Goal: Transaction & Acquisition: Purchase product/service

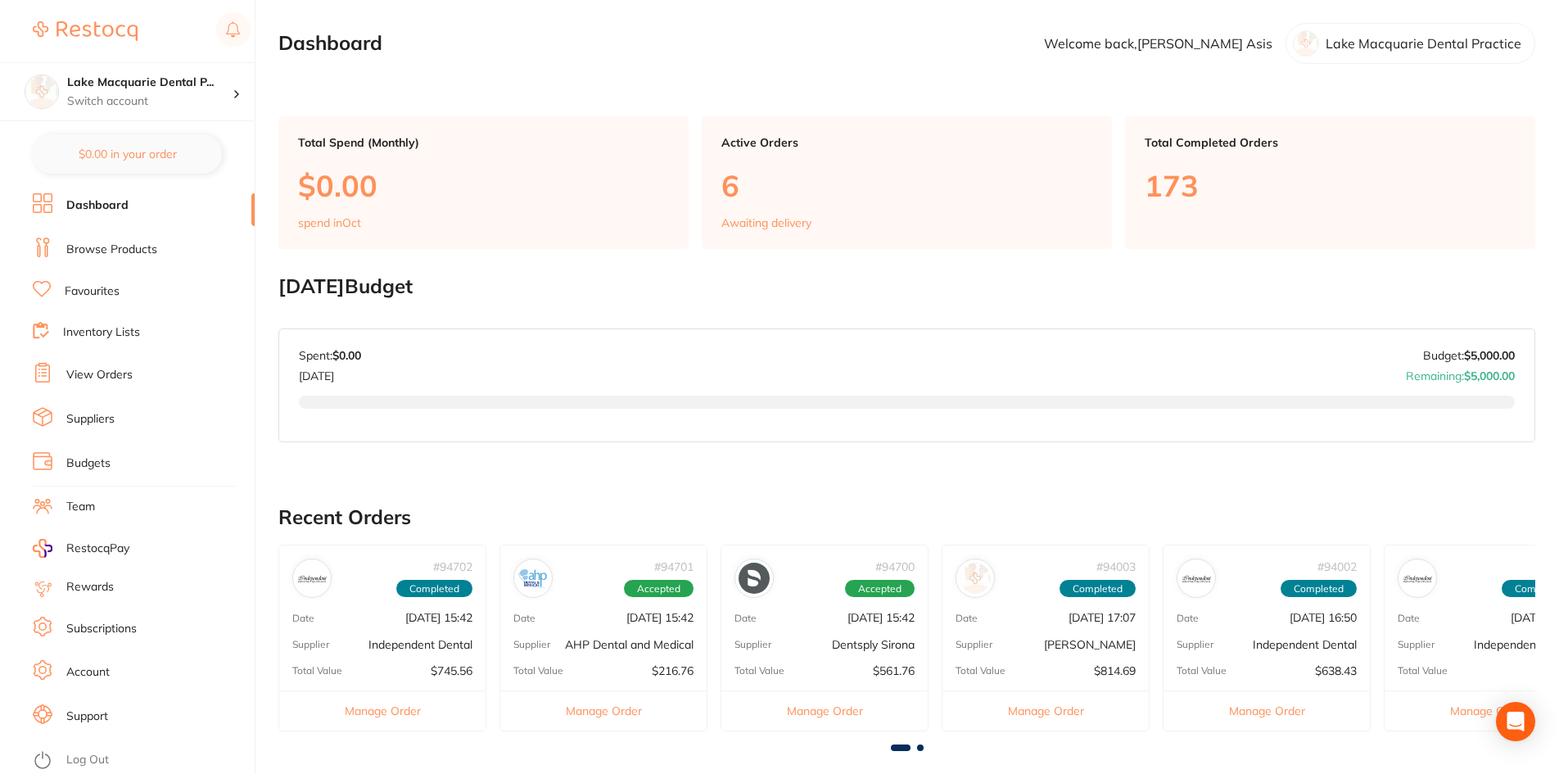
click at [115, 253] on link "Browse Products" at bounding box center [111, 249] width 91 height 16
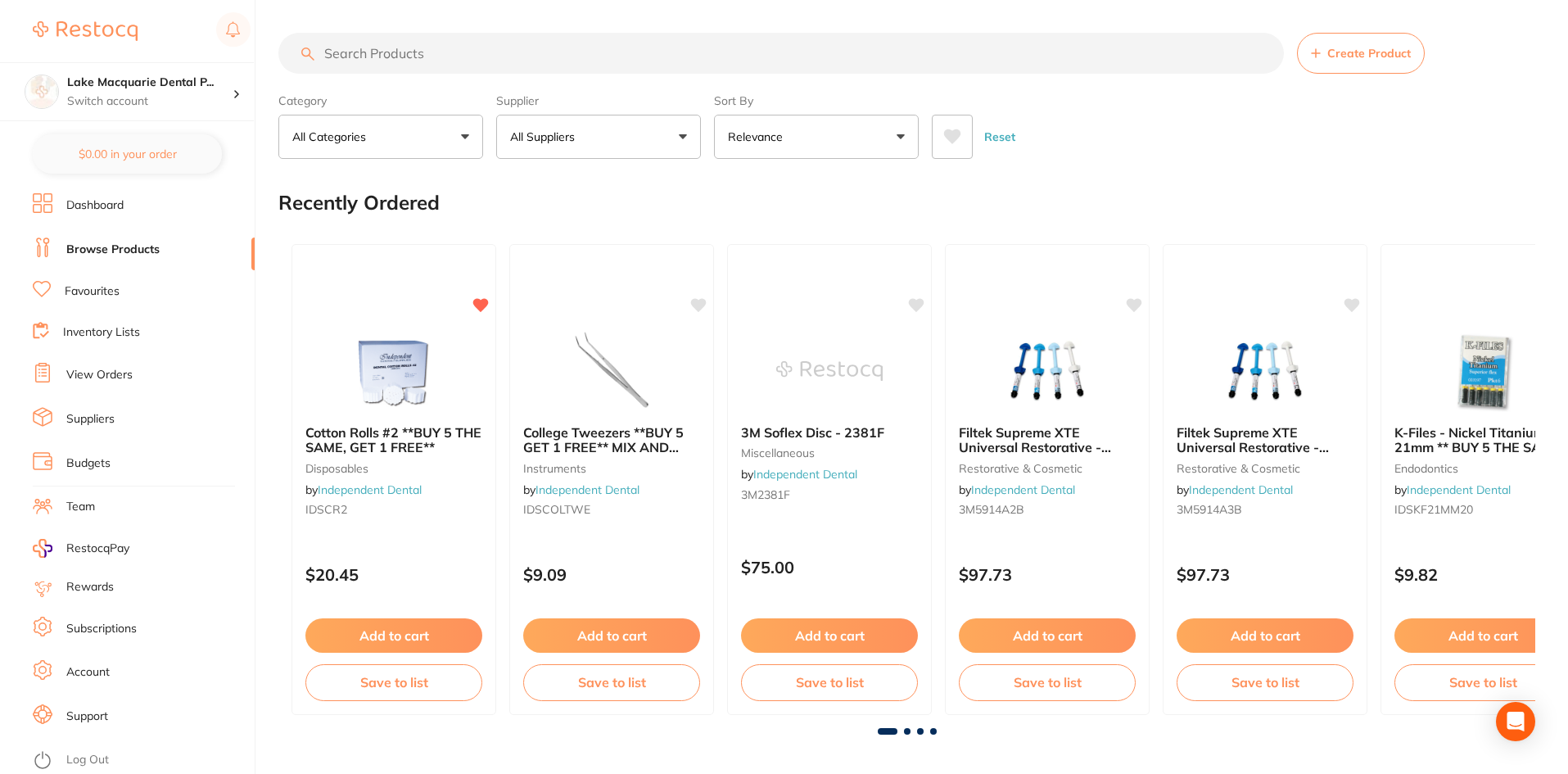
click at [691, 128] on button "All Suppliers" at bounding box center [598, 136] width 204 height 44
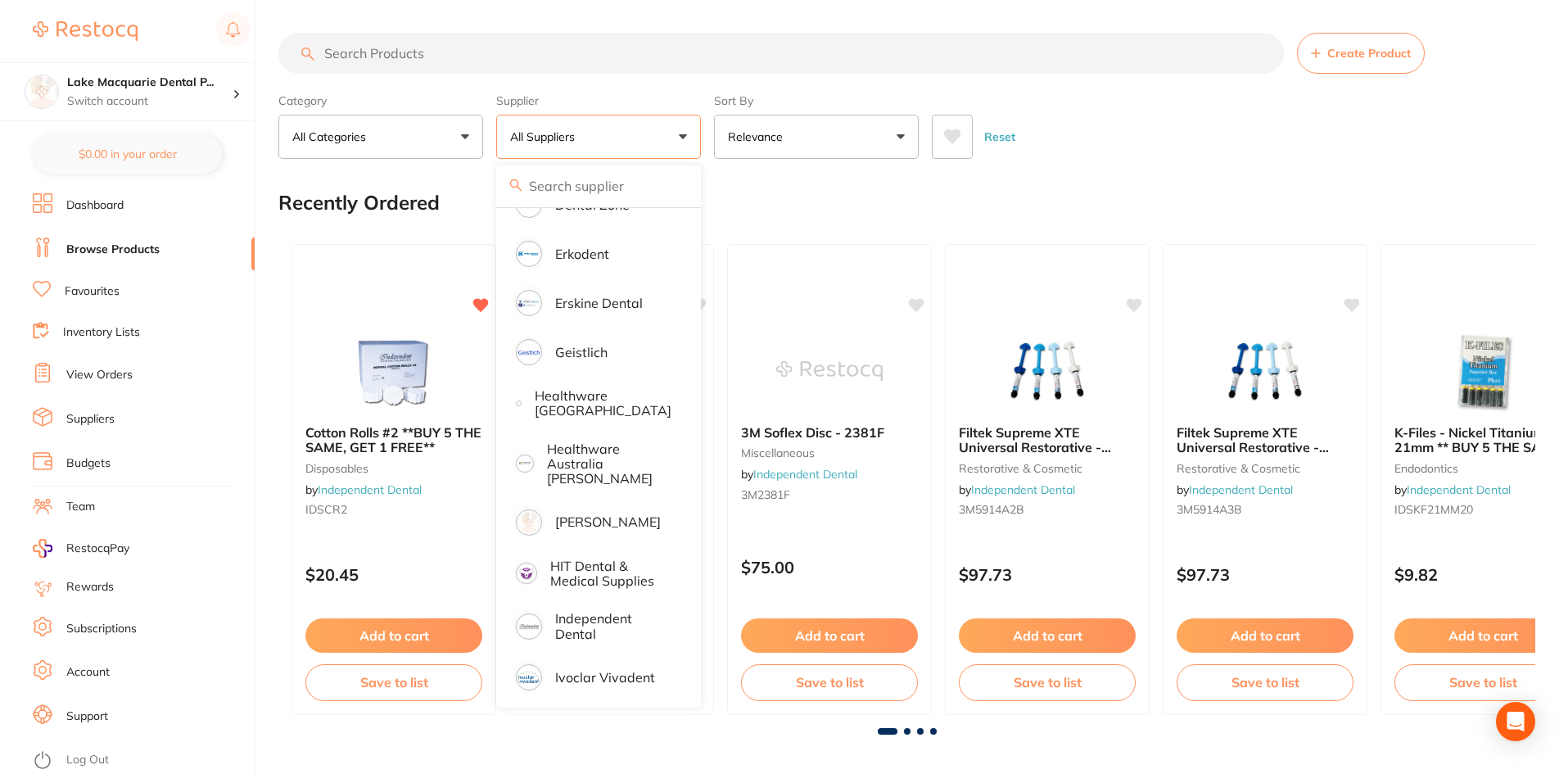
scroll to position [655, 0]
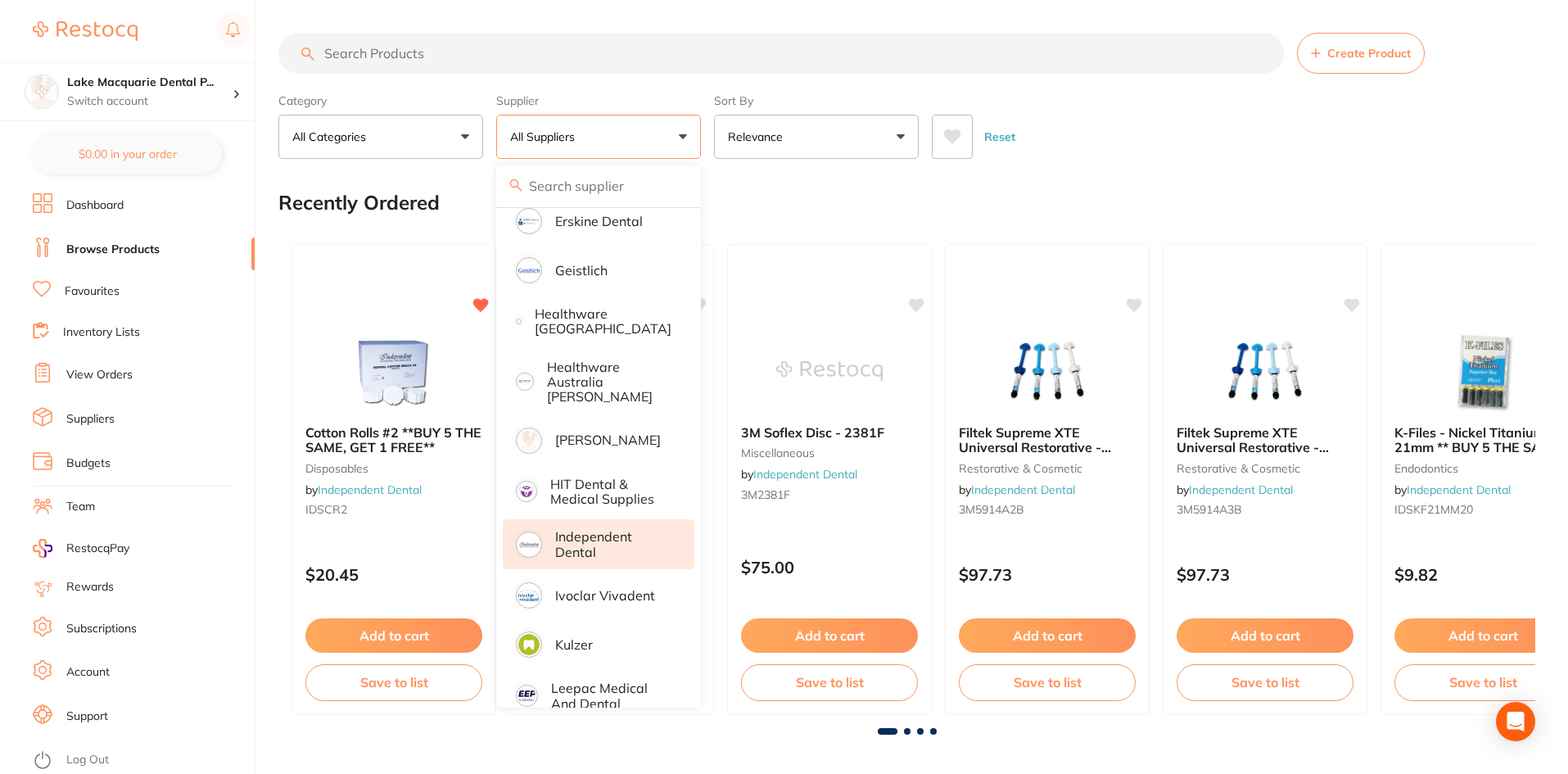
click at [573, 541] on p "Independent Dental" at bounding box center [613, 544] width 116 height 31
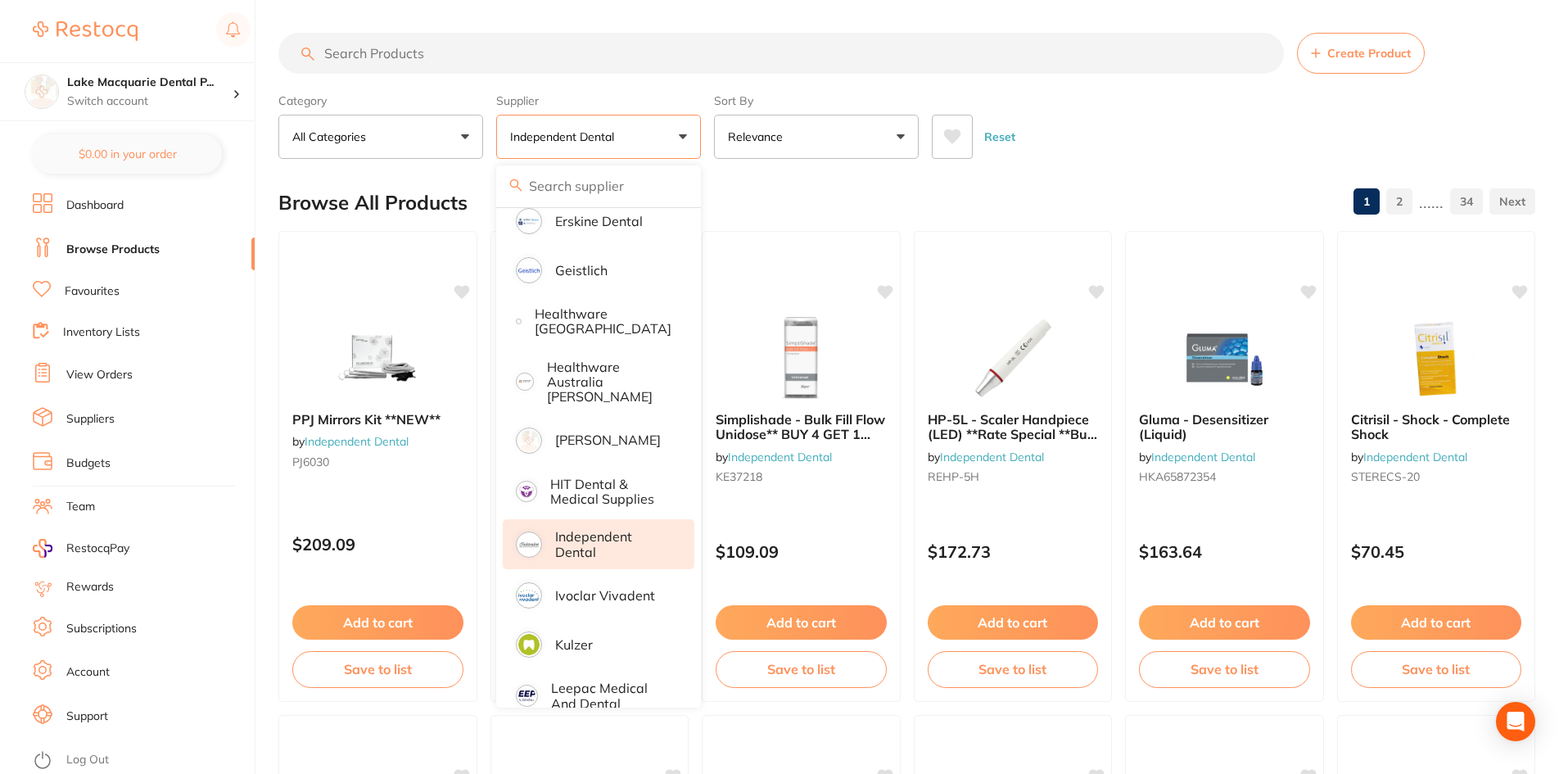
click at [368, 46] on input "search" at bounding box center [781, 53] width 1005 height 41
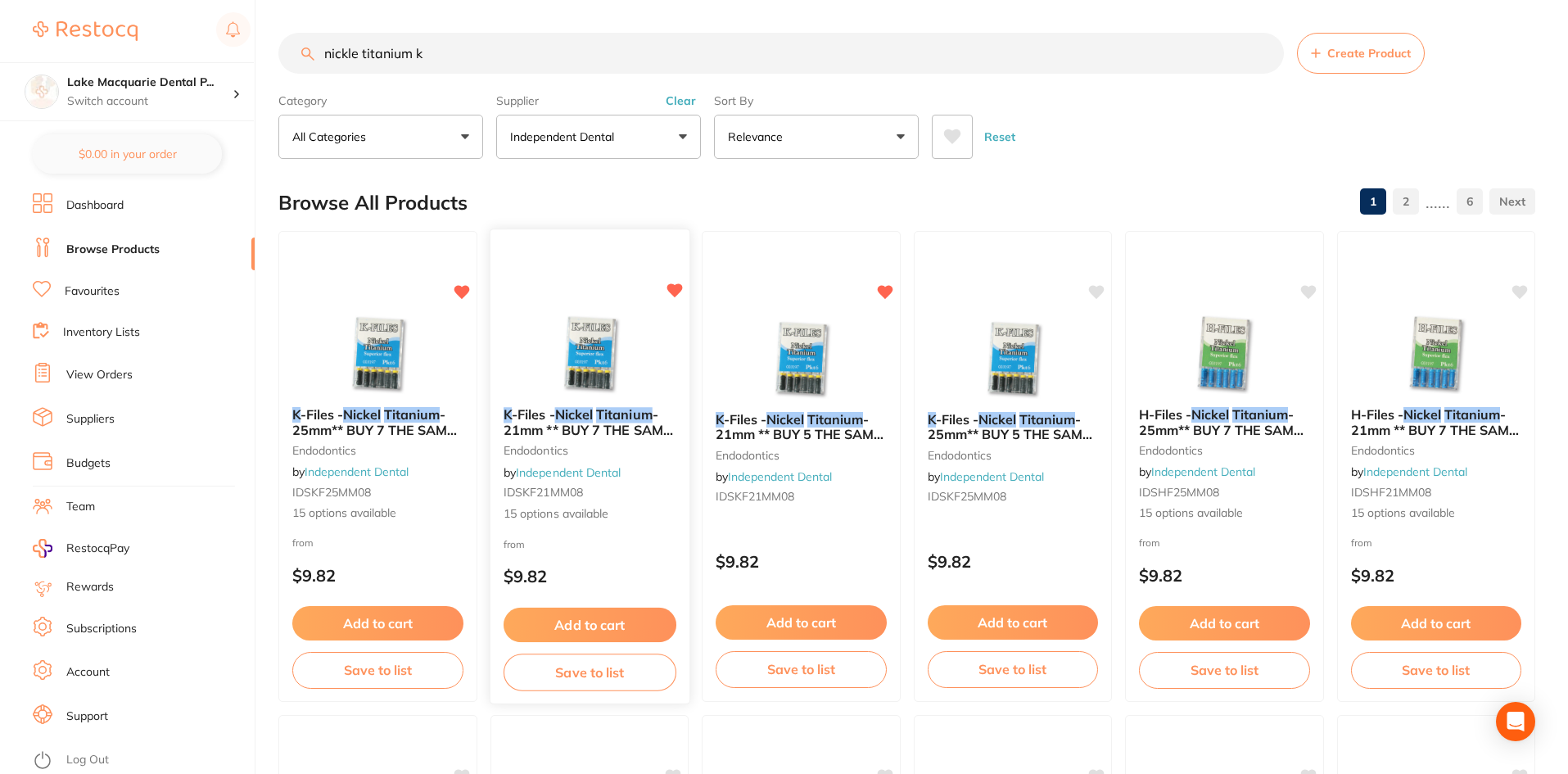
type input "nickle titanium k"
click at [549, 612] on button "Add to cart" at bounding box center [589, 626] width 173 height 36
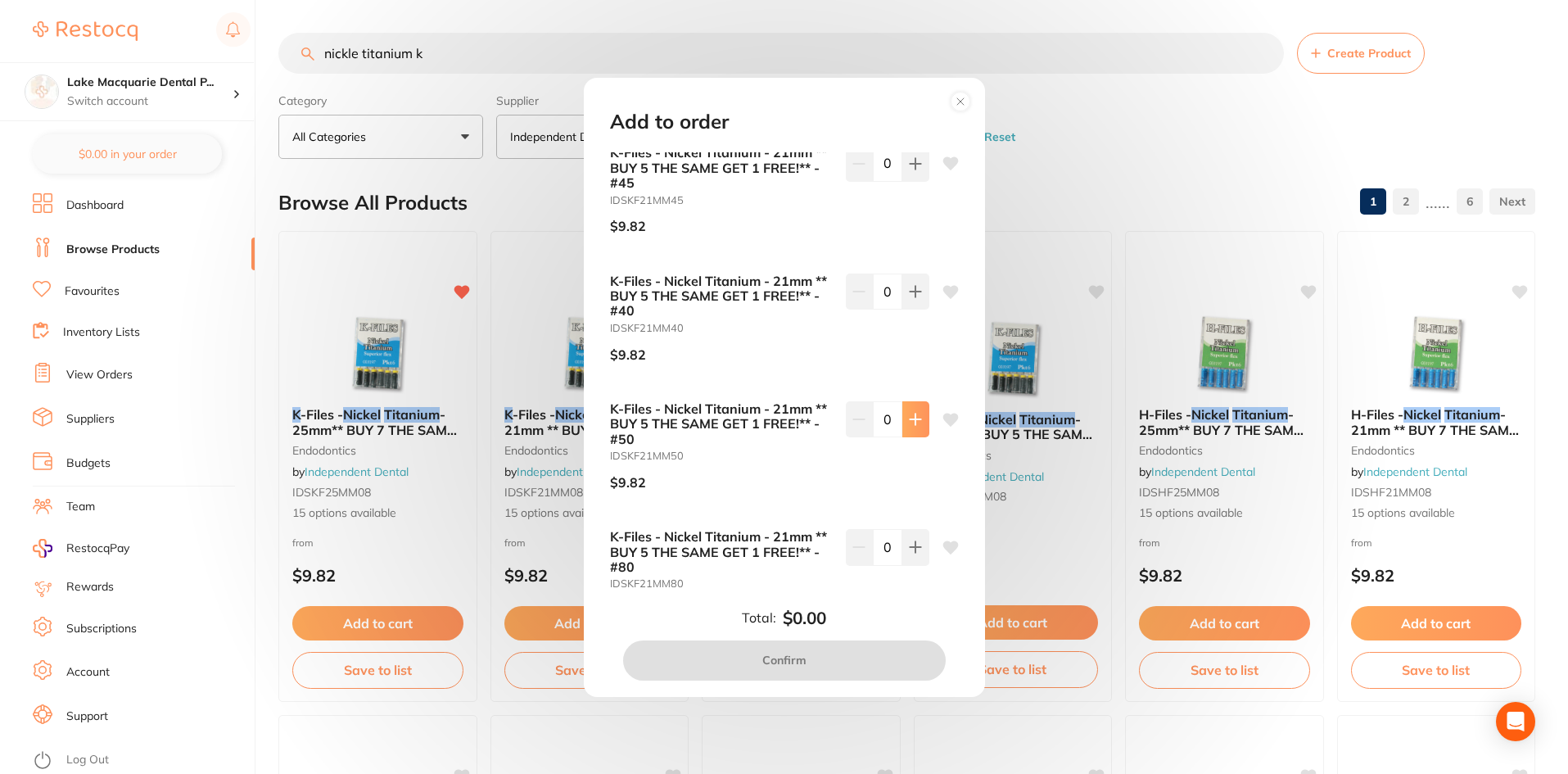
scroll to position [164, 0]
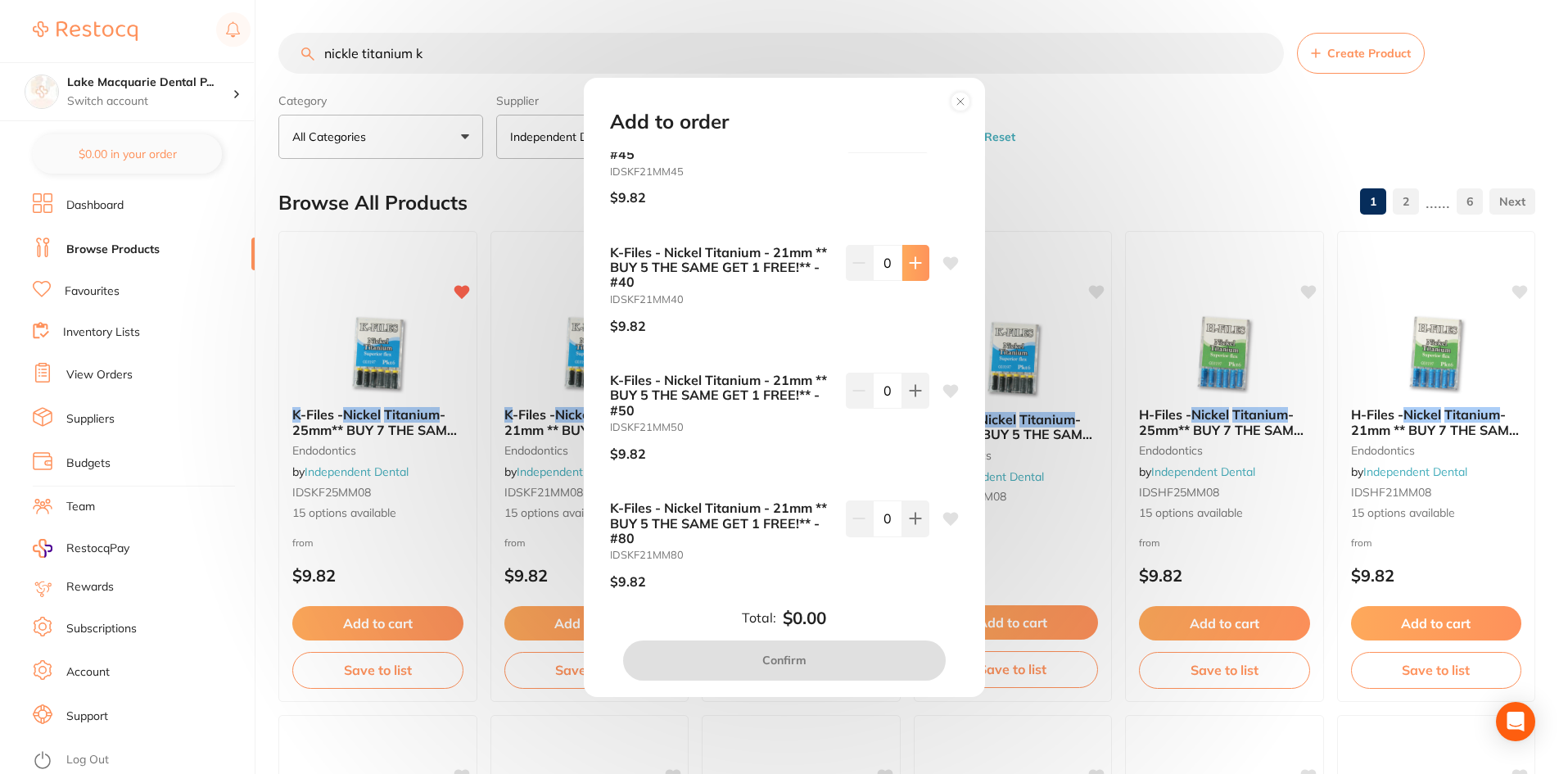
click at [912, 254] on button at bounding box center [915, 263] width 27 height 36
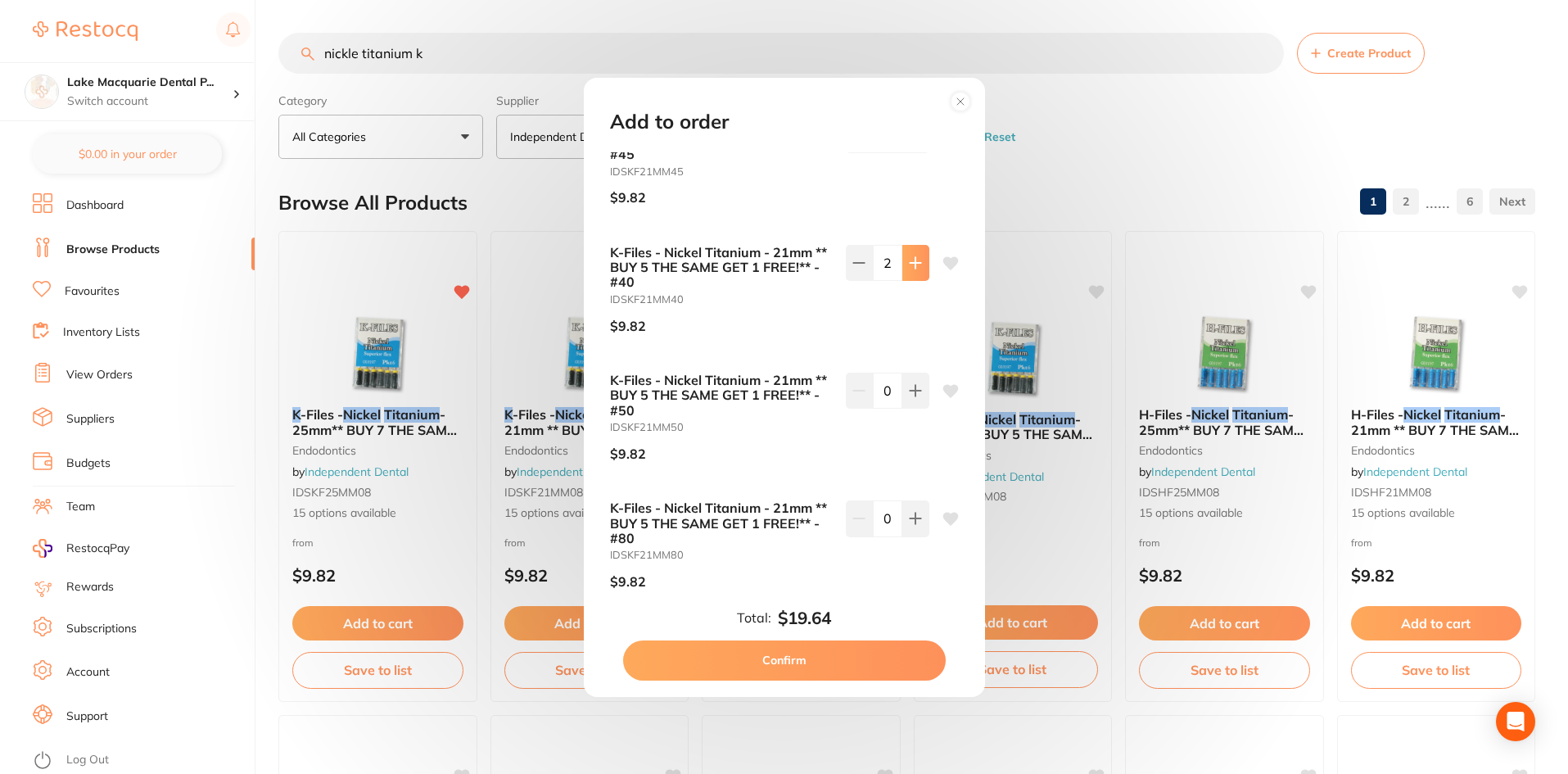
click at [912, 254] on button at bounding box center [915, 263] width 27 height 36
type input "4"
click at [806, 661] on button "Confirm" at bounding box center [784, 660] width 323 height 39
checkbox input "false"
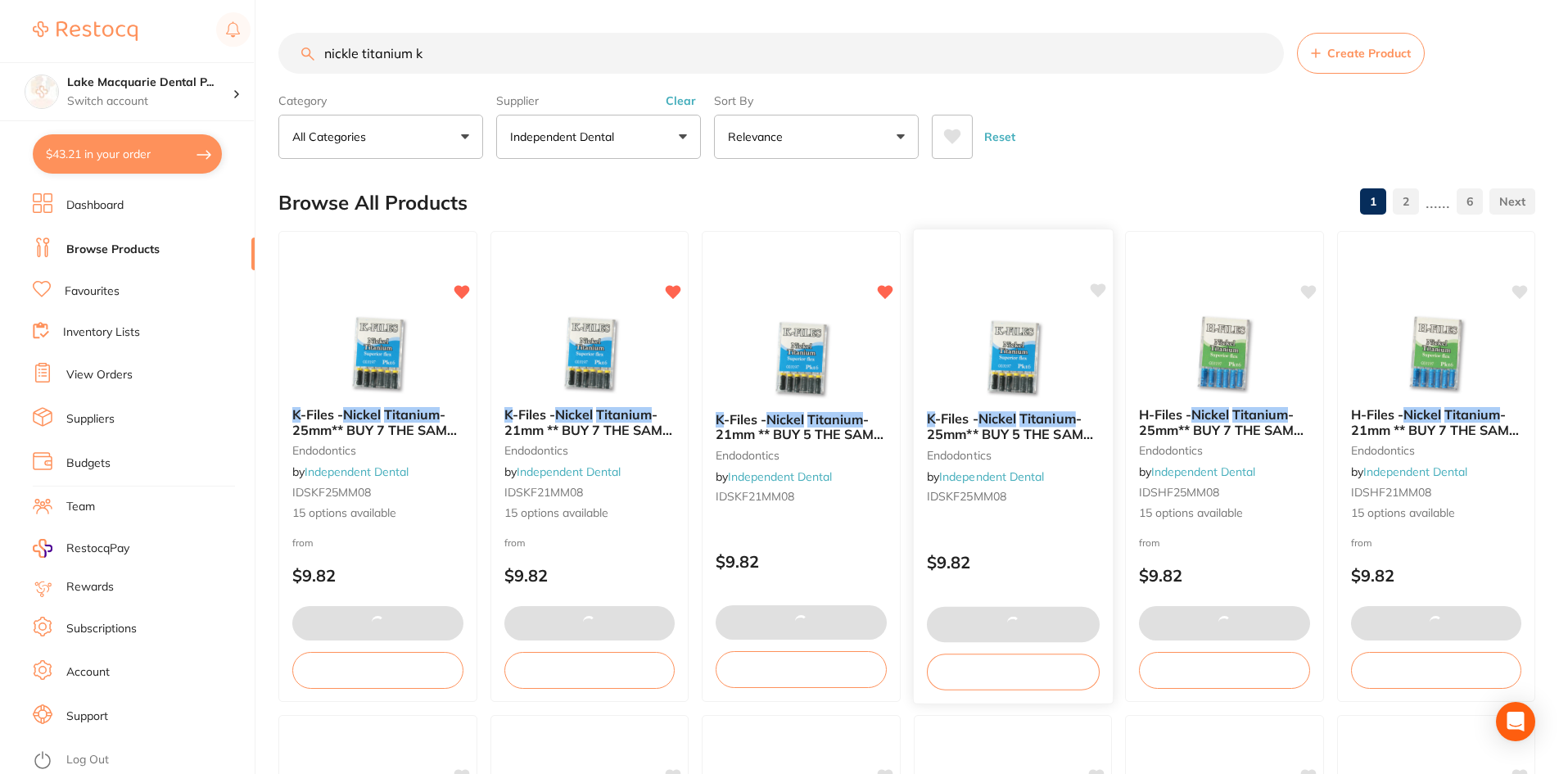
type textarea "Tweezer deal"
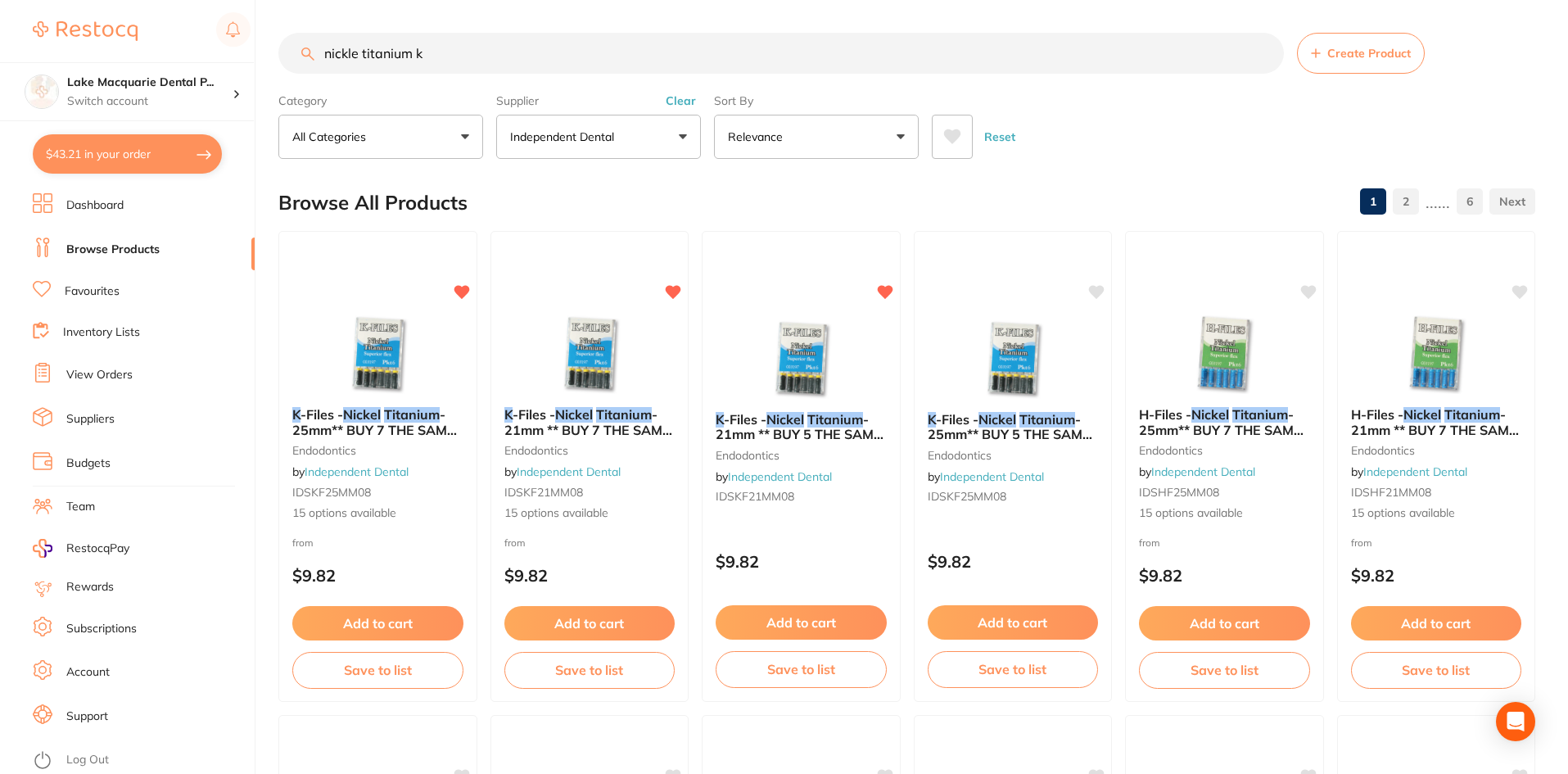
click at [444, 53] on input "nickle titanium k" at bounding box center [781, 53] width 1005 height 41
type input "n"
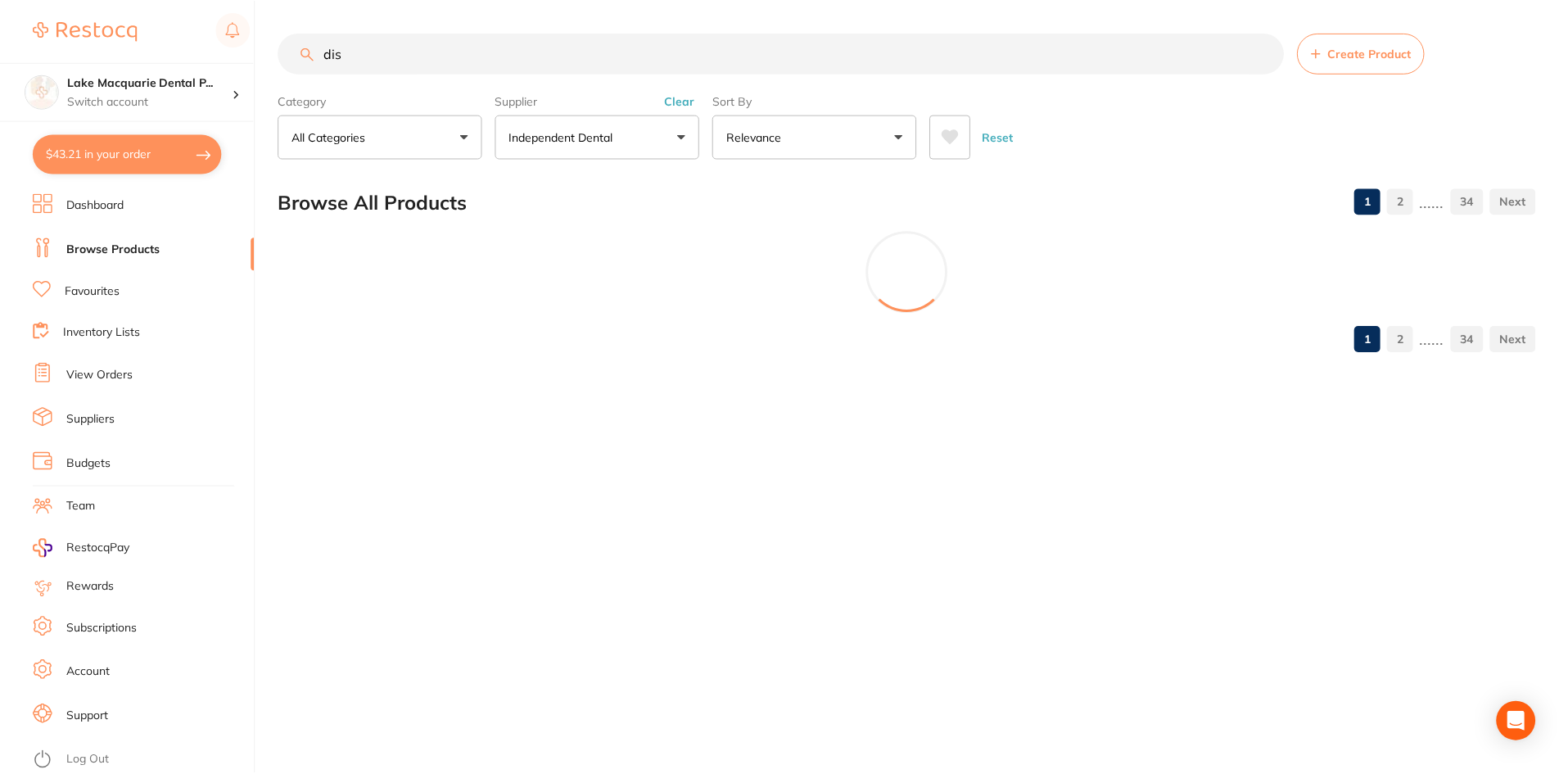
scroll to position [606, 0]
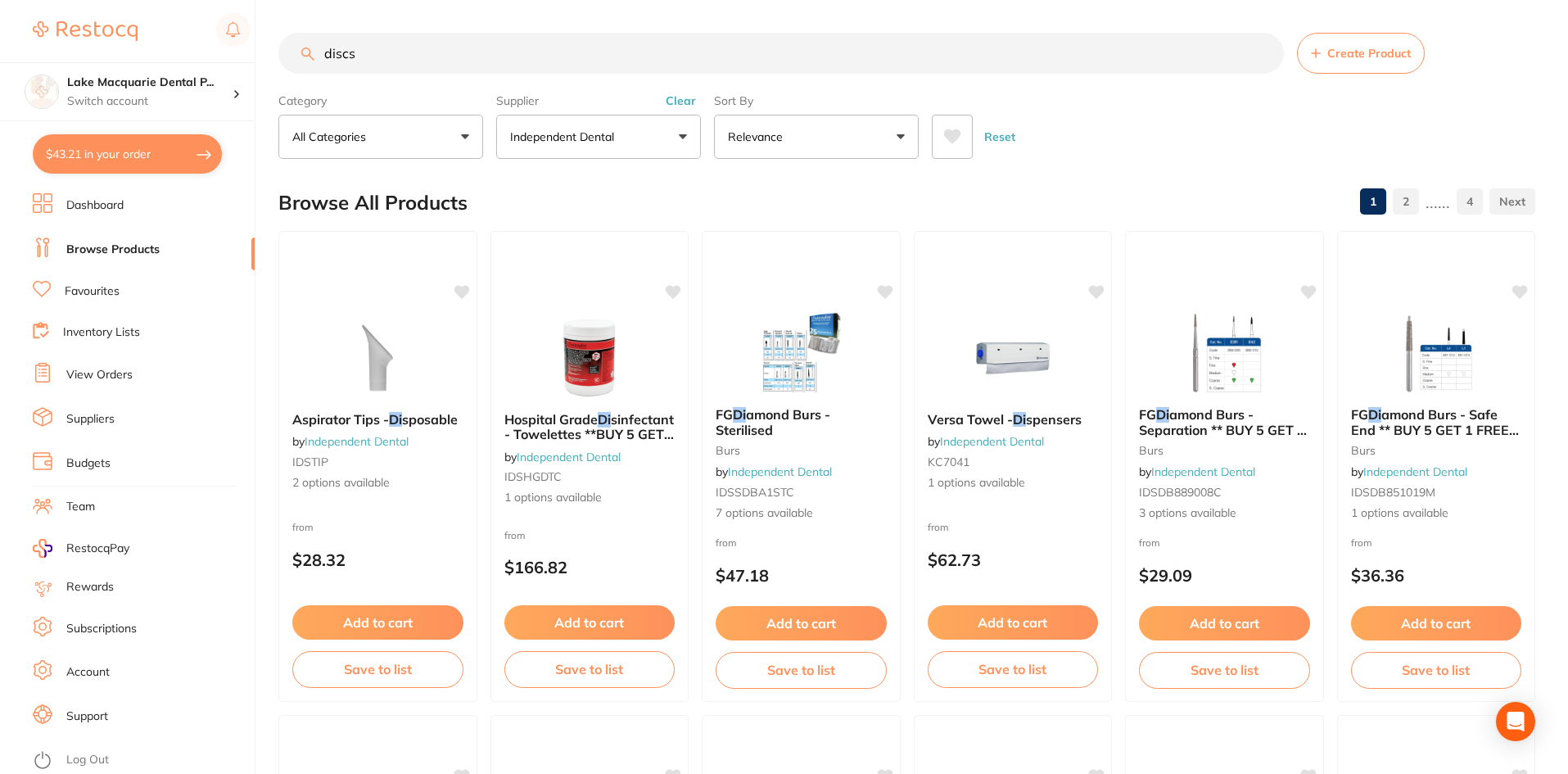
type input "discs"
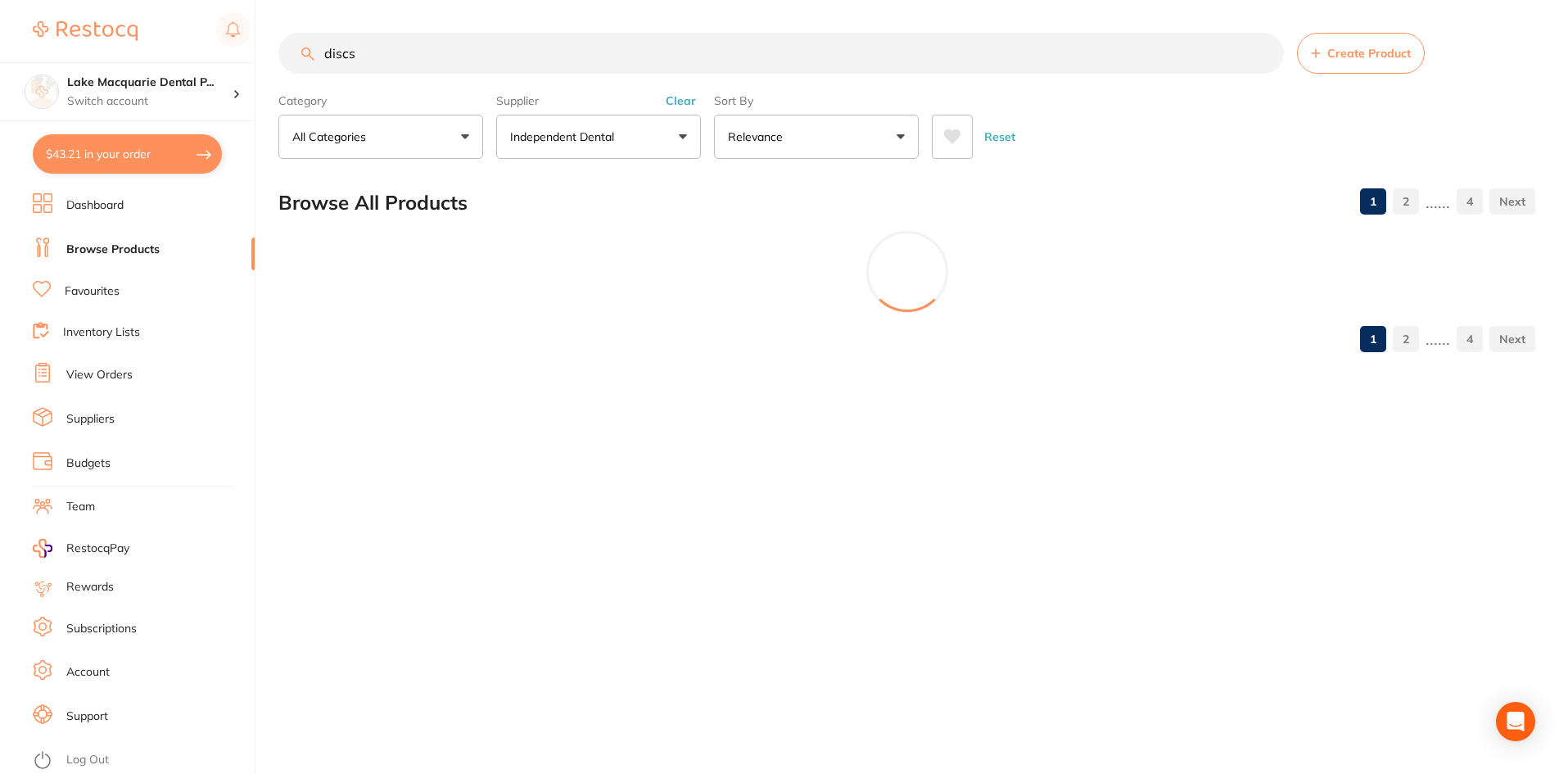
scroll to position [504, 0]
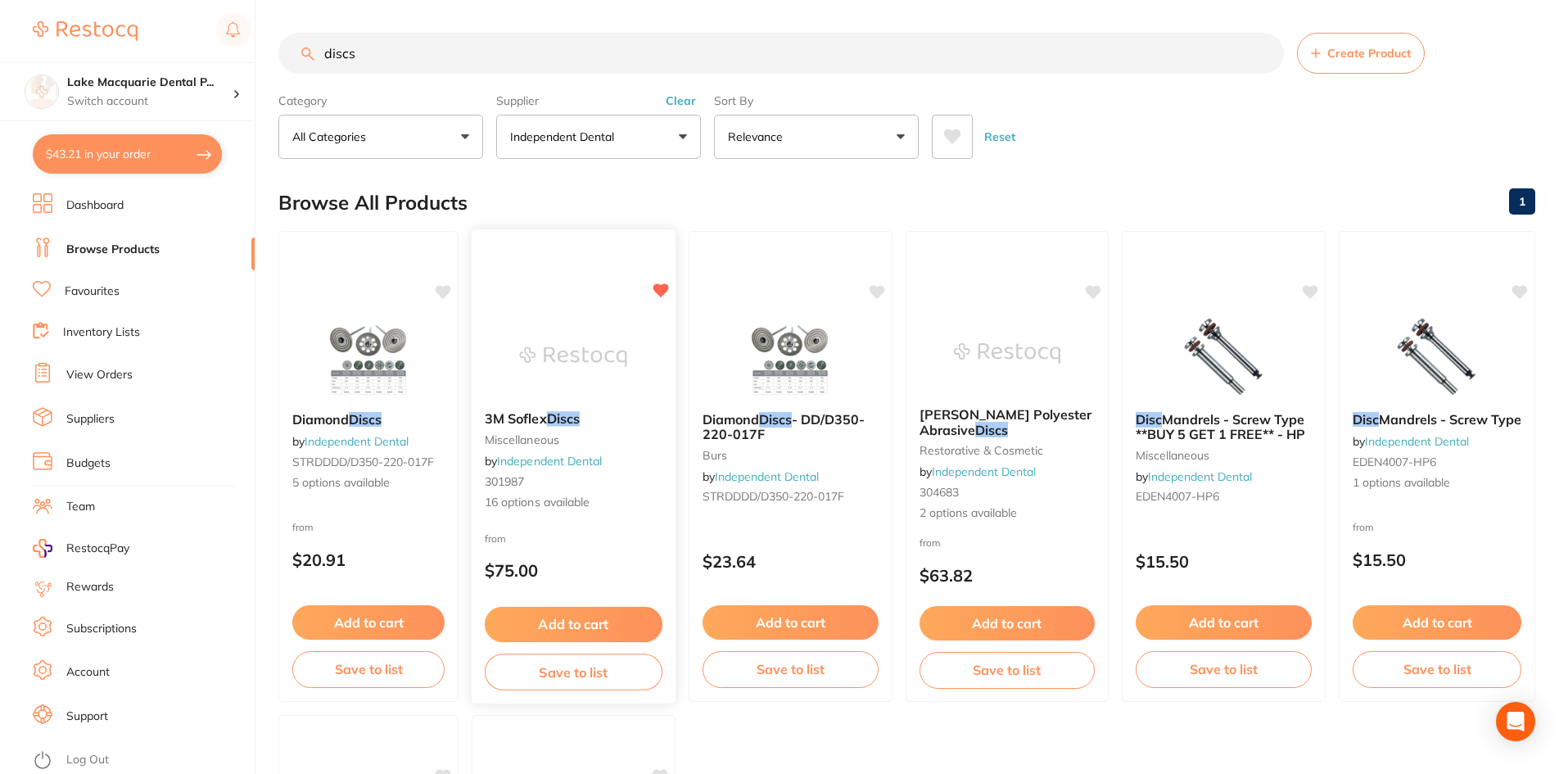
click at [568, 626] on button "Add to cart" at bounding box center [574, 625] width 178 height 36
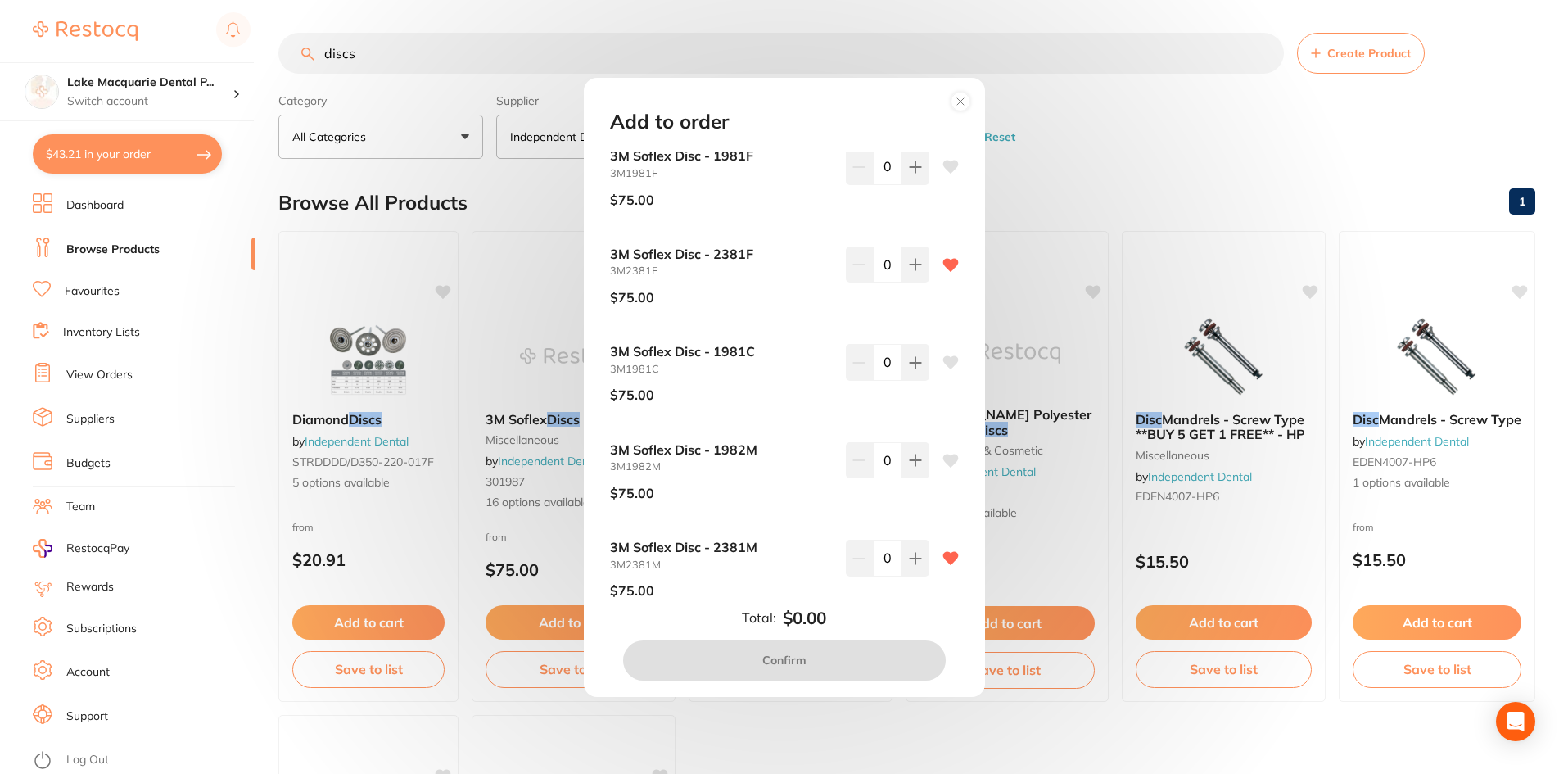
scroll to position [1118, 0]
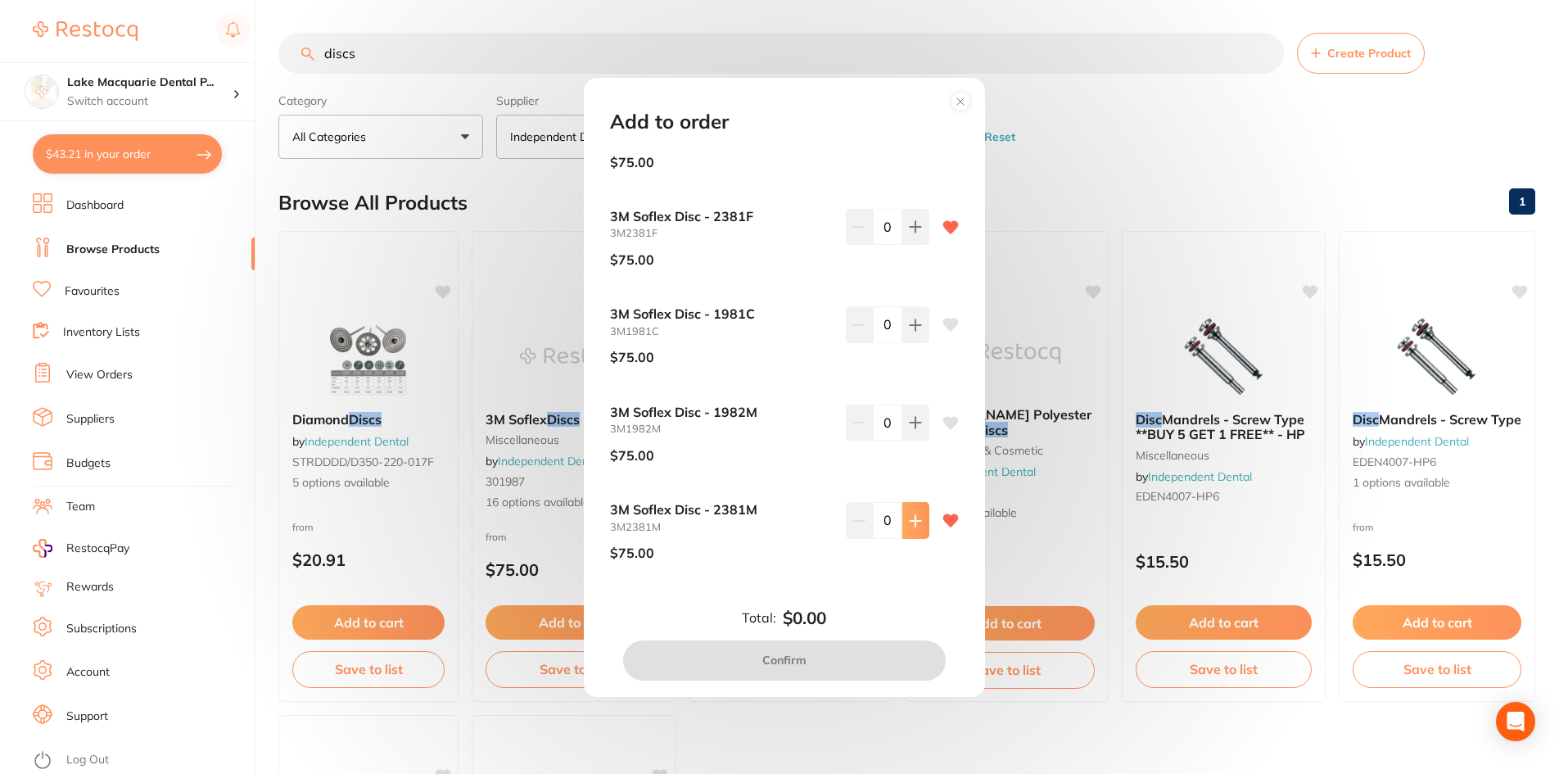
click at [910, 515] on icon at bounding box center [915, 521] width 11 height 11
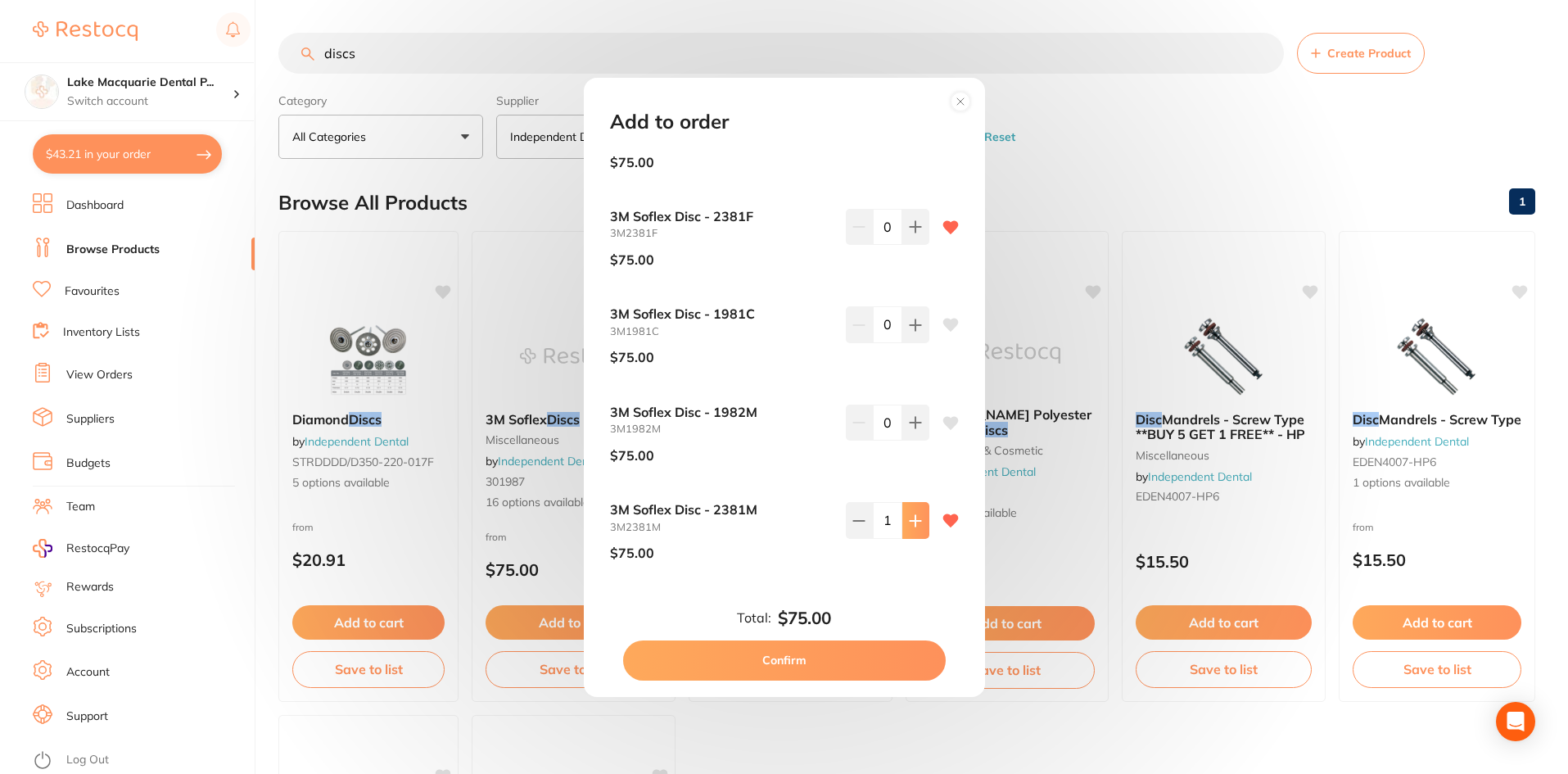
click at [910, 515] on icon at bounding box center [915, 521] width 13 height 13
type input "2"
click at [799, 646] on button "Confirm" at bounding box center [784, 660] width 323 height 39
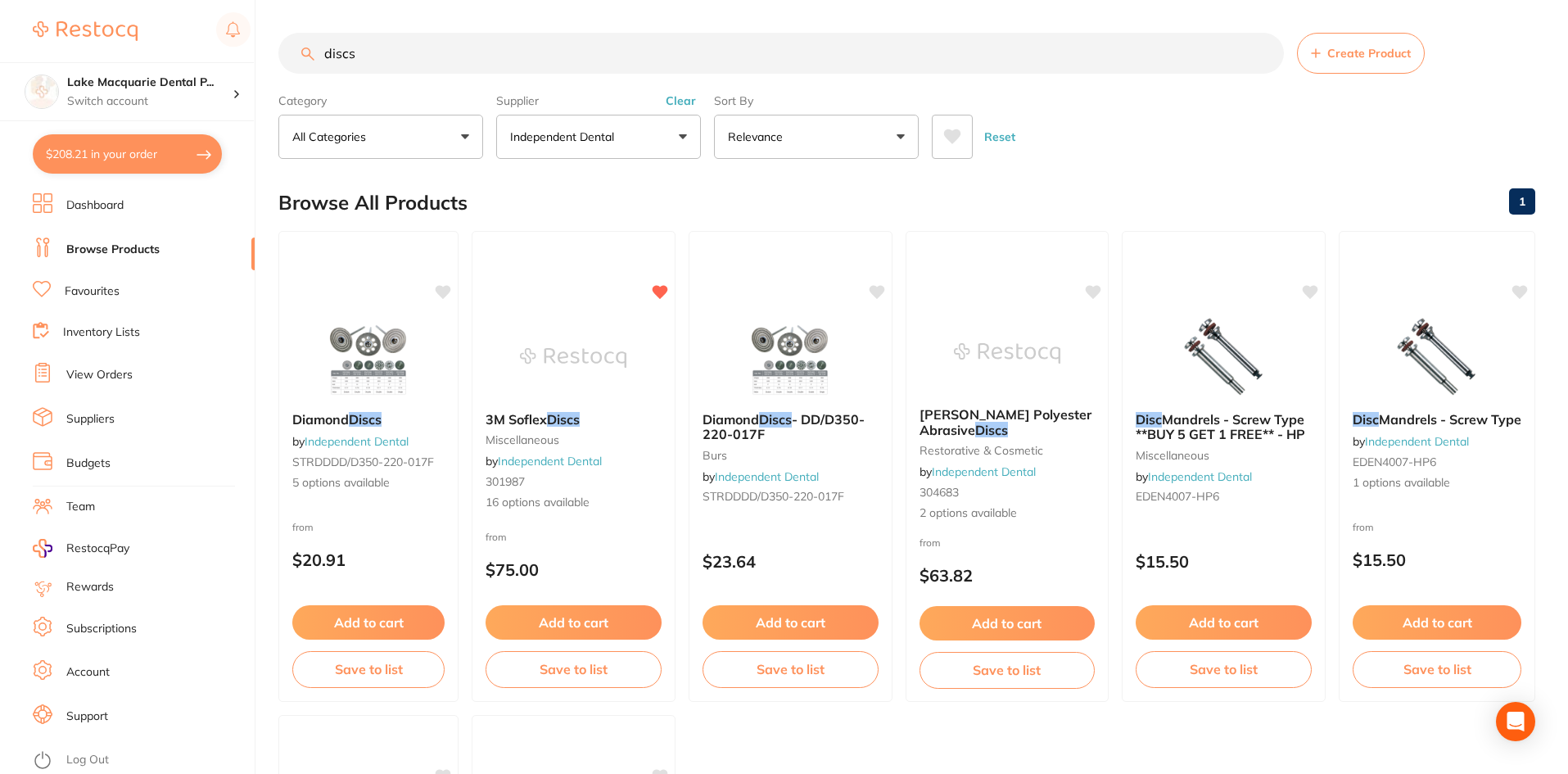
click at [367, 53] on input "discs" at bounding box center [781, 53] width 1005 height 41
type input "d"
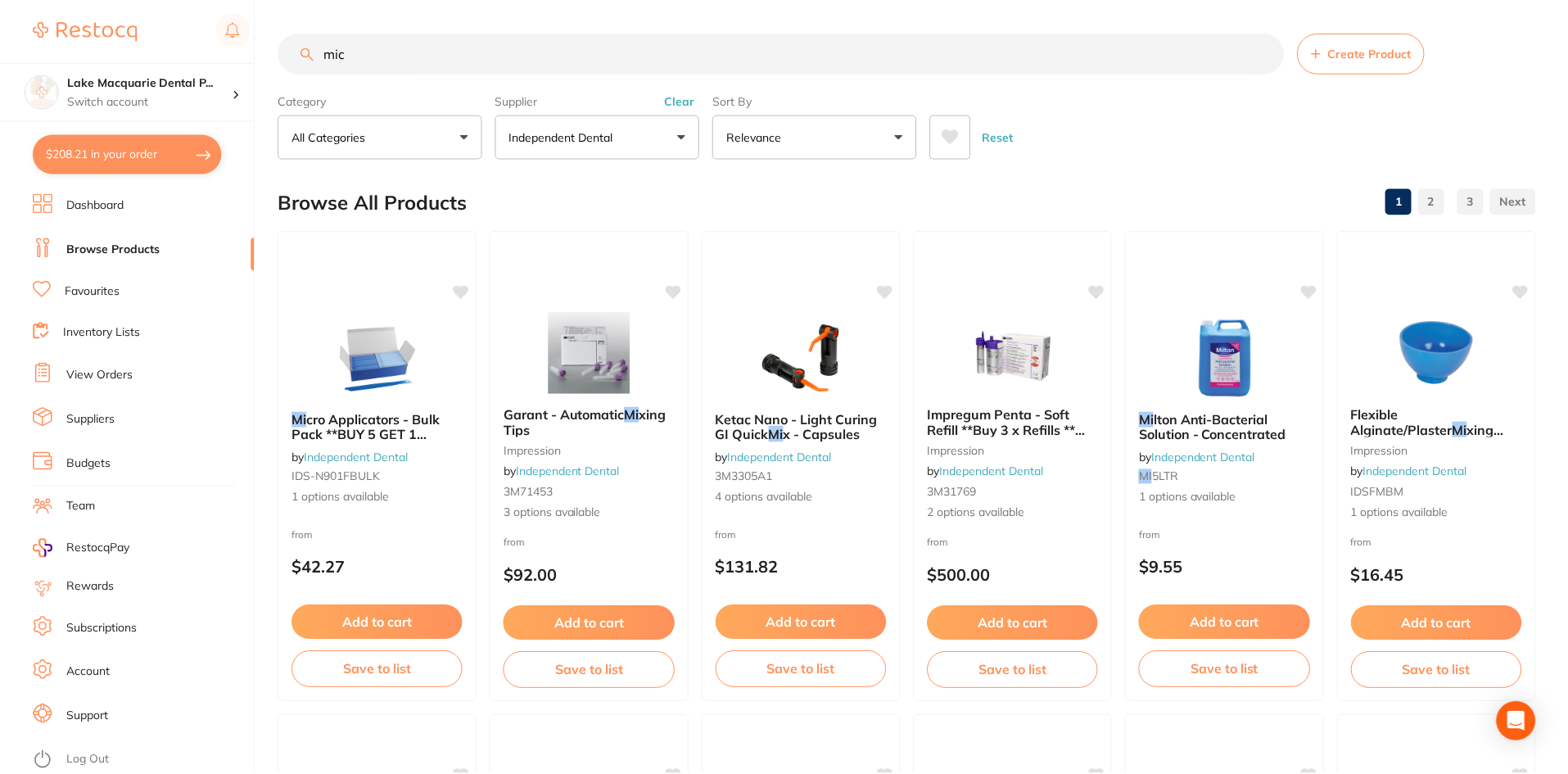
scroll to position [606, 0]
type input "micro brushes"
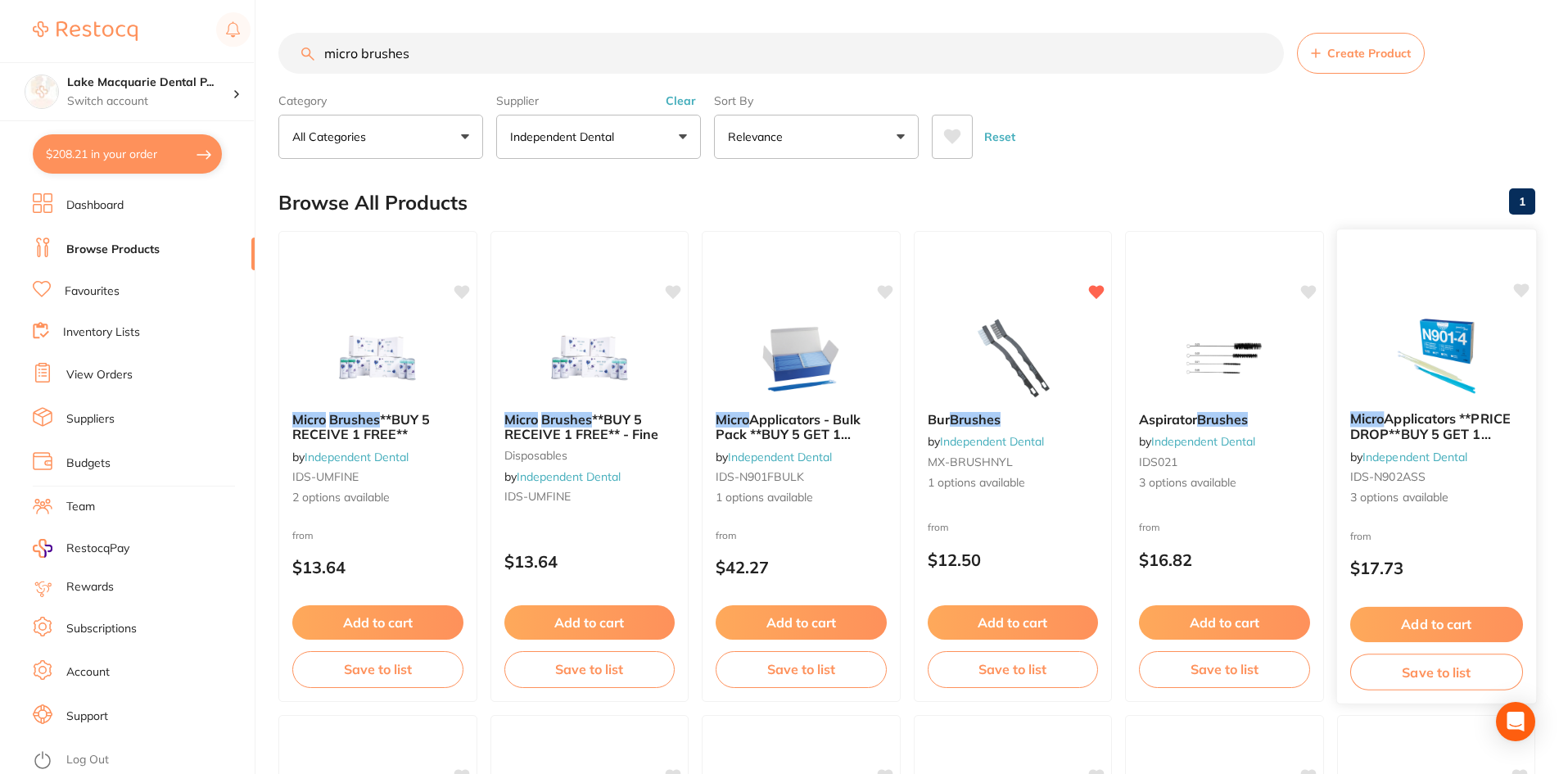
click at [1456, 621] on button "Add to cart" at bounding box center [1436, 625] width 173 height 36
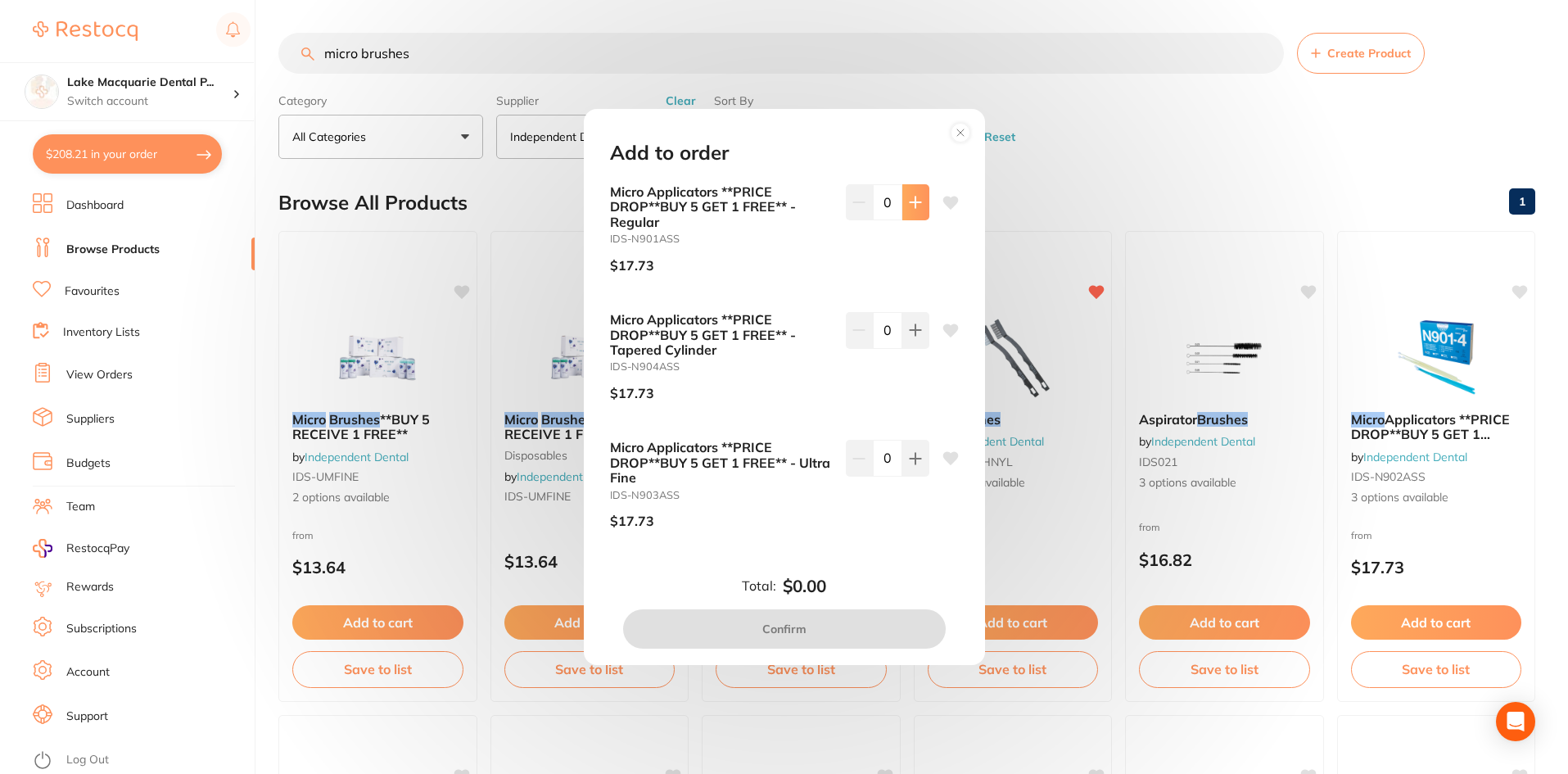
click at [912, 200] on icon at bounding box center [915, 202] width 11 height 11
type input "1"
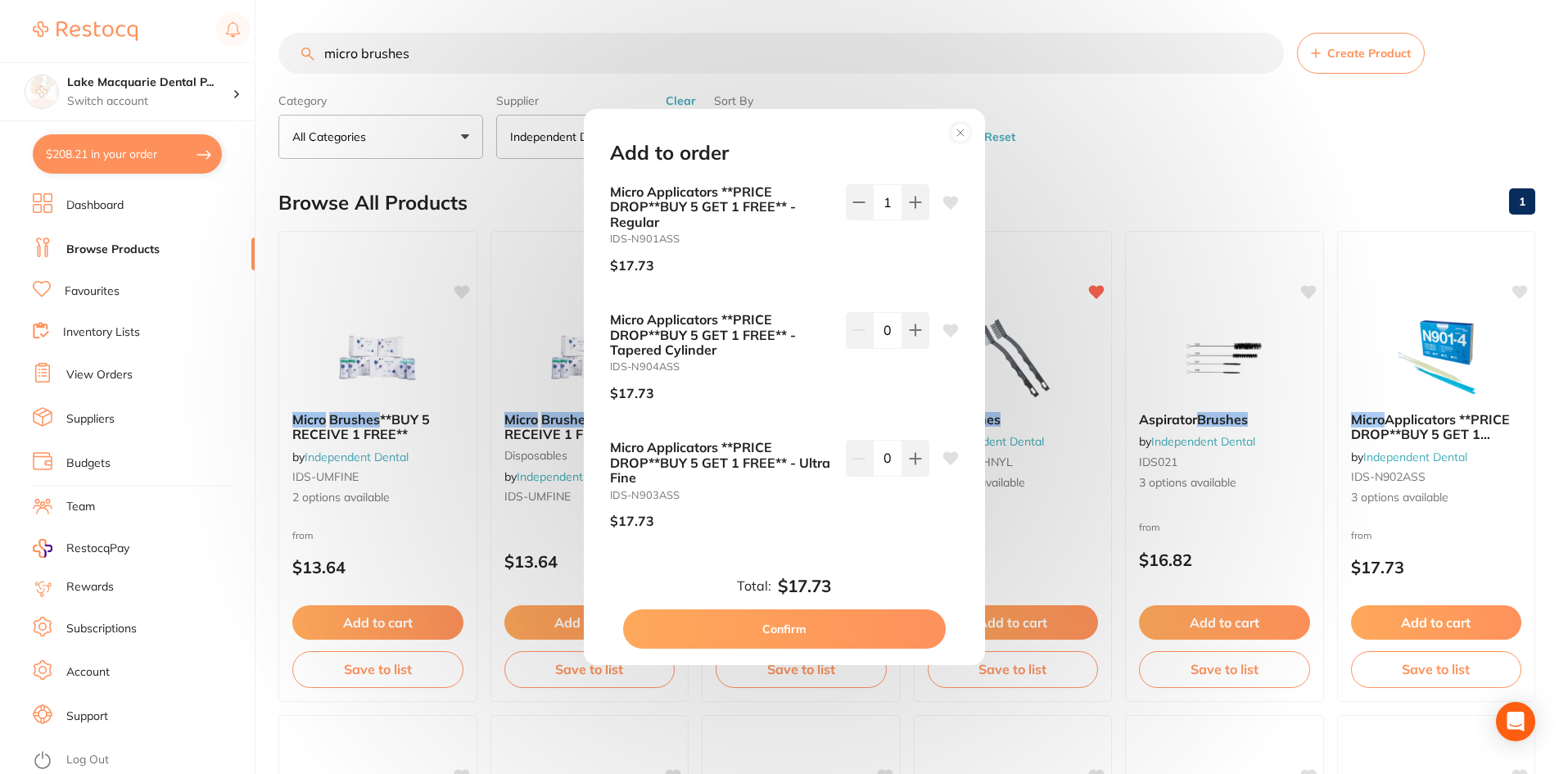
click at [798, 622] on button "Confirm" at bounding box center [784, 629] width 323 height 39
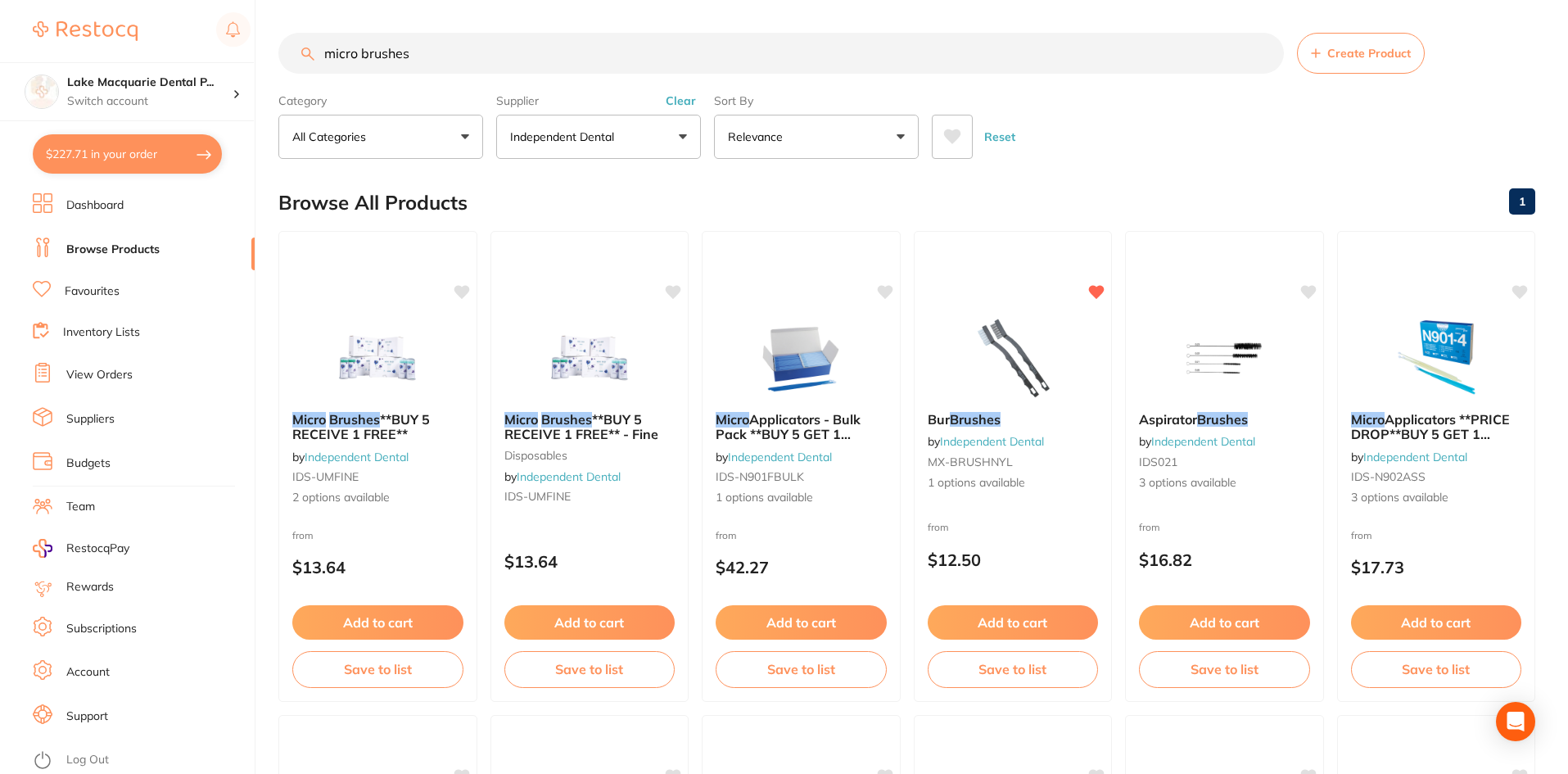
click at [420, 49] on input "micro brushes" at bounding box center [781, 53] width 1005 height 41
type input "m"
type input "burs"
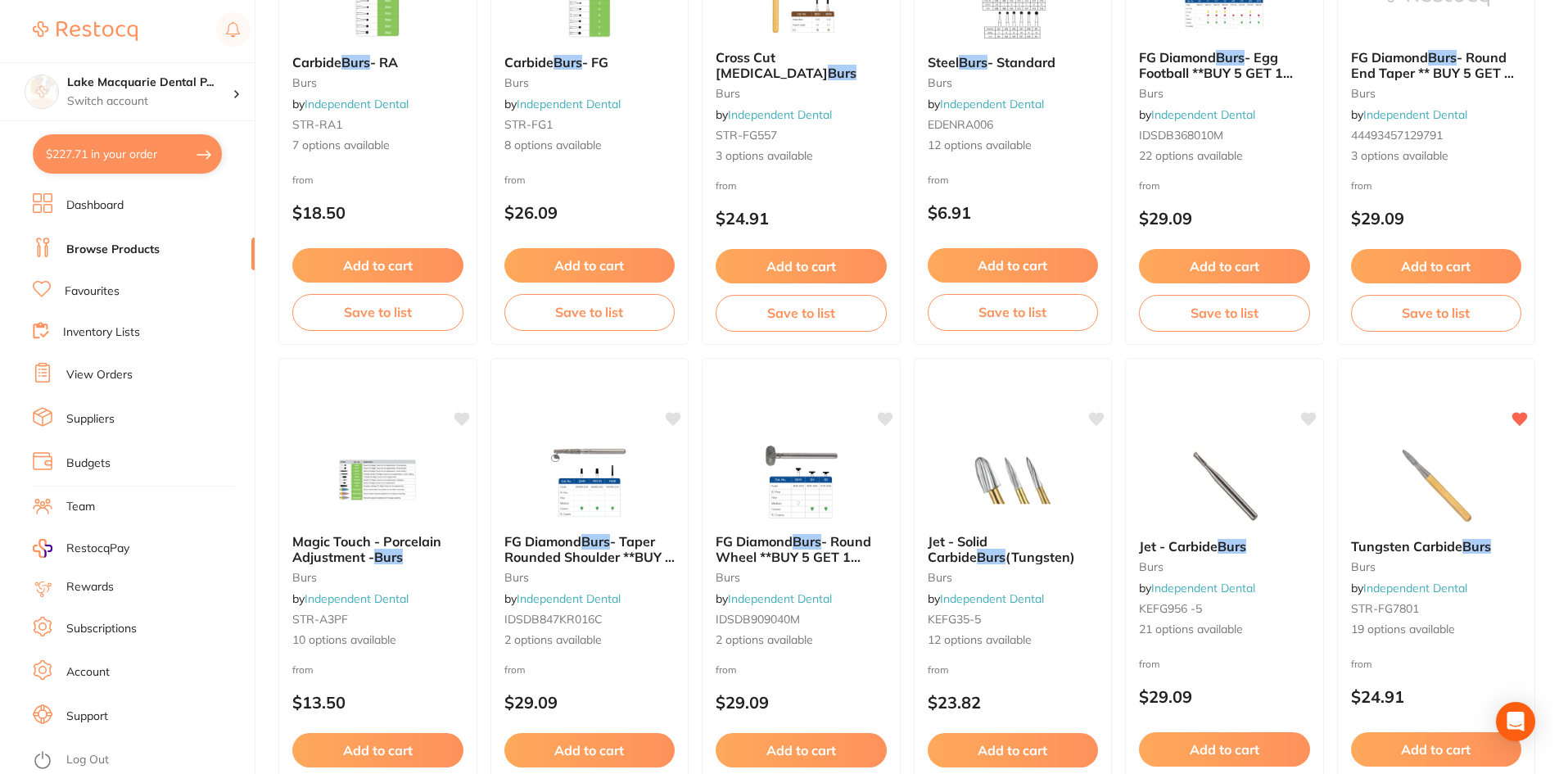
scroll to position [2129, 0]
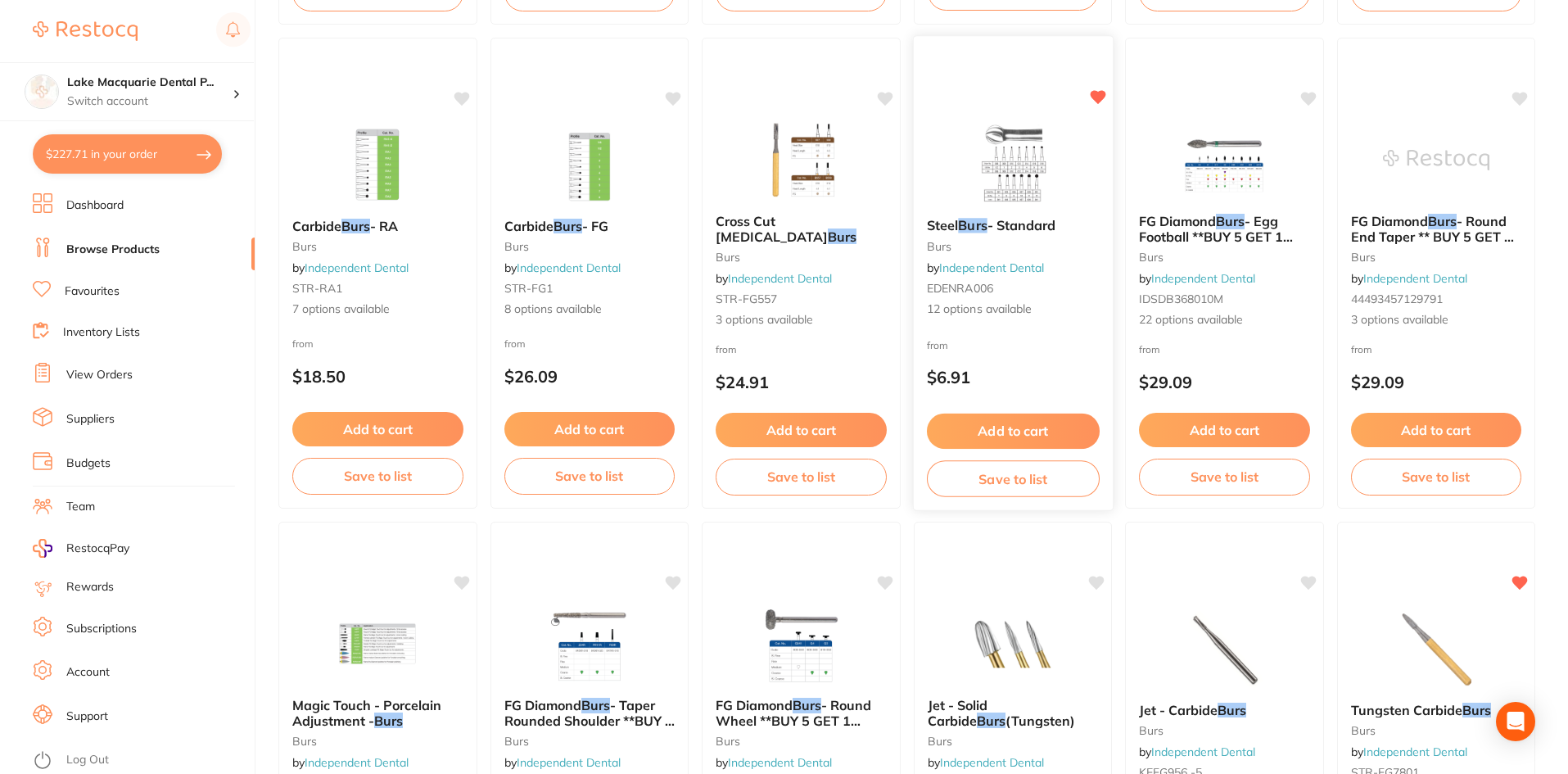
click at [1009, 420] on button "Add to cart" at bounding box center [1012, 432] width 173 height 36
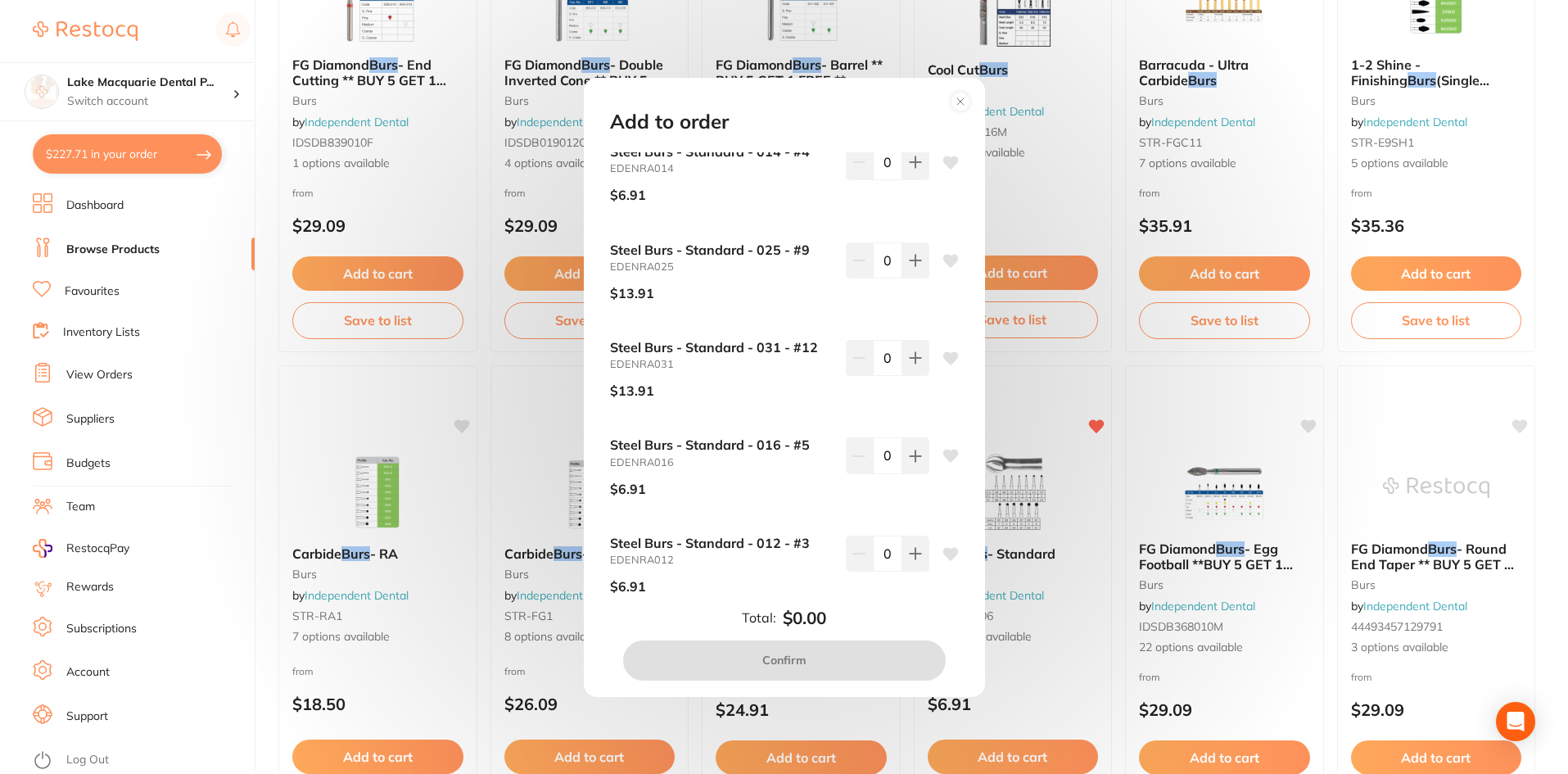
scroll to position [398, 0]
click at [909, 462] on icon at bounding box center [915, 456] width 13 height 13
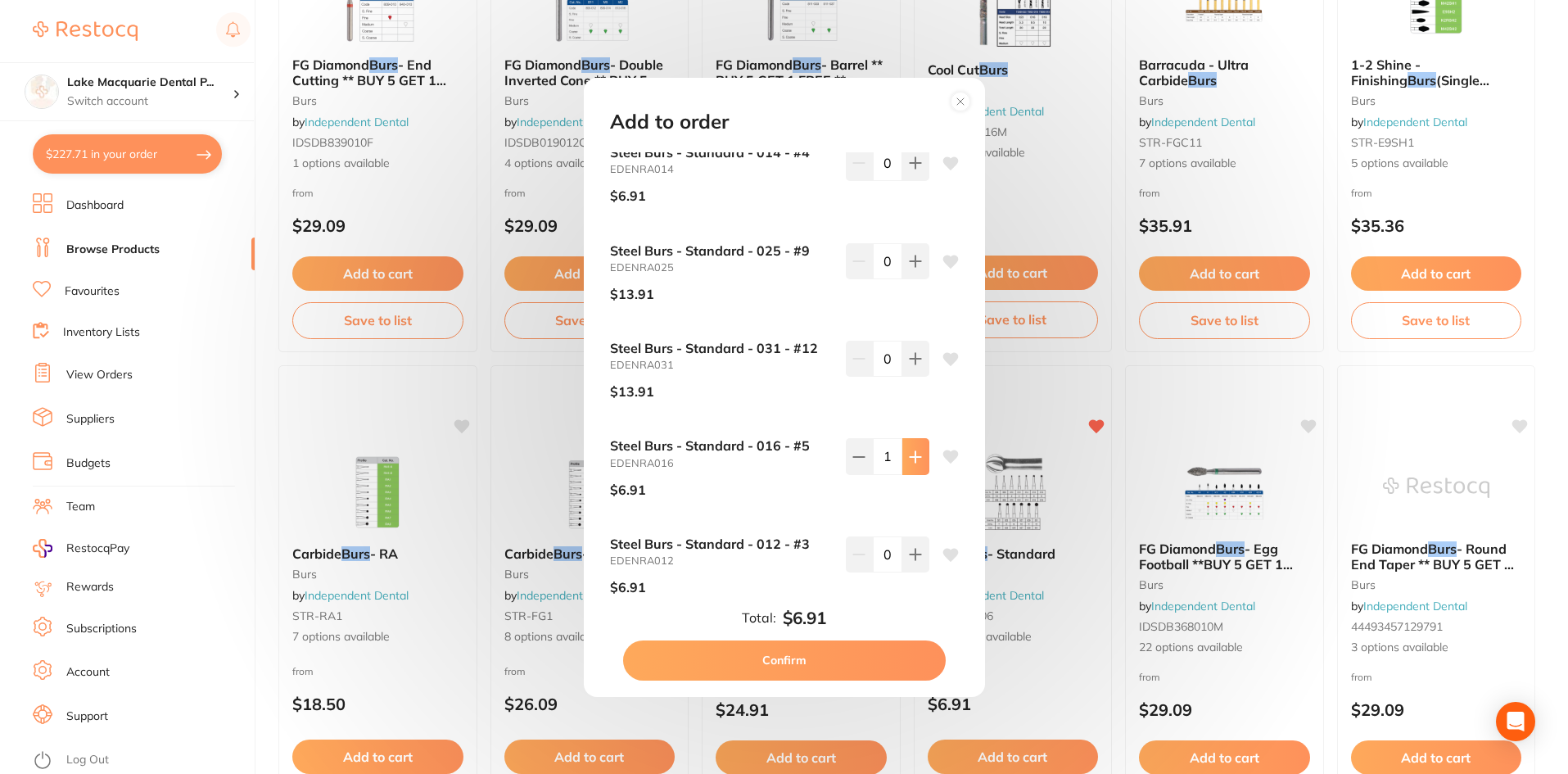
click at [909, 462] on icon at bounding box center [915, 456] width 13 height 13
click at [909, 461] on icon at bounding box center [915, 456] width 13 height 13
type input "3"
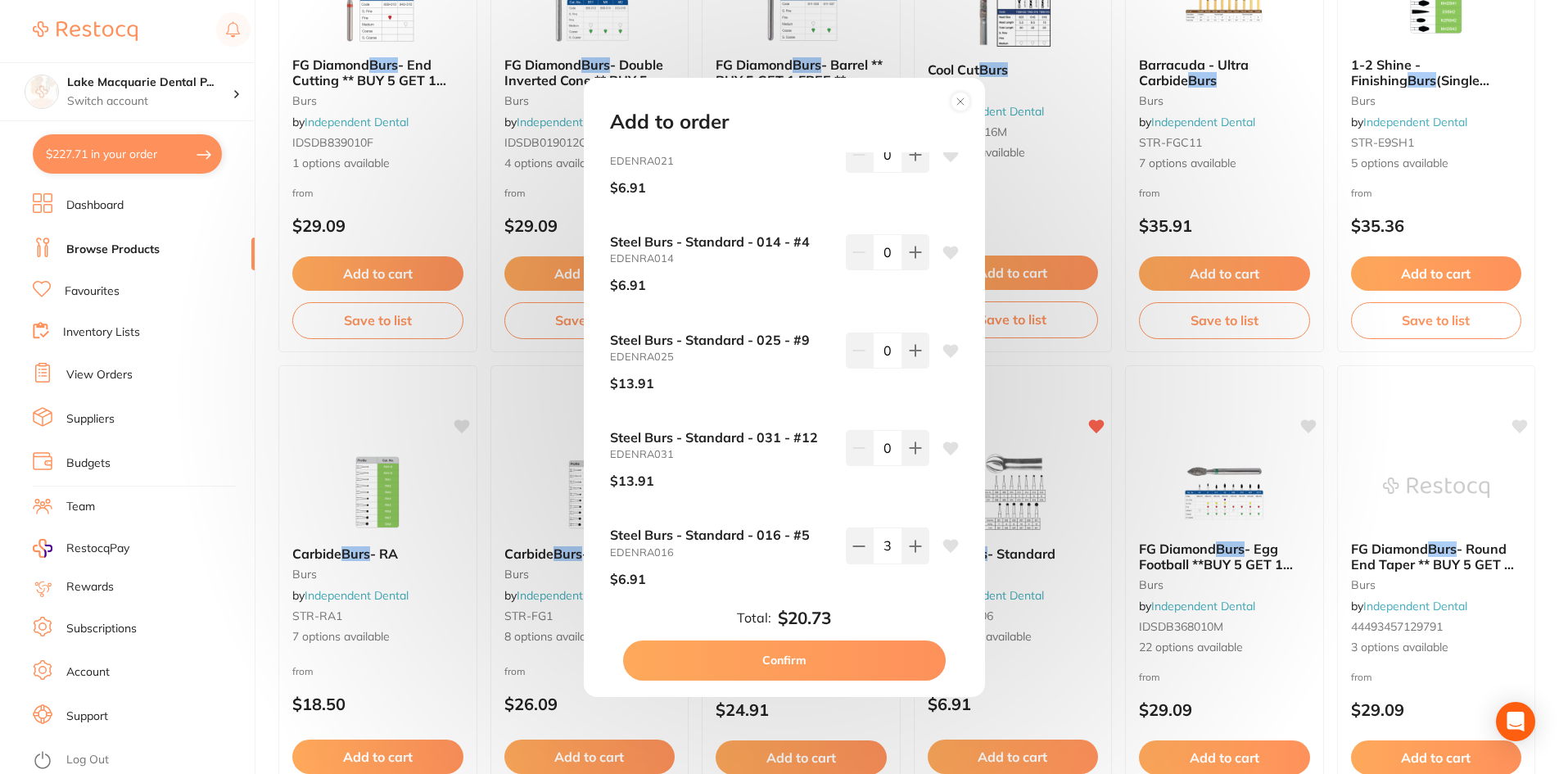
scroll to position [235, 0]
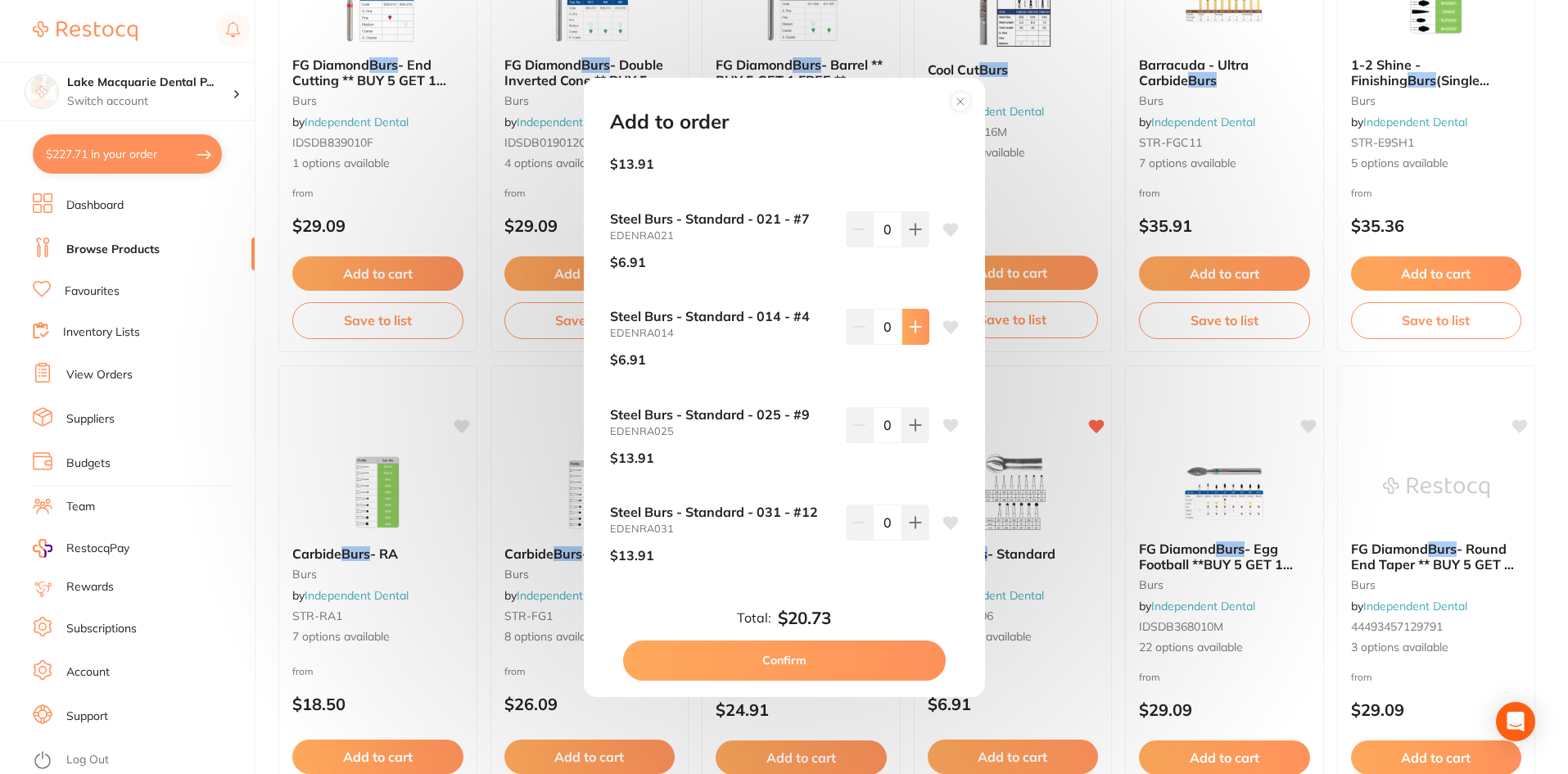
click at [919, 326] on button at bounding box center [915, 326] width 27 height 36
type input "3"
click at [796, 656] on button "Confirm" at bounding box center [784, 660] width 323 height 39
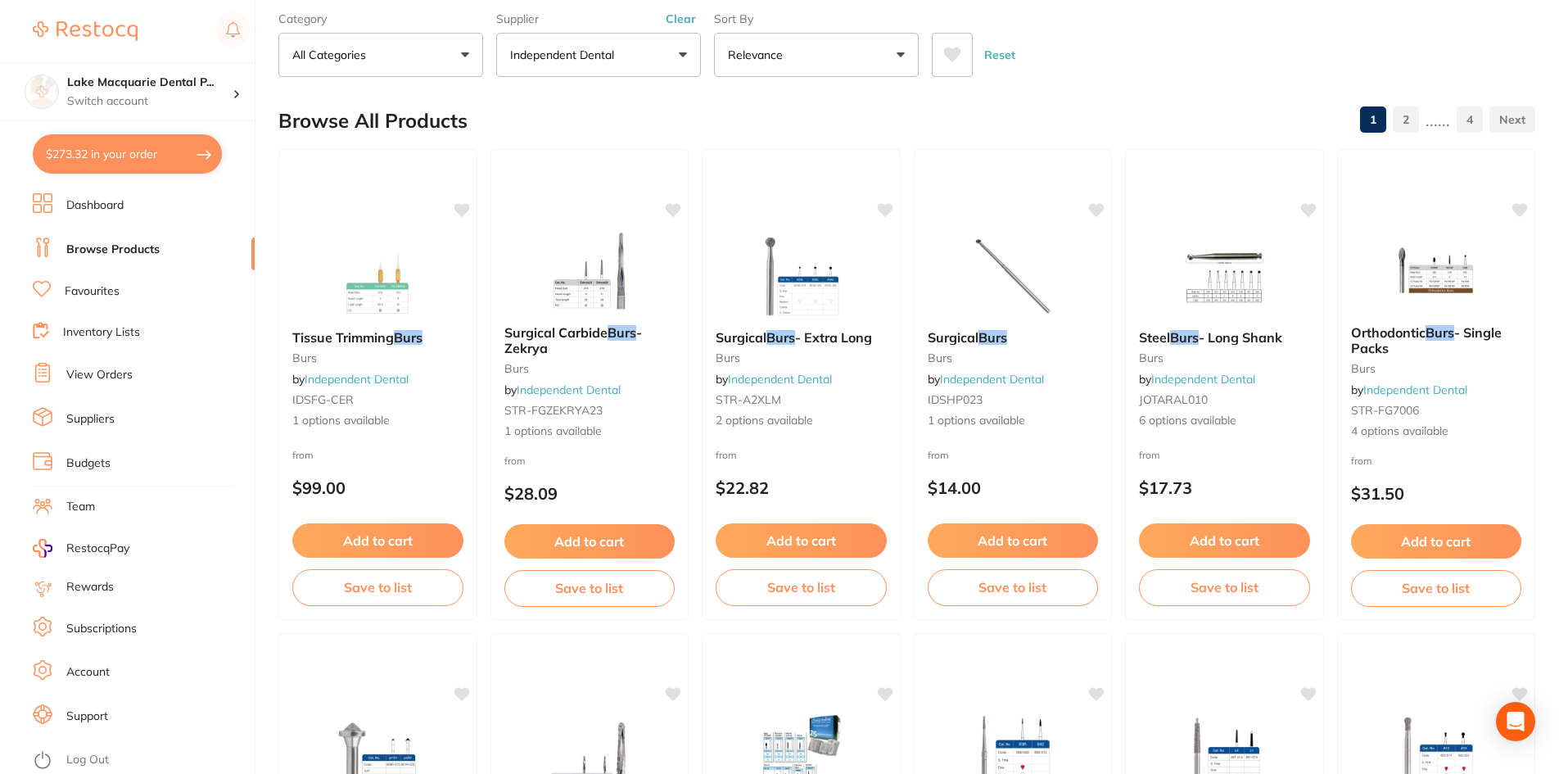
scroll to position [0, 0]
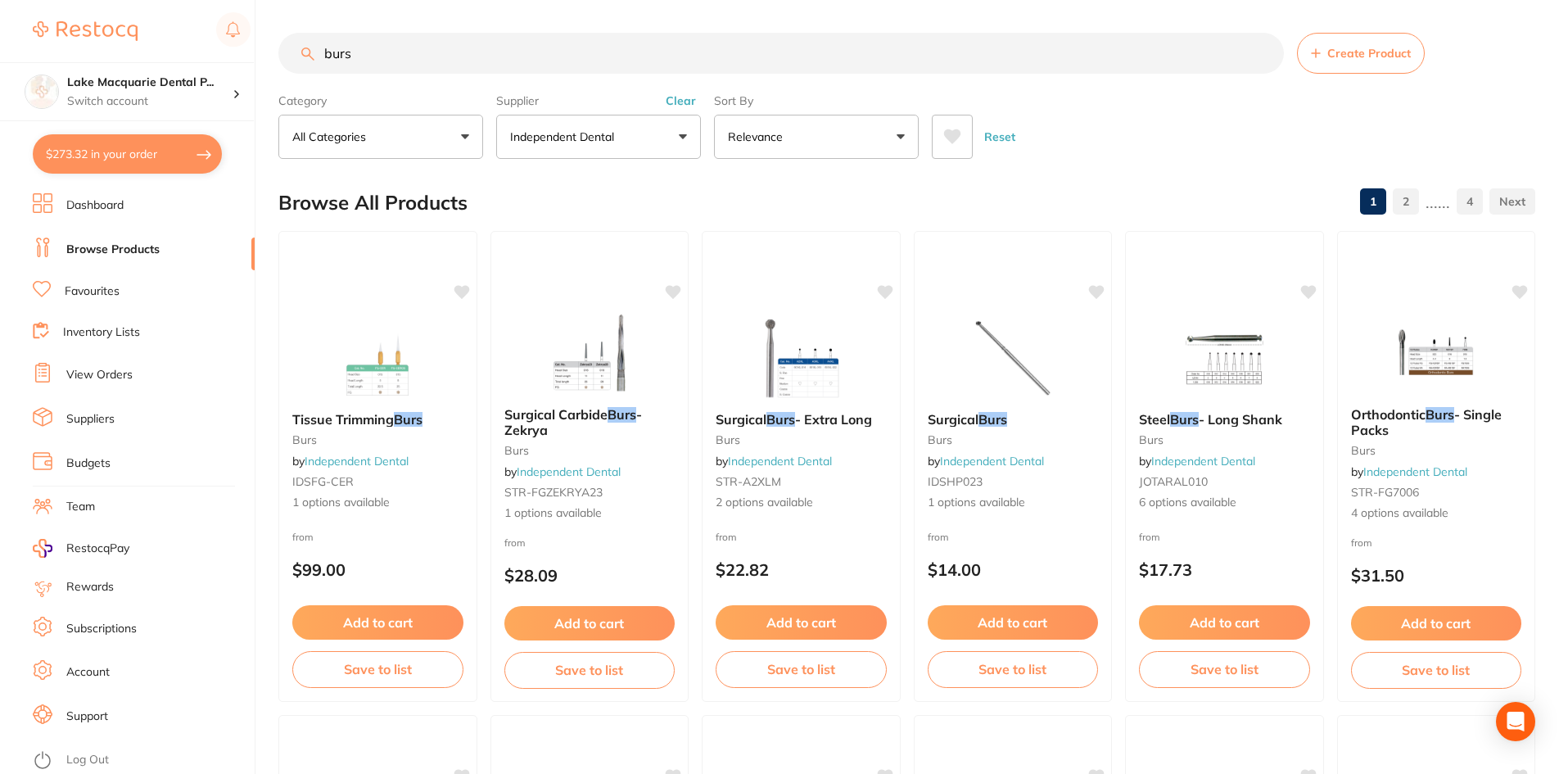
click at [399, 48] on input "burs" at bounding box center [781, 53] width 1005 height 41
type input "b"
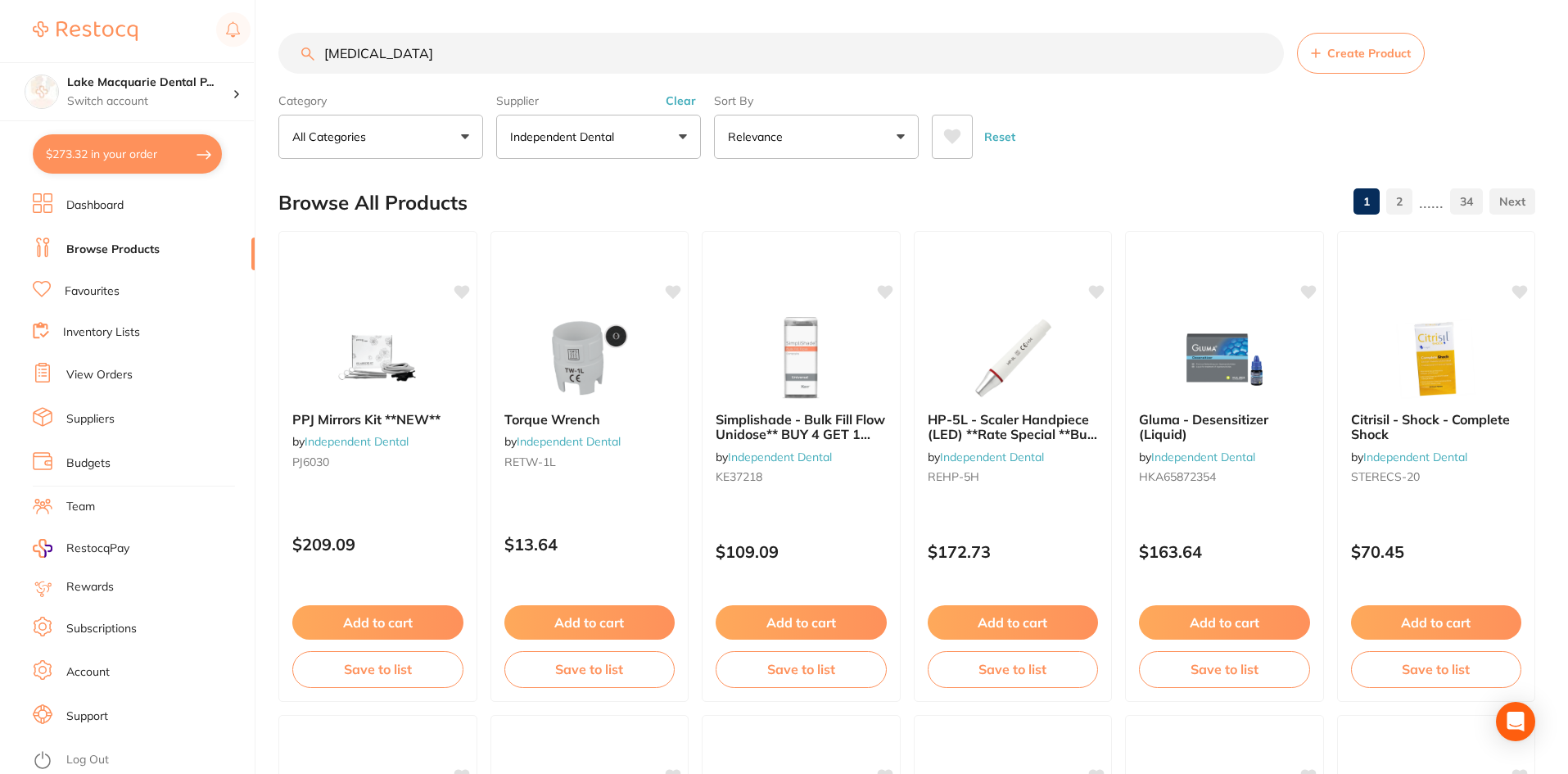
type input "[MEDICAL_DATA]"
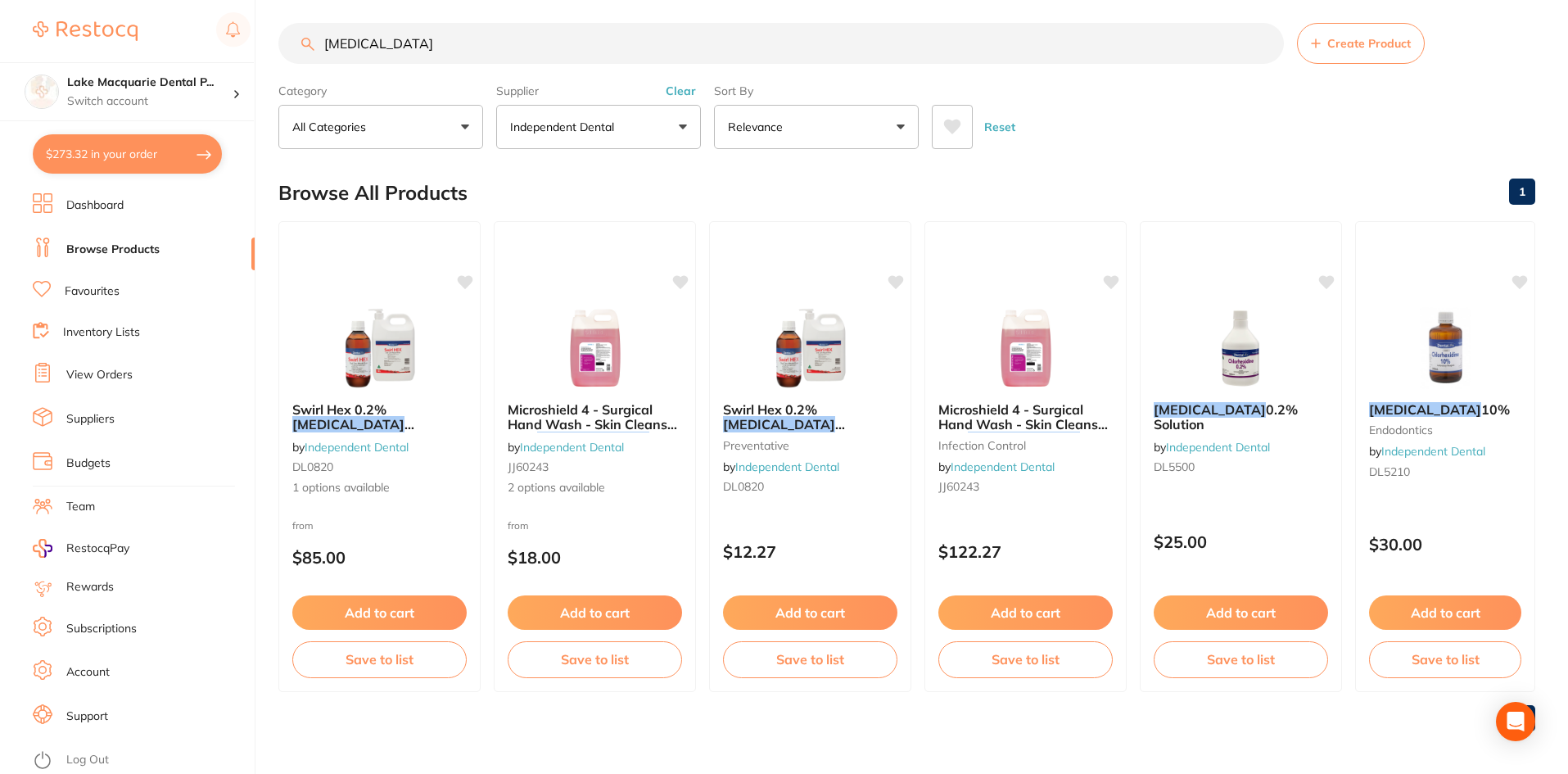
scroll to position [13, 0]
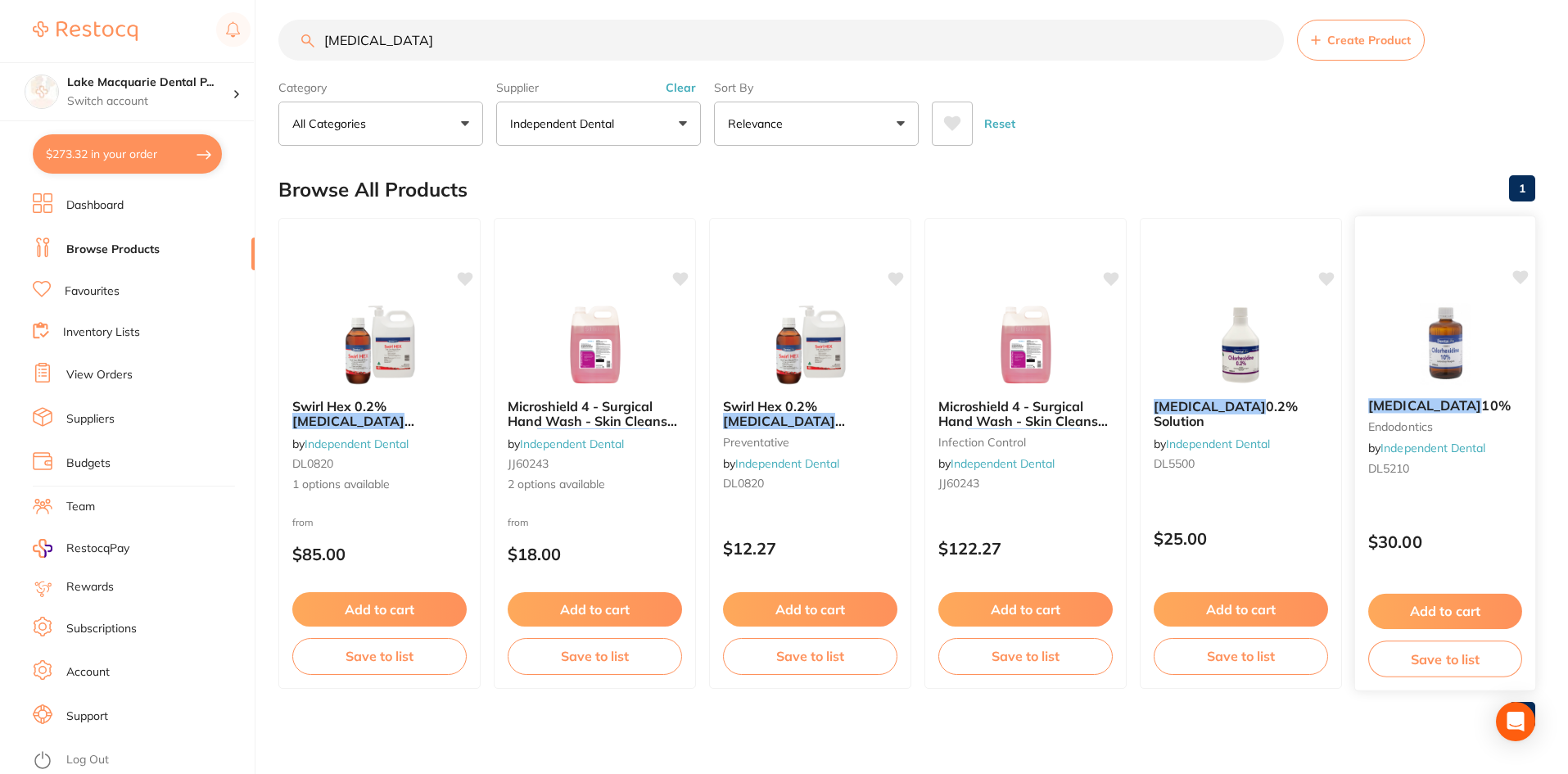
click at [1450, 605] on button "Add to cart" at bounding box center [1445, 611] width 154 height 36
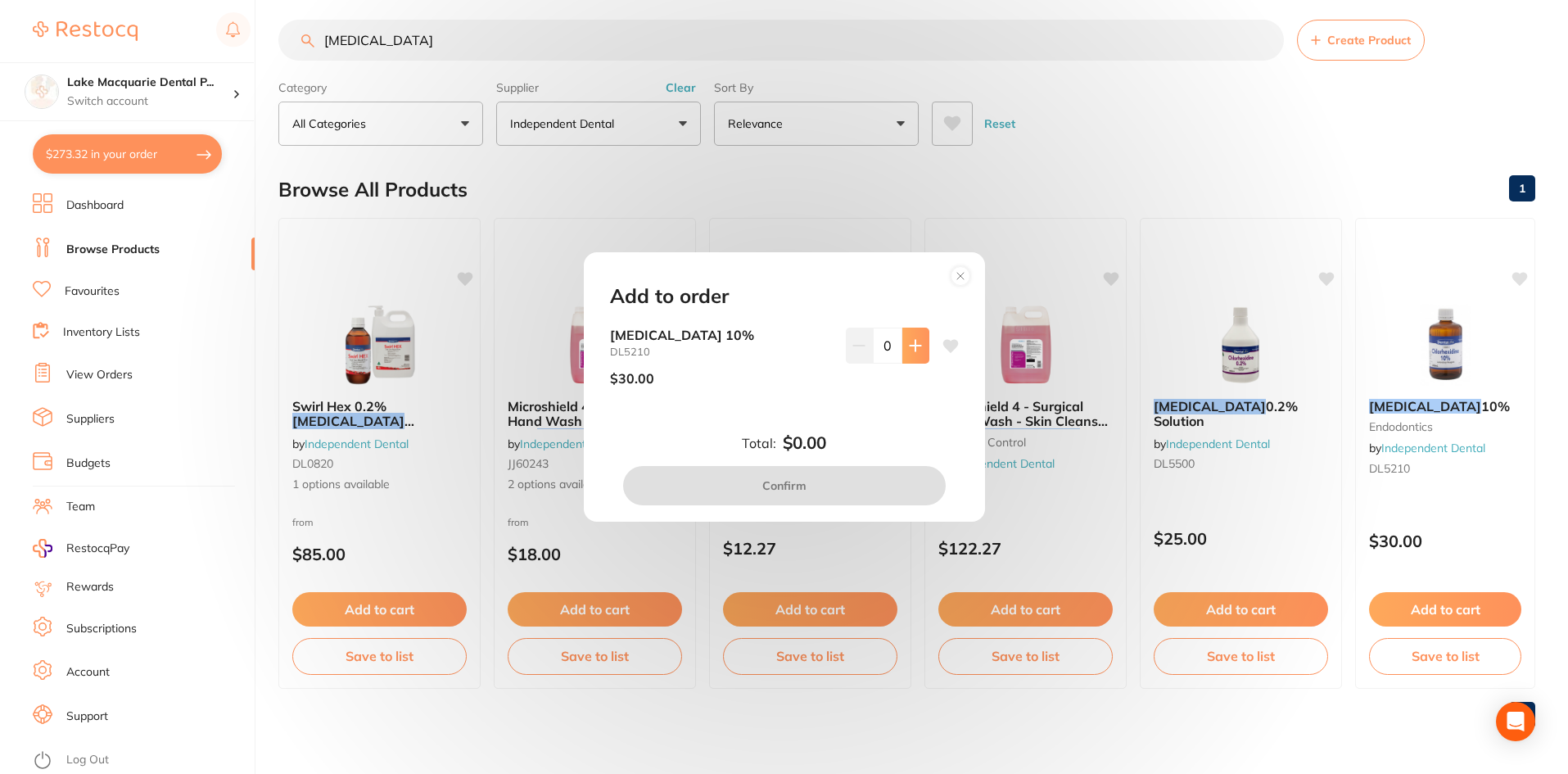
click at [915, 337] on button at bounding box center [915, 345] width 27 height 36
type input "1"
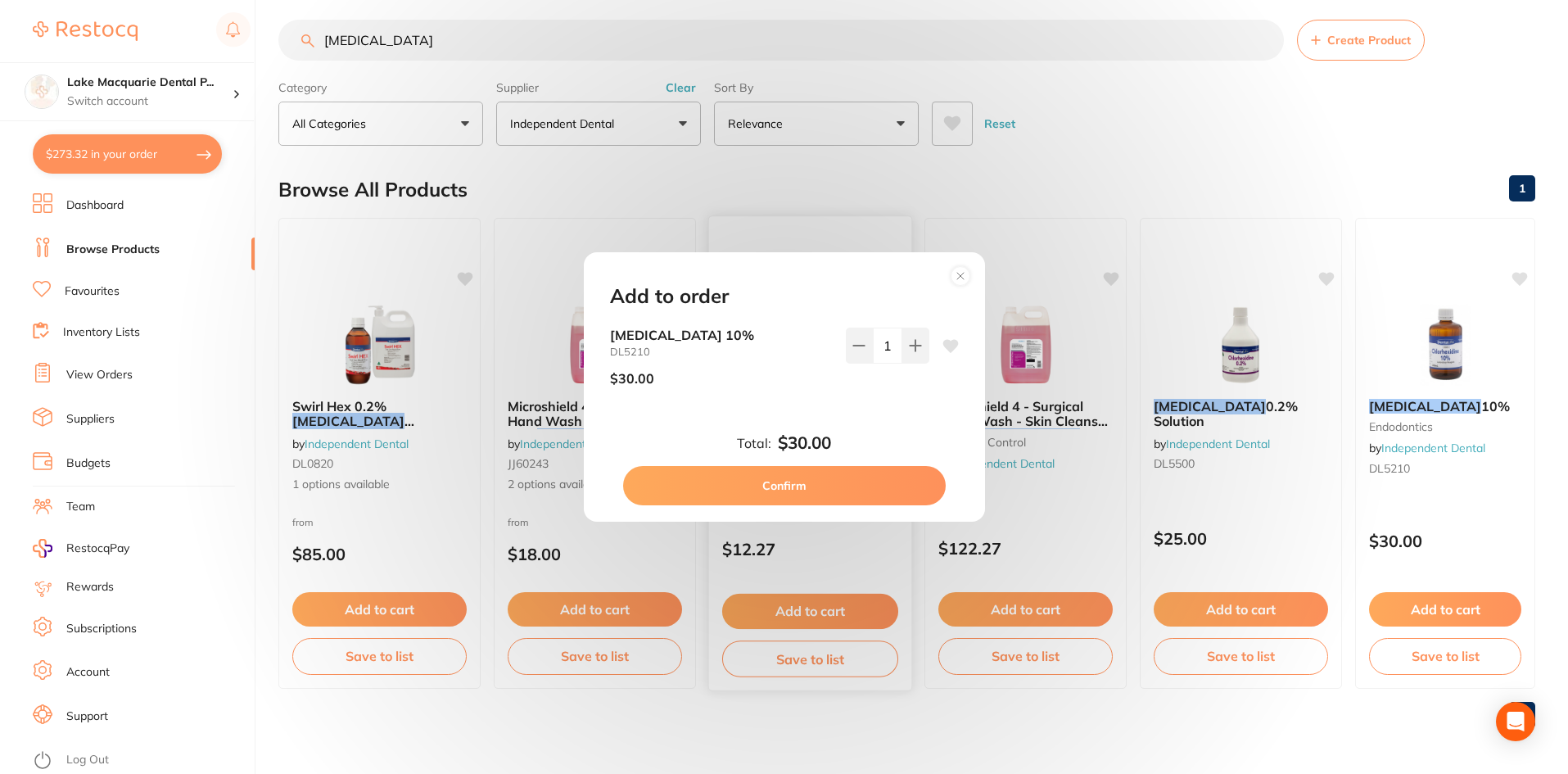
click at [795, 477] on button "Confirm" at bounding box center [784, 486] width 323 height 39
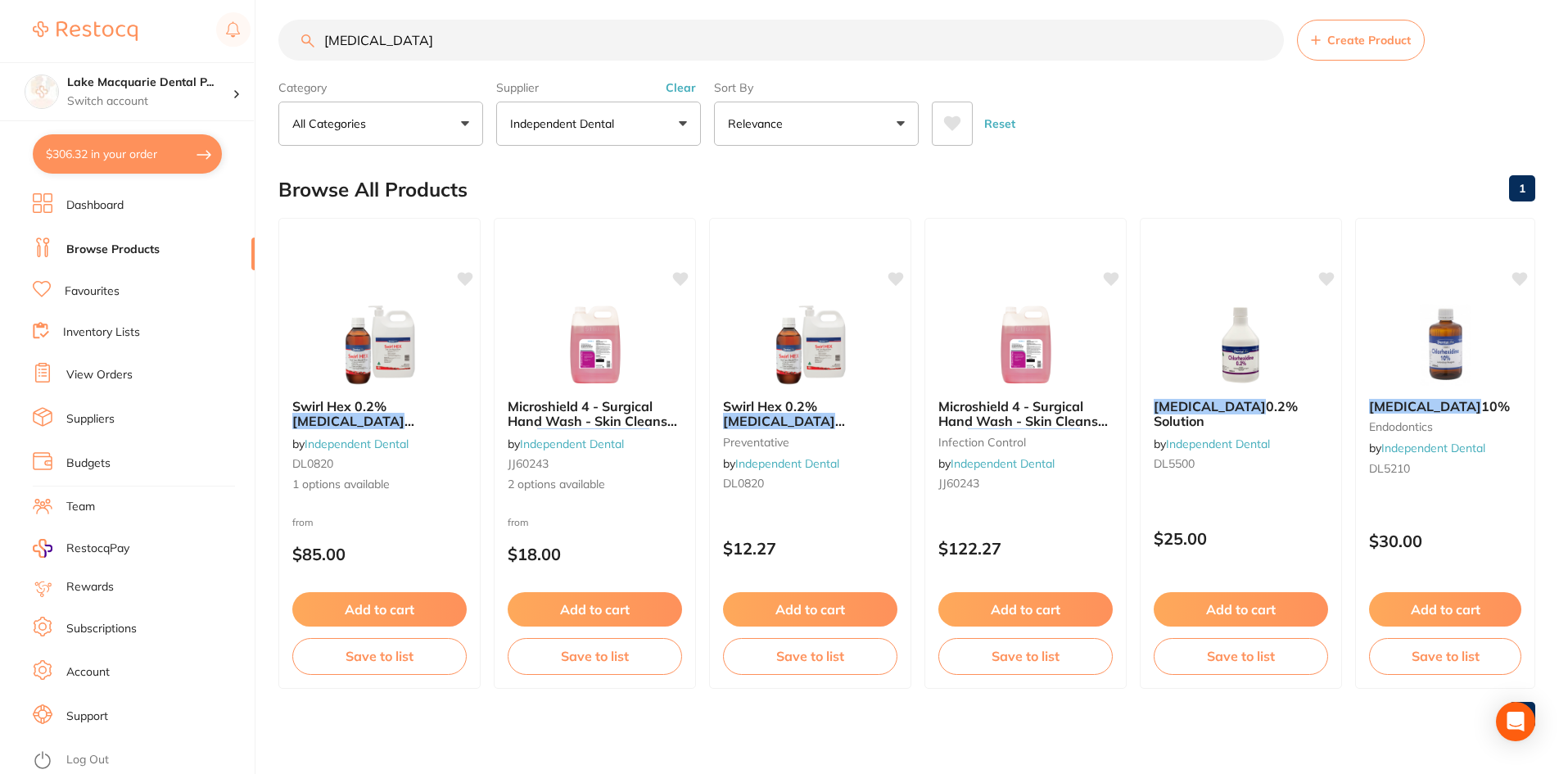
click at [441, 44] on input "[MEDICAL_DATA]" at bounding box center [781, 40] width 1005 height 41
type input "c"
type input "denture cases"
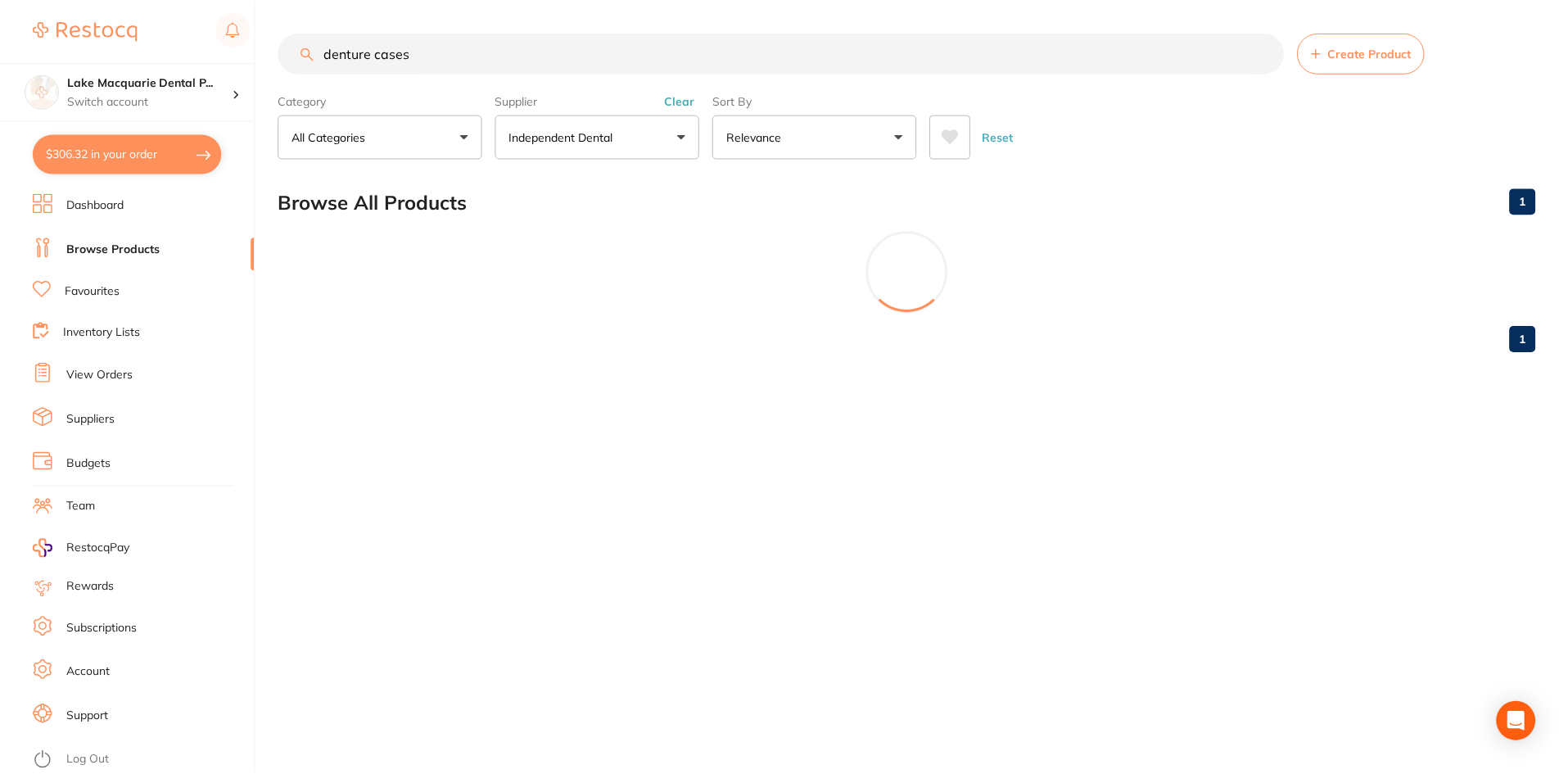
scroll to position [504, 0]
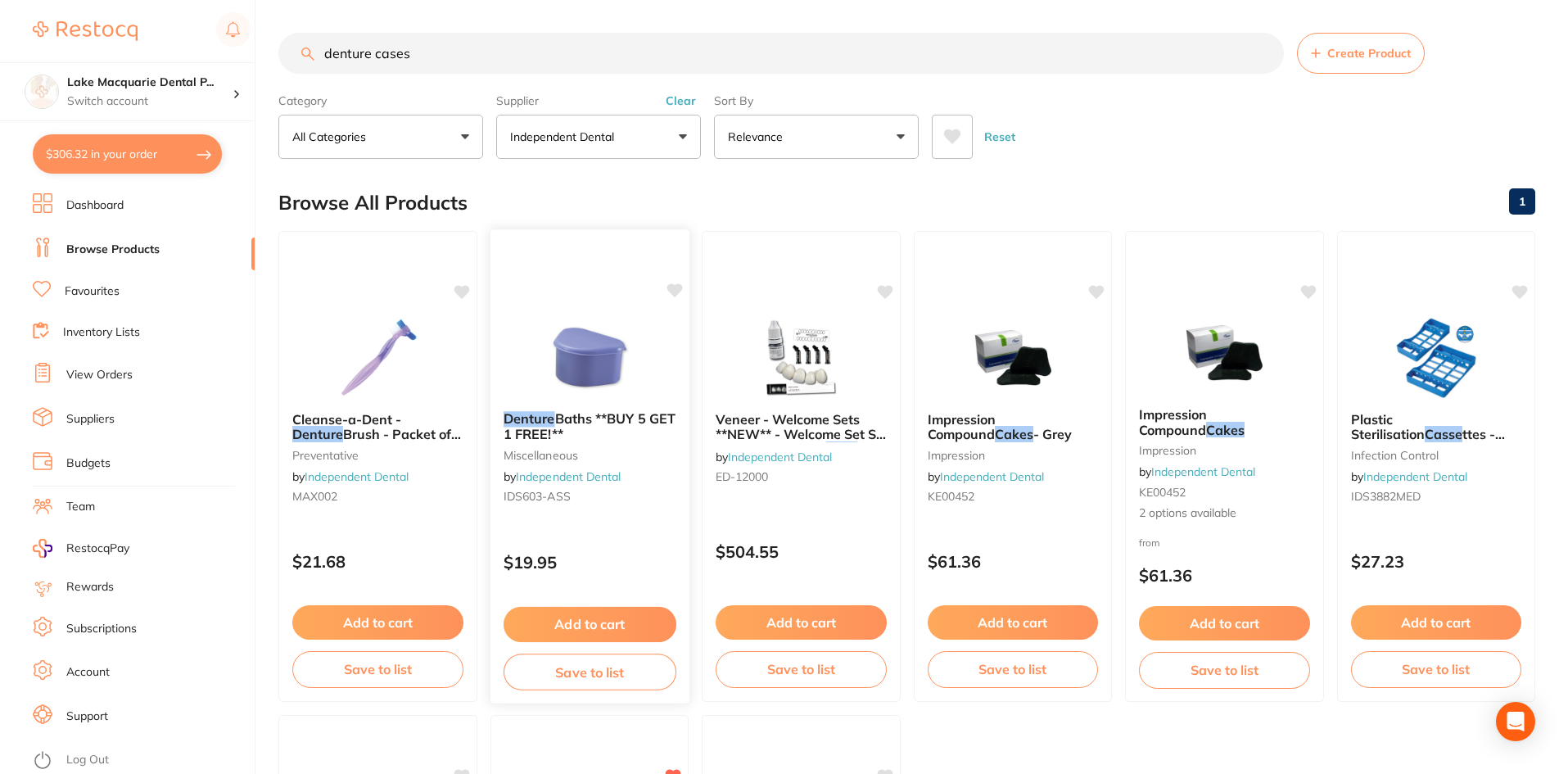
click at [584, 614] on button "Add to cart" at bounding box center [589, 625] width 173 height 36
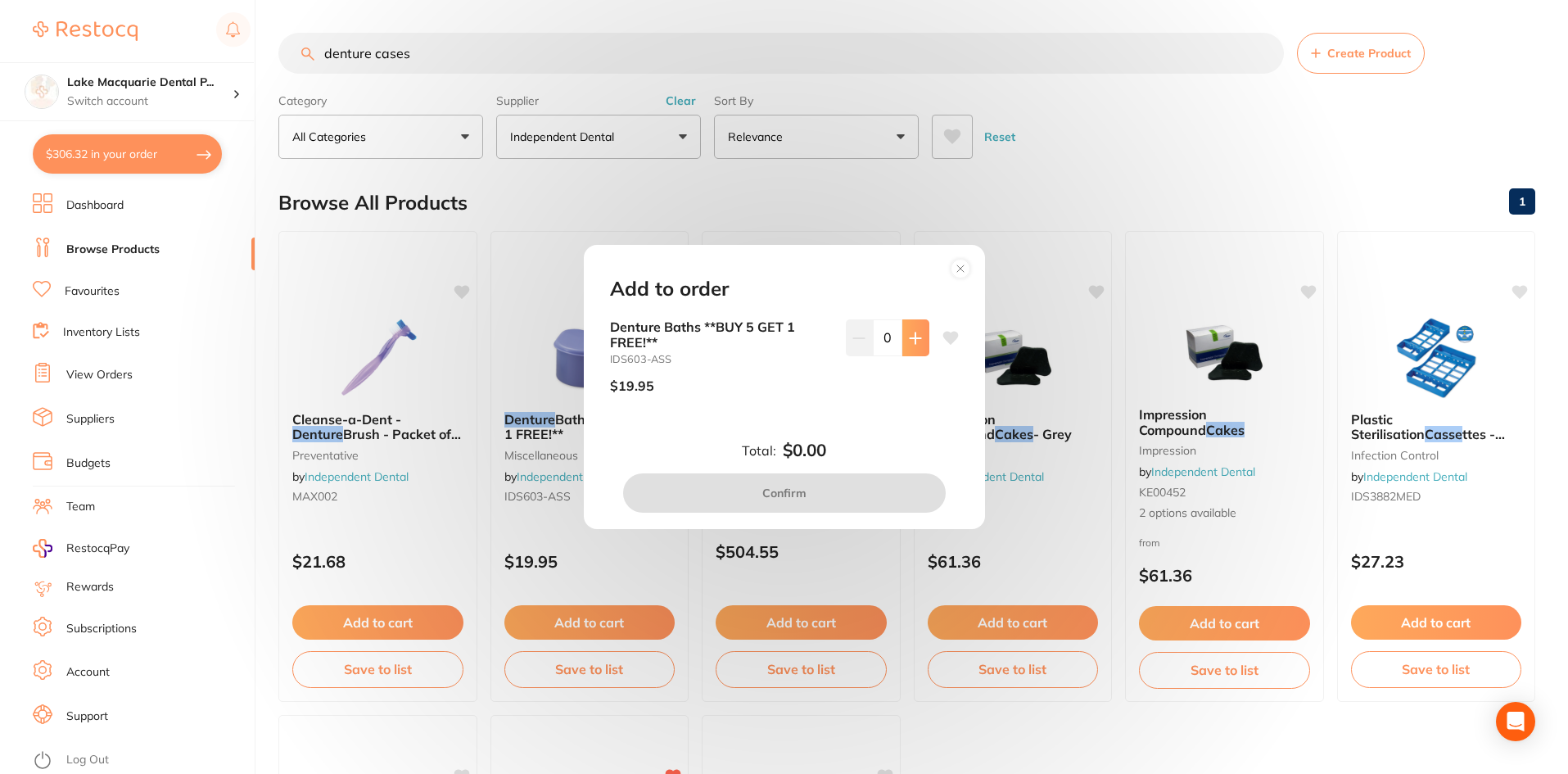
click at [902, 326] on button at bounding box center [915, 337] width 27 height 36
type input "1"
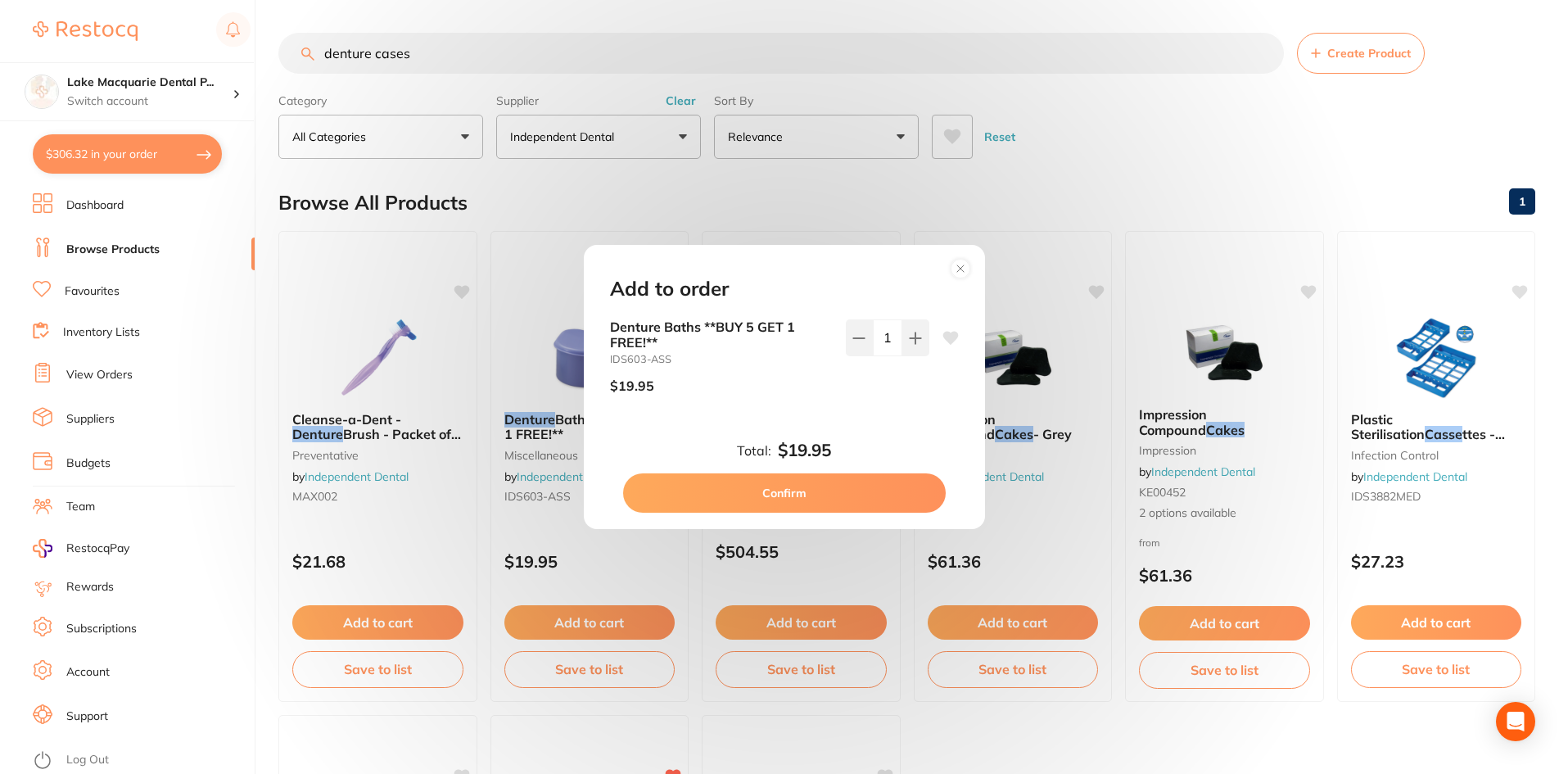
click at [833, 498] on button "Confirm" at bounding box center [784, 493] width 323 height 39
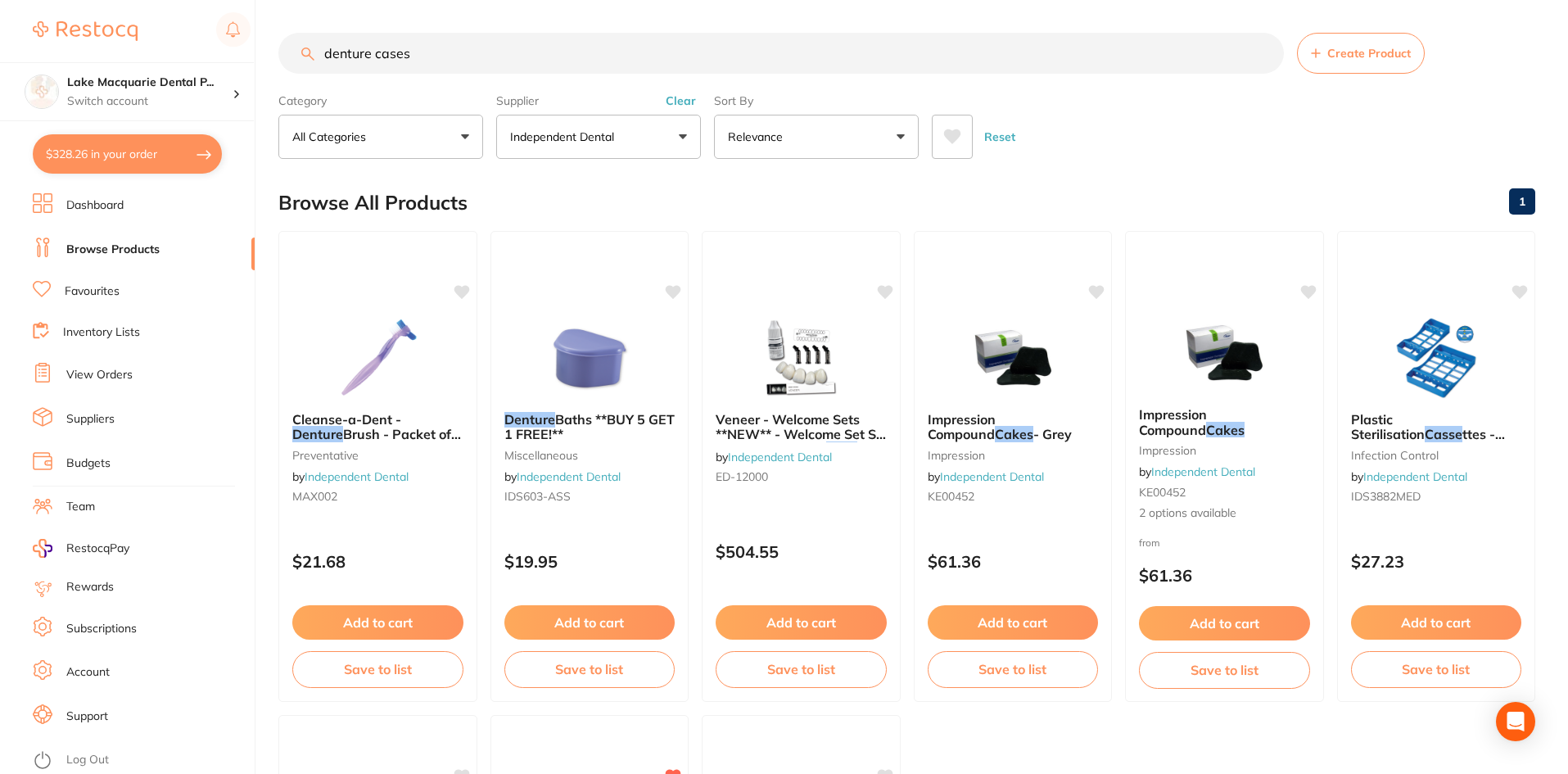
click at [674, 99] on button "Clear" at bounding box center [681, 100] width 40 height 14
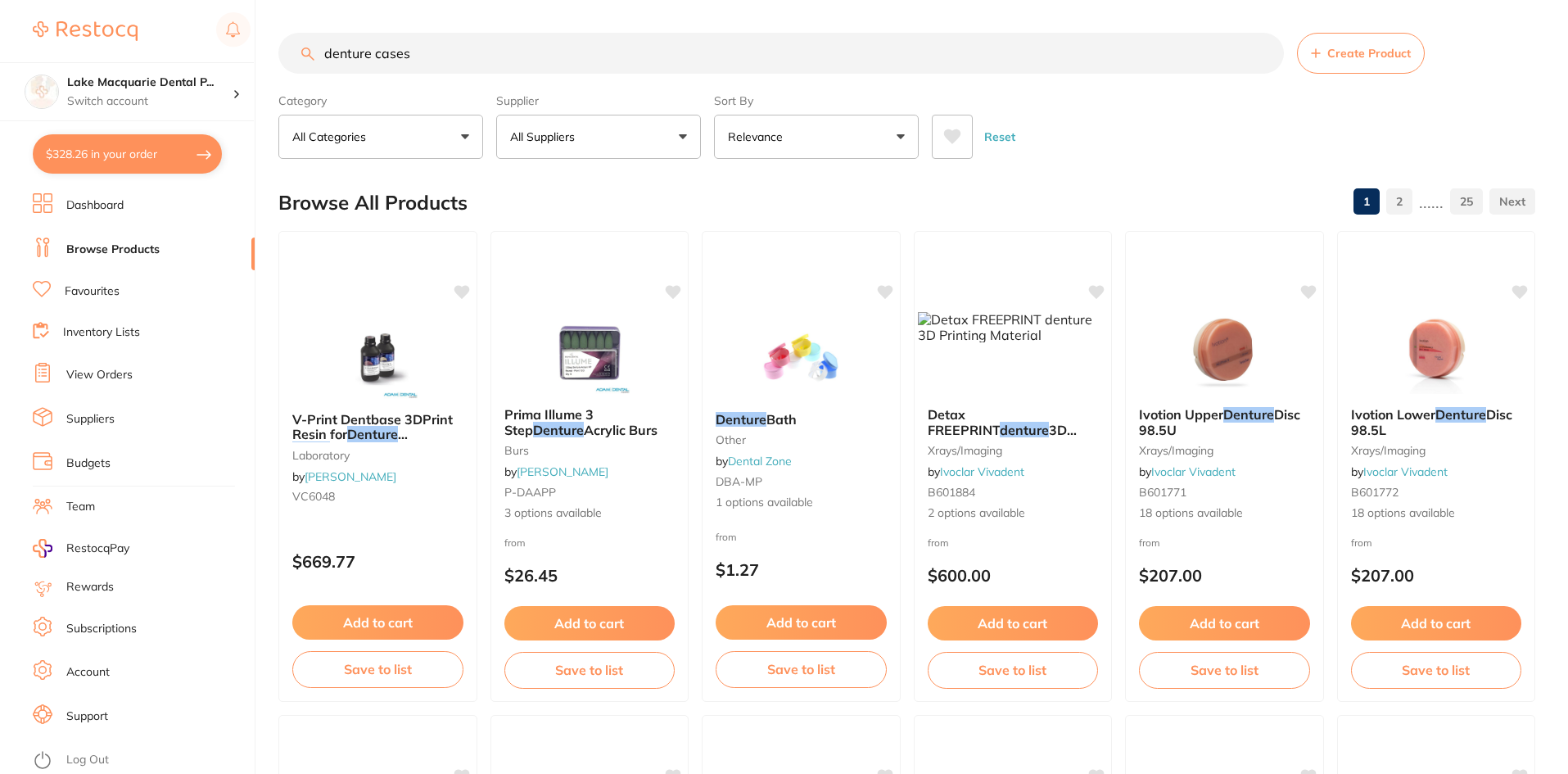
click at [429, 57] on input "denture cases" at bounding box center [781, 53] width 1005 height 41
type input "d"
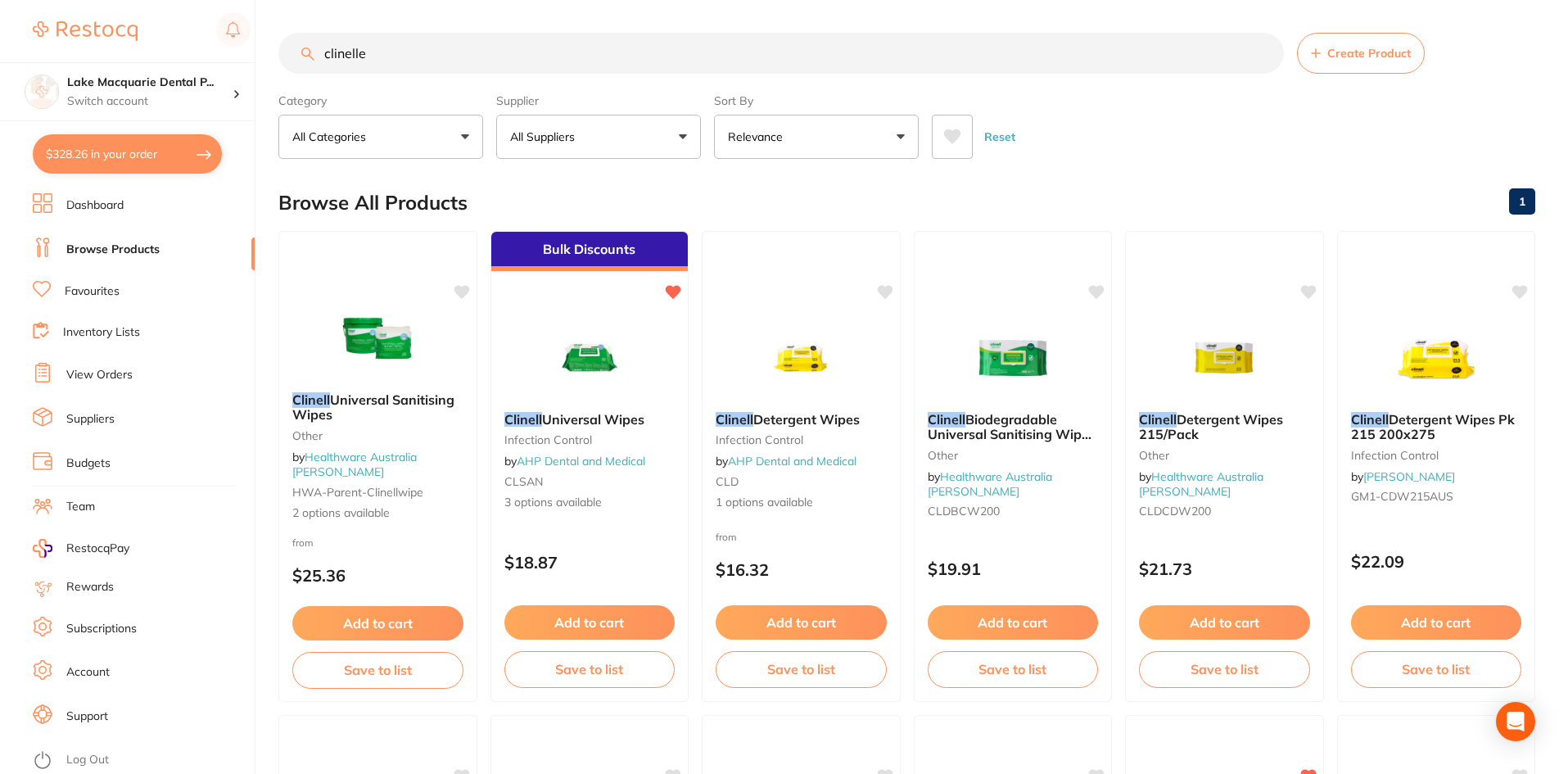
scroll to position [0, 0]
type input "clinelle"
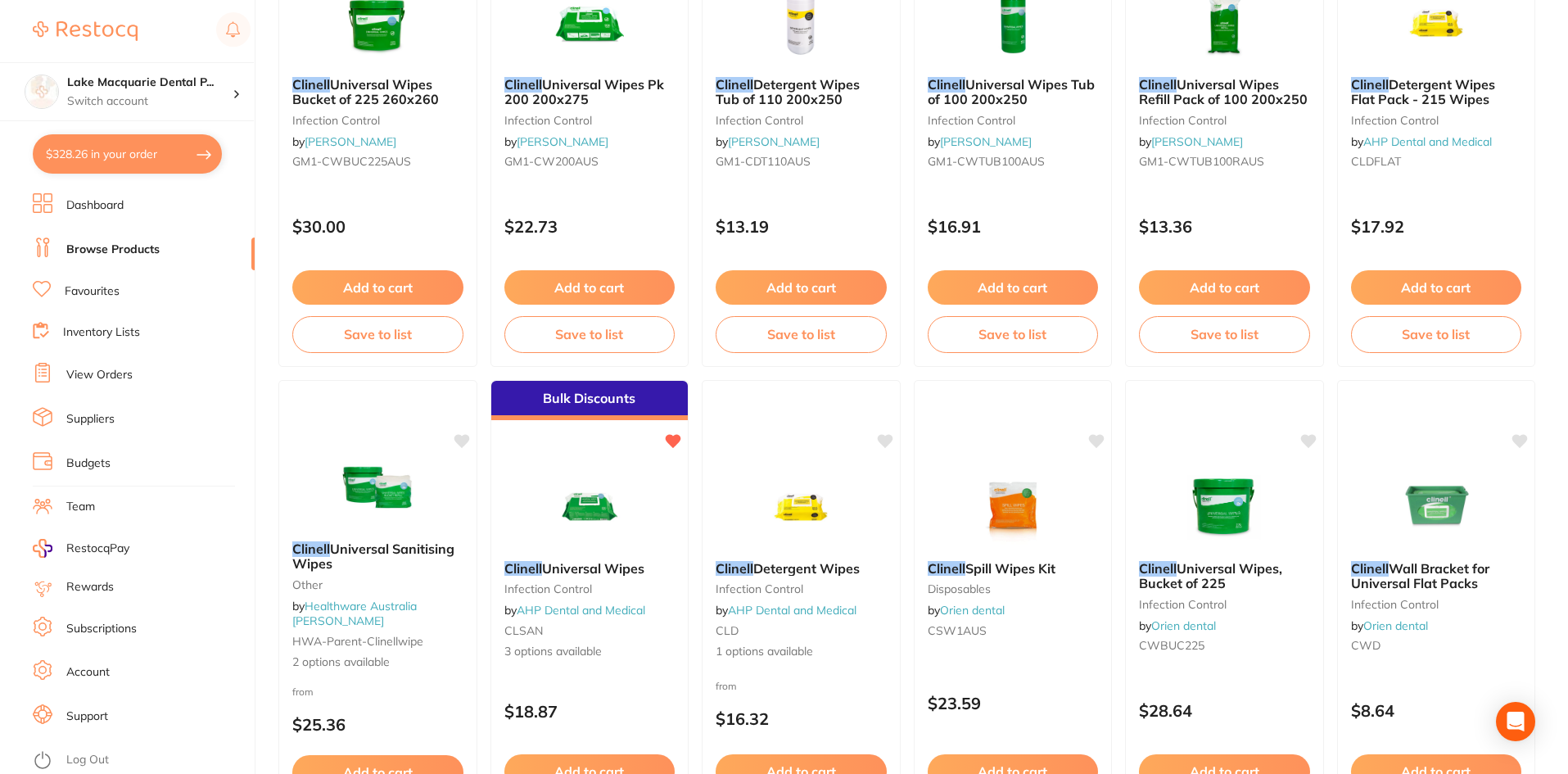
scroll to position [983, 0]
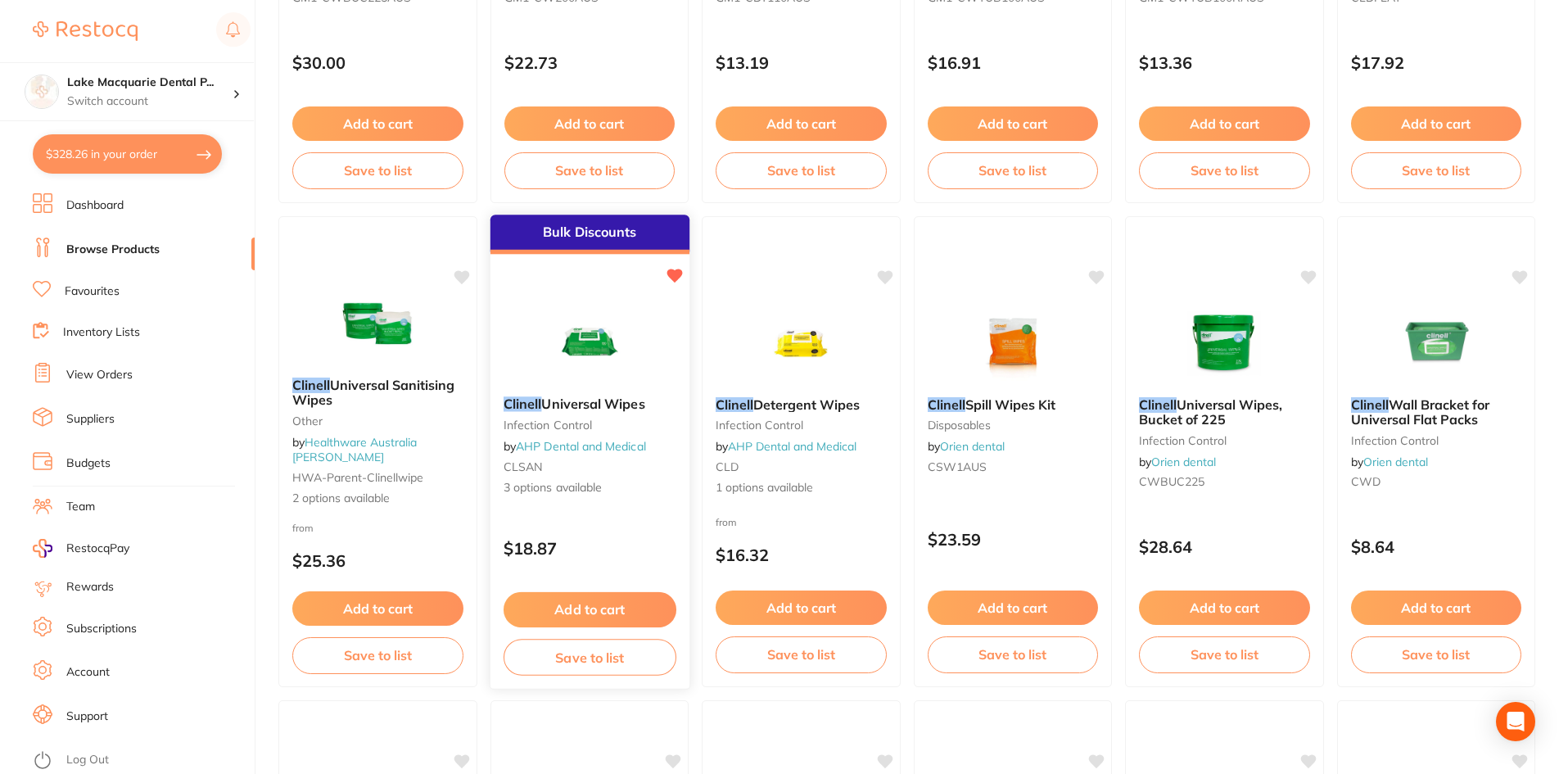
click at [569, 604] on button "Add to cart" at bounding box center [589, 610] width 173 height 36
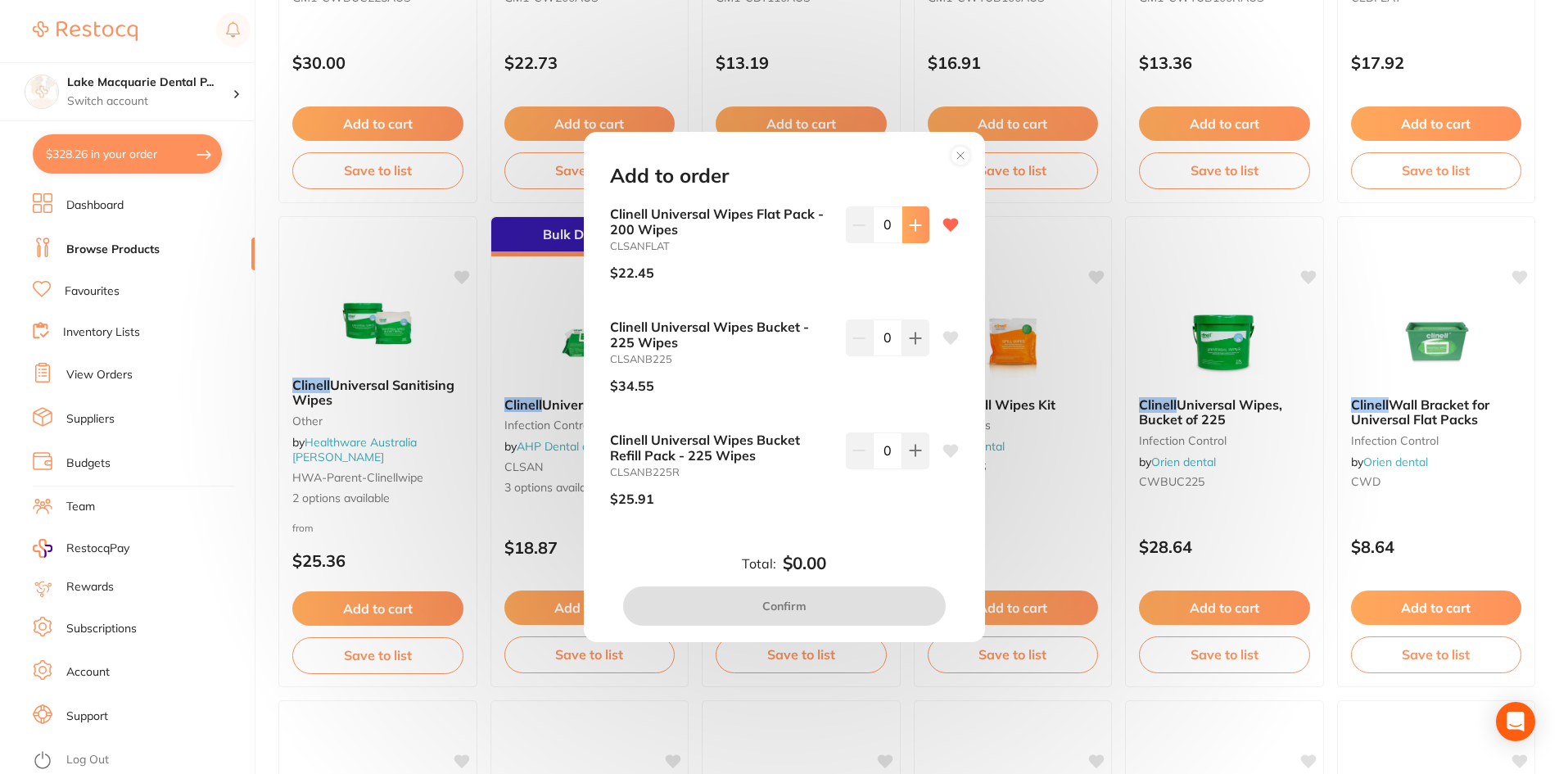
click at [910, 225] on icon at bounding box center [915, 225] width 11 height 11
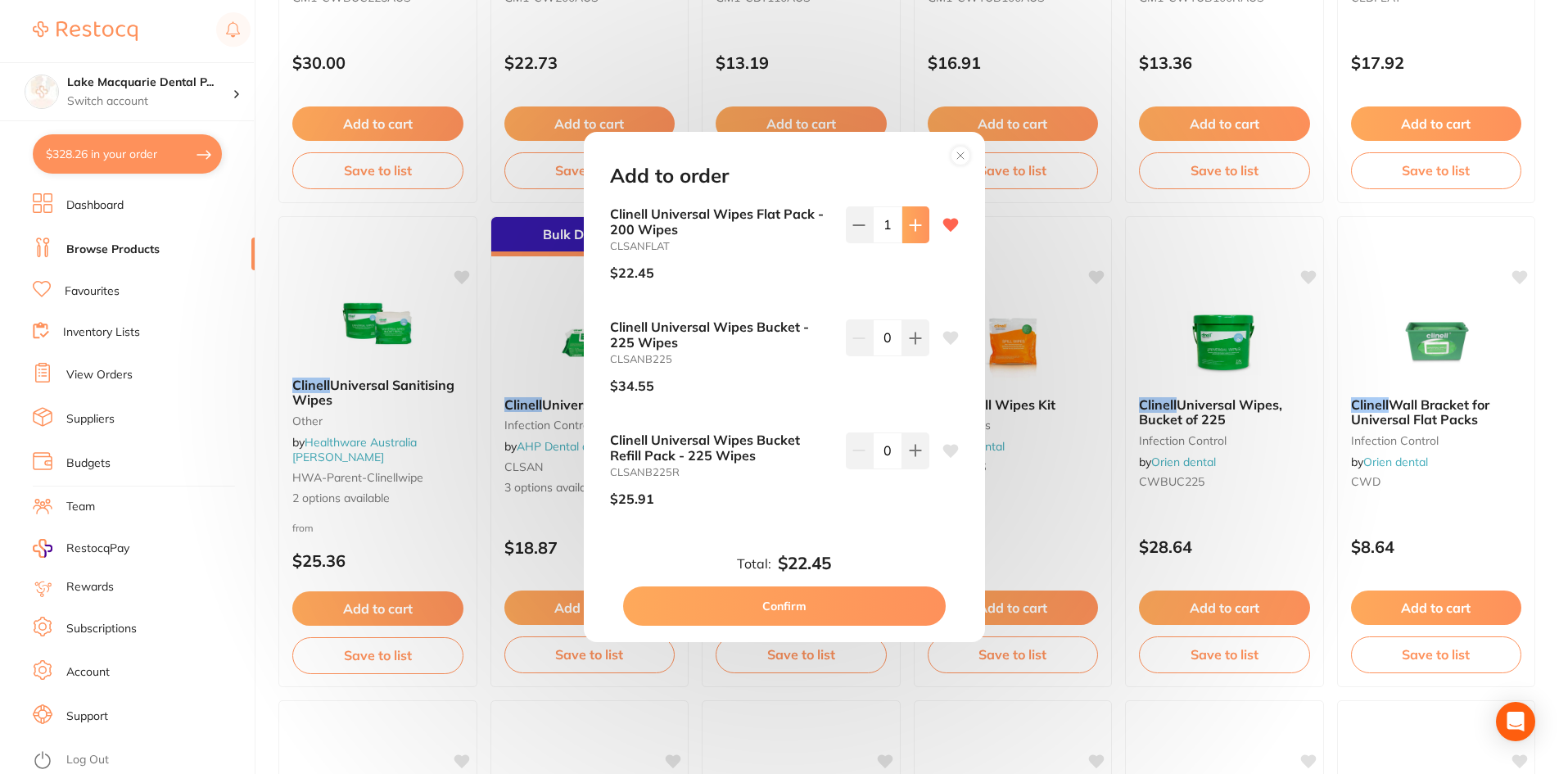
click at [910, 225] on icon at bounding box center [915, 225] width 11 height 11
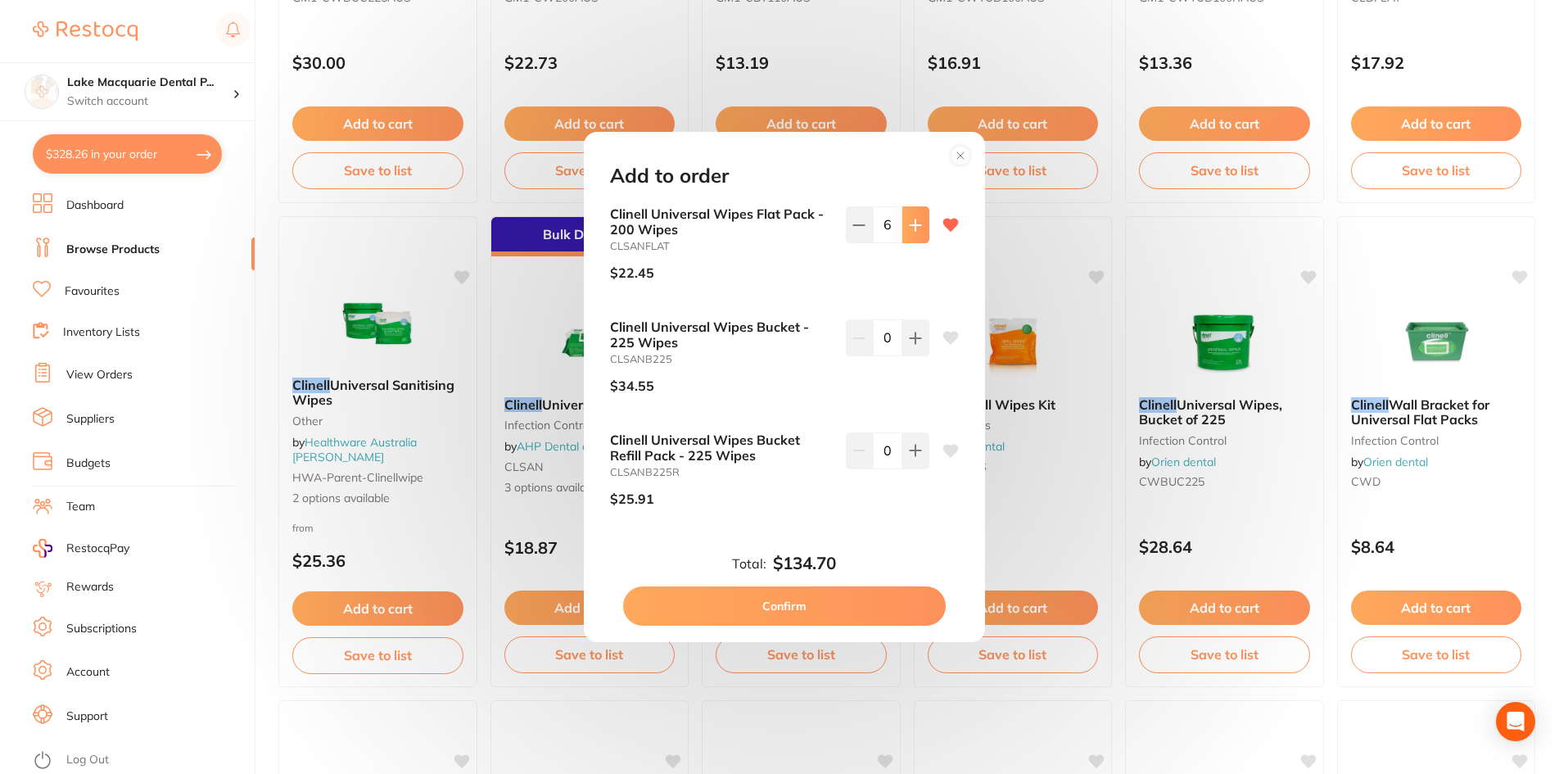
click at [910, 225] on icon at bounding box center [915, 225] width 11 height 11
type input "10"
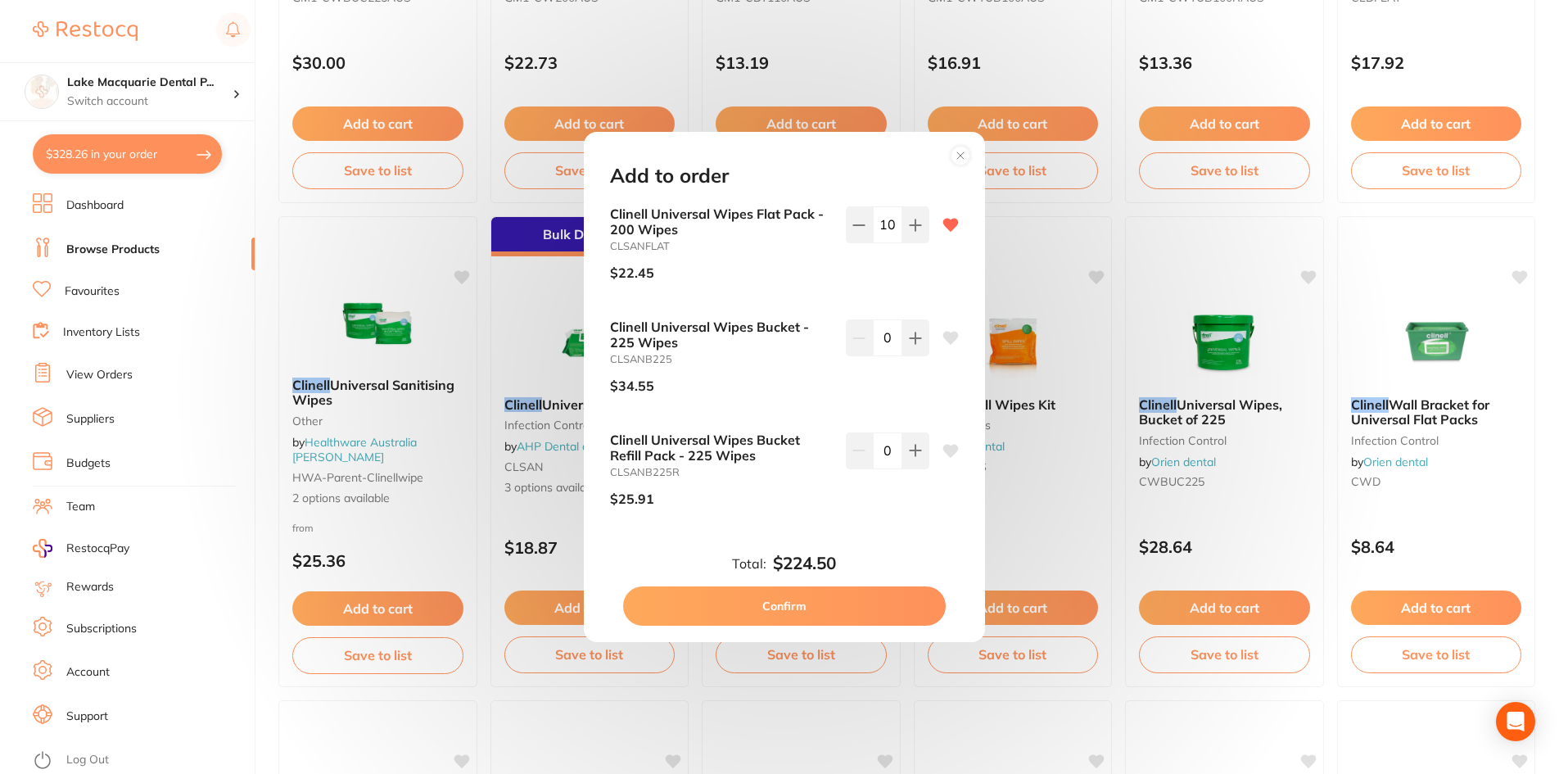
click at [792, 607] on button "Confirm" at bounding box center [784, 606] width 323 height 39
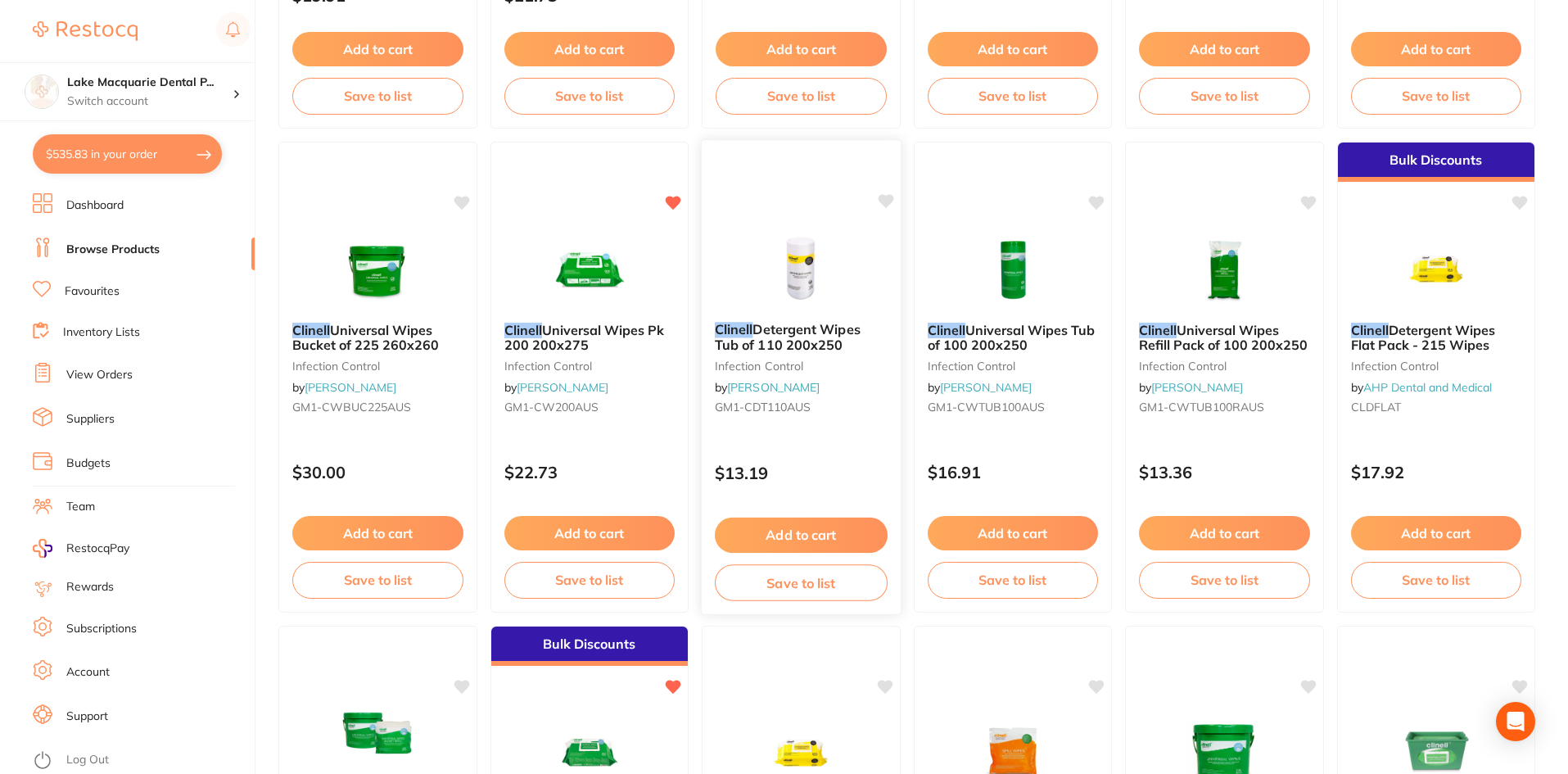
scroll to position [0, 0]
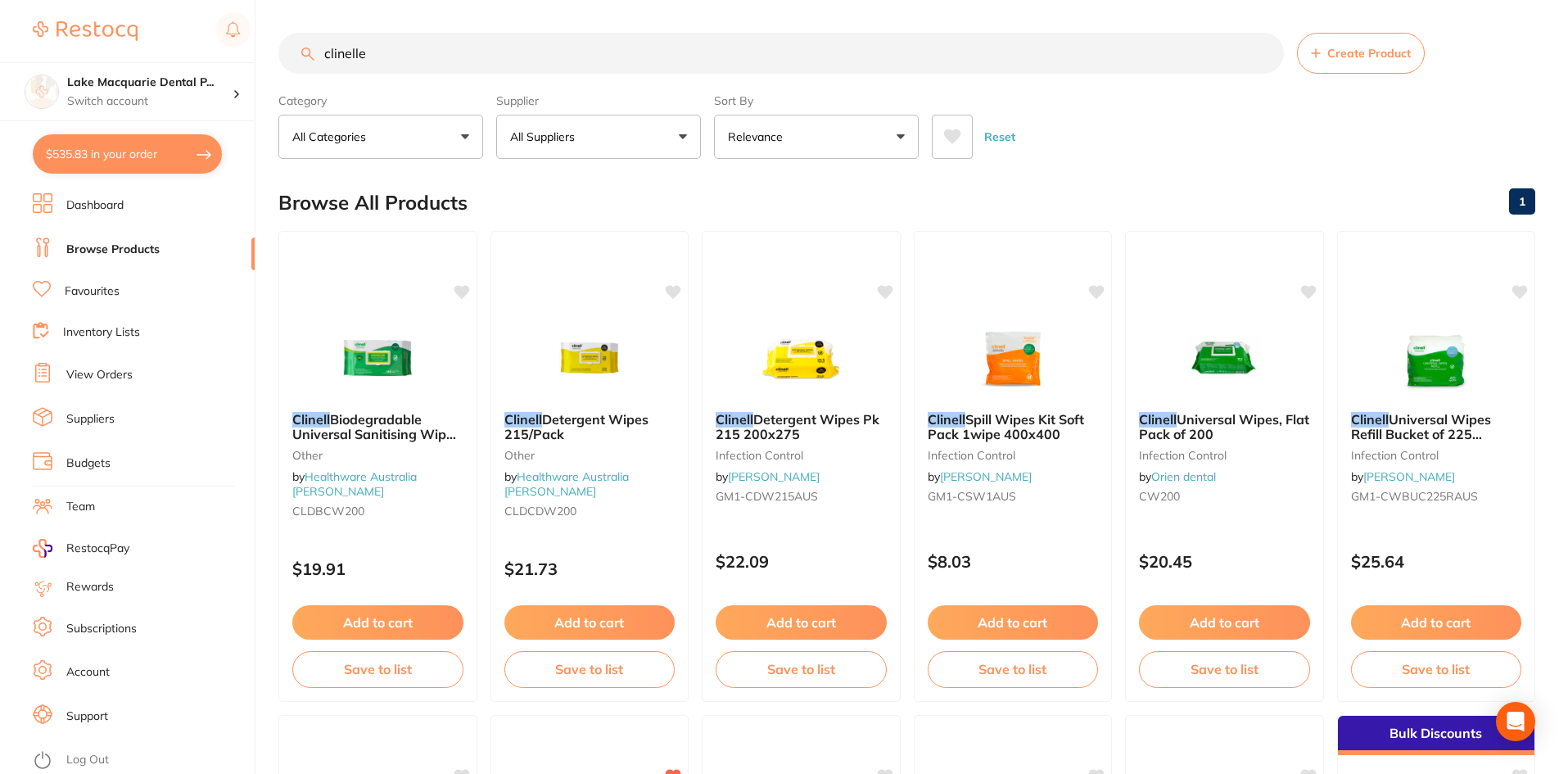
click at [453, 54] on input "clinelle" at bounding box center [781, 53] width 1005 height 41
type input "c"
type input "penthrox"
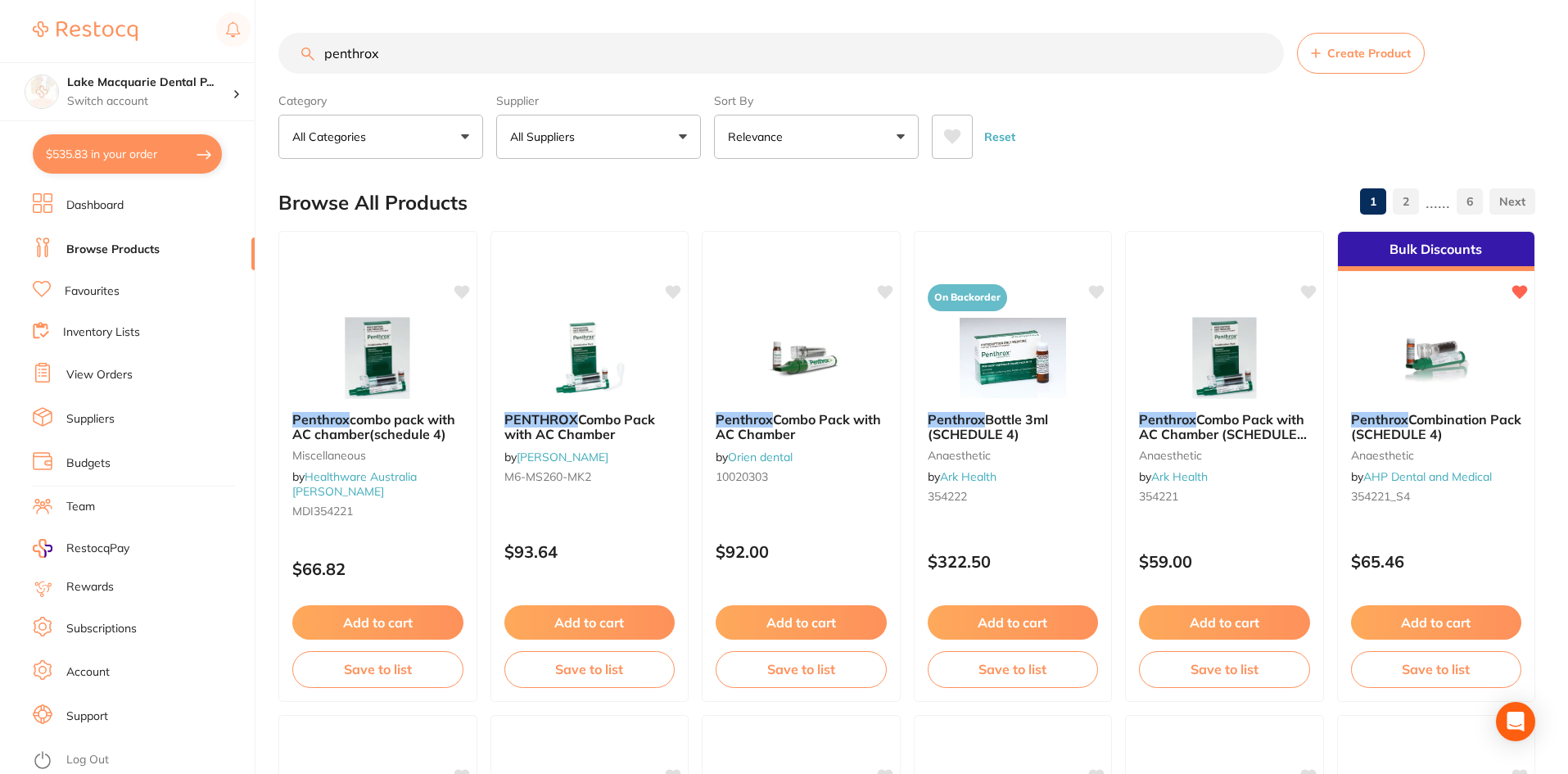
click at [1262, 53] on input "penthrox" at bounding box center [781, 53] width 1005 height 41
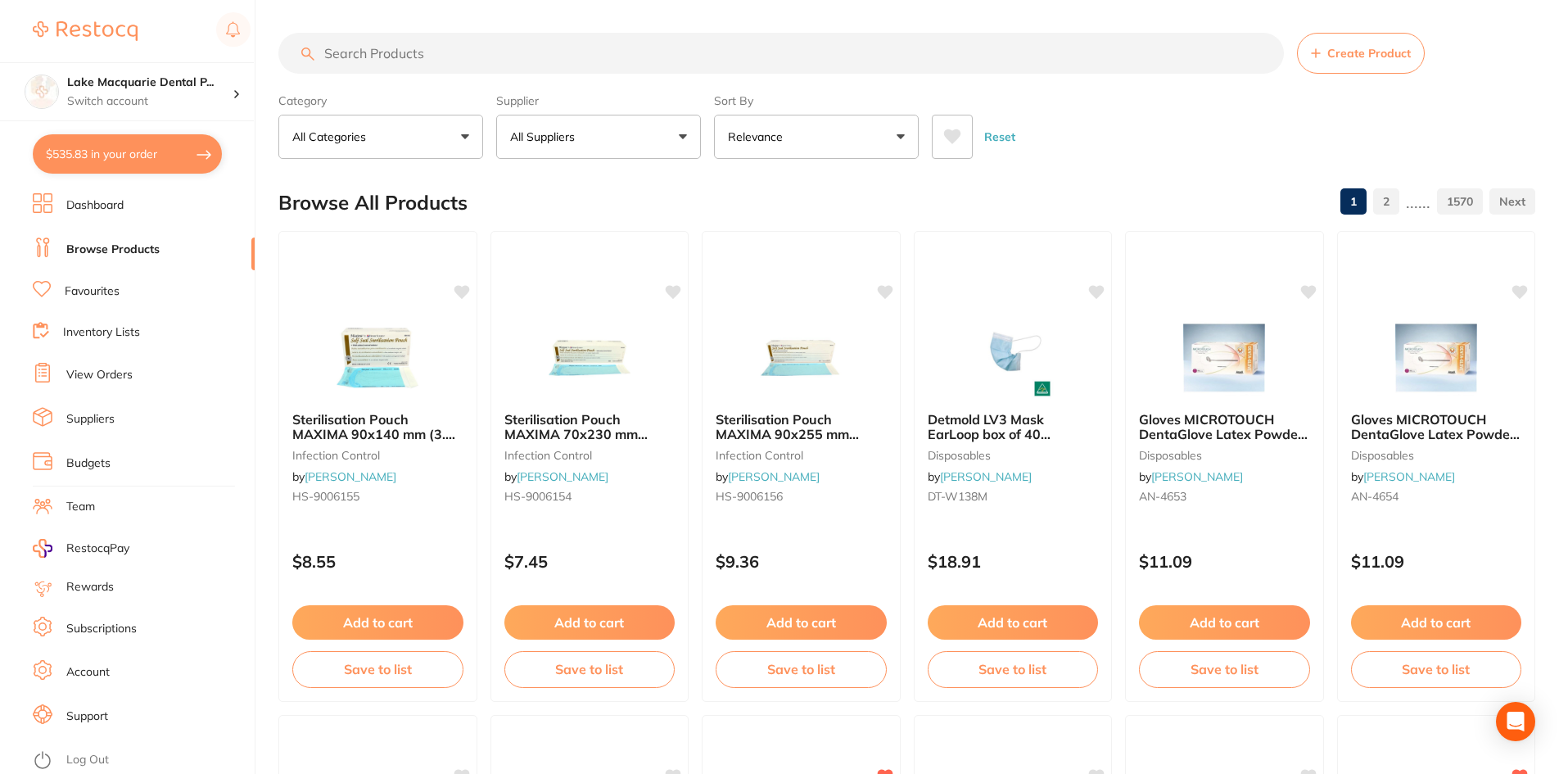
click at [398, 55] on input "search" at bounding box center [781, 53] width 1005 height 41
click at [688, 133] on button "All Suppliers" at bounding box center [598, 136] width 204 height 44
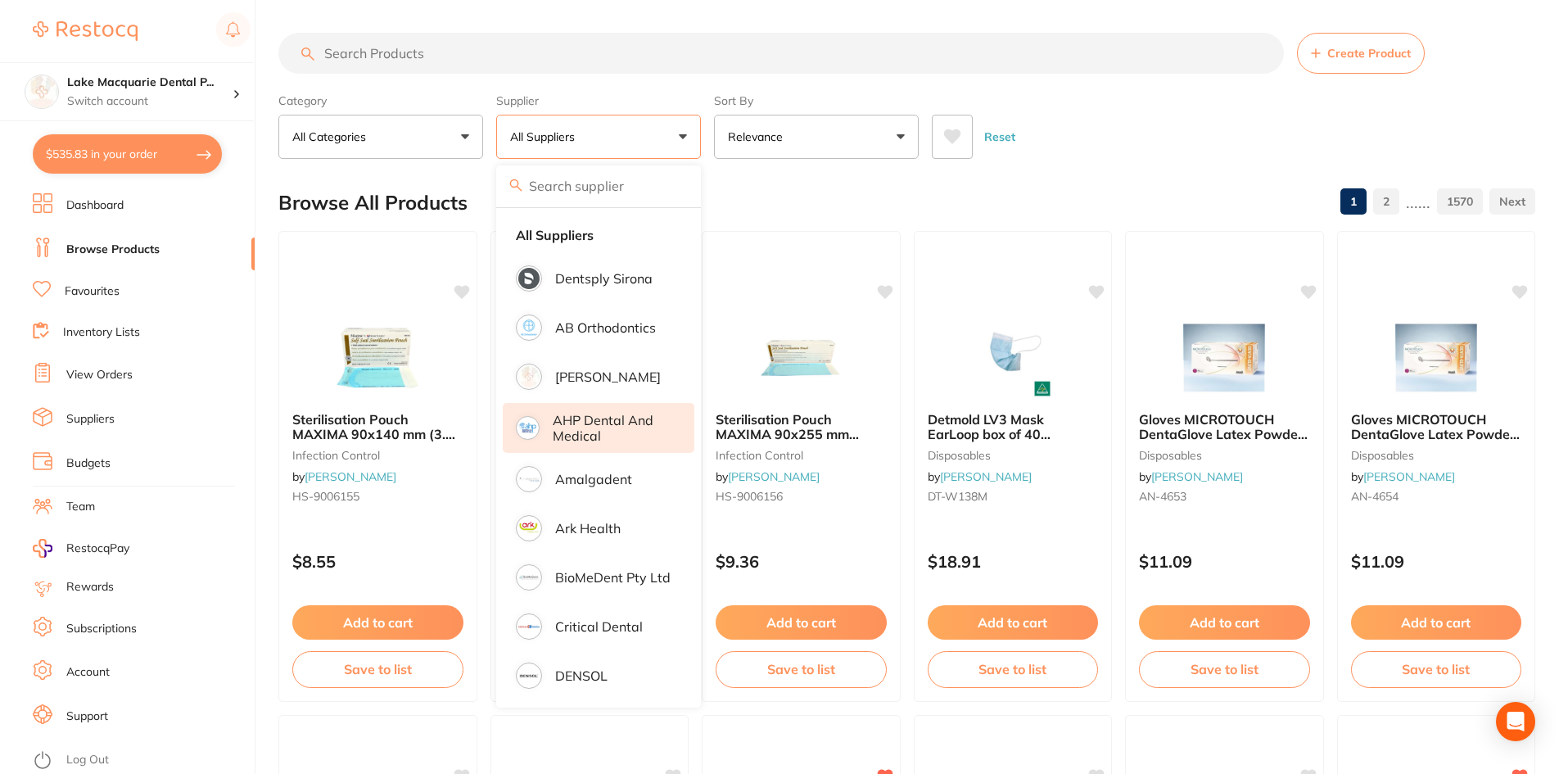
click at [587, 425] on p "AHP Dental and Medical" at bounding box center [612, 428] width 119 height 31
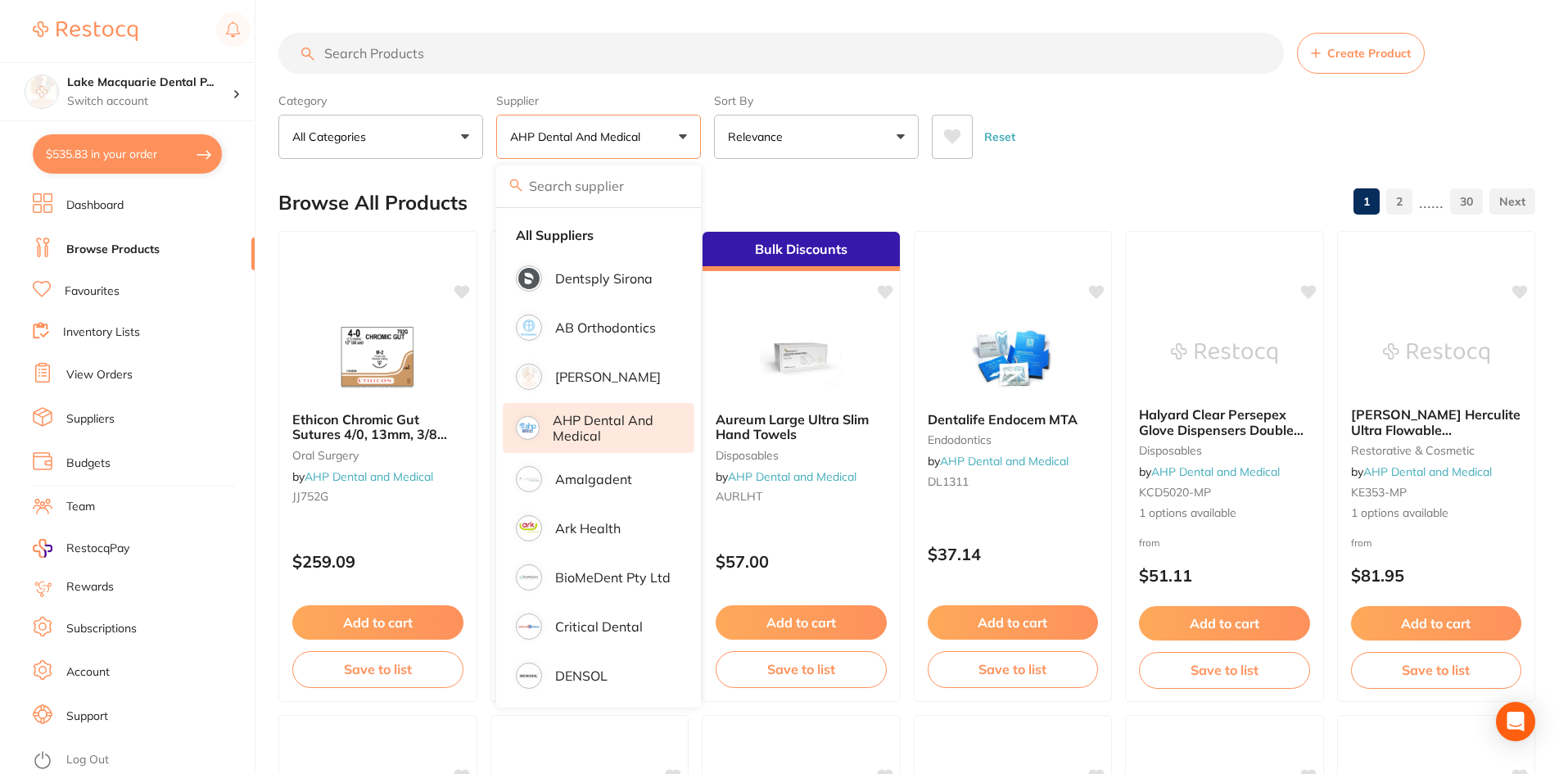
click at [464, 64] on input "search" at bounding box center [781, 53] width 1005 height 41
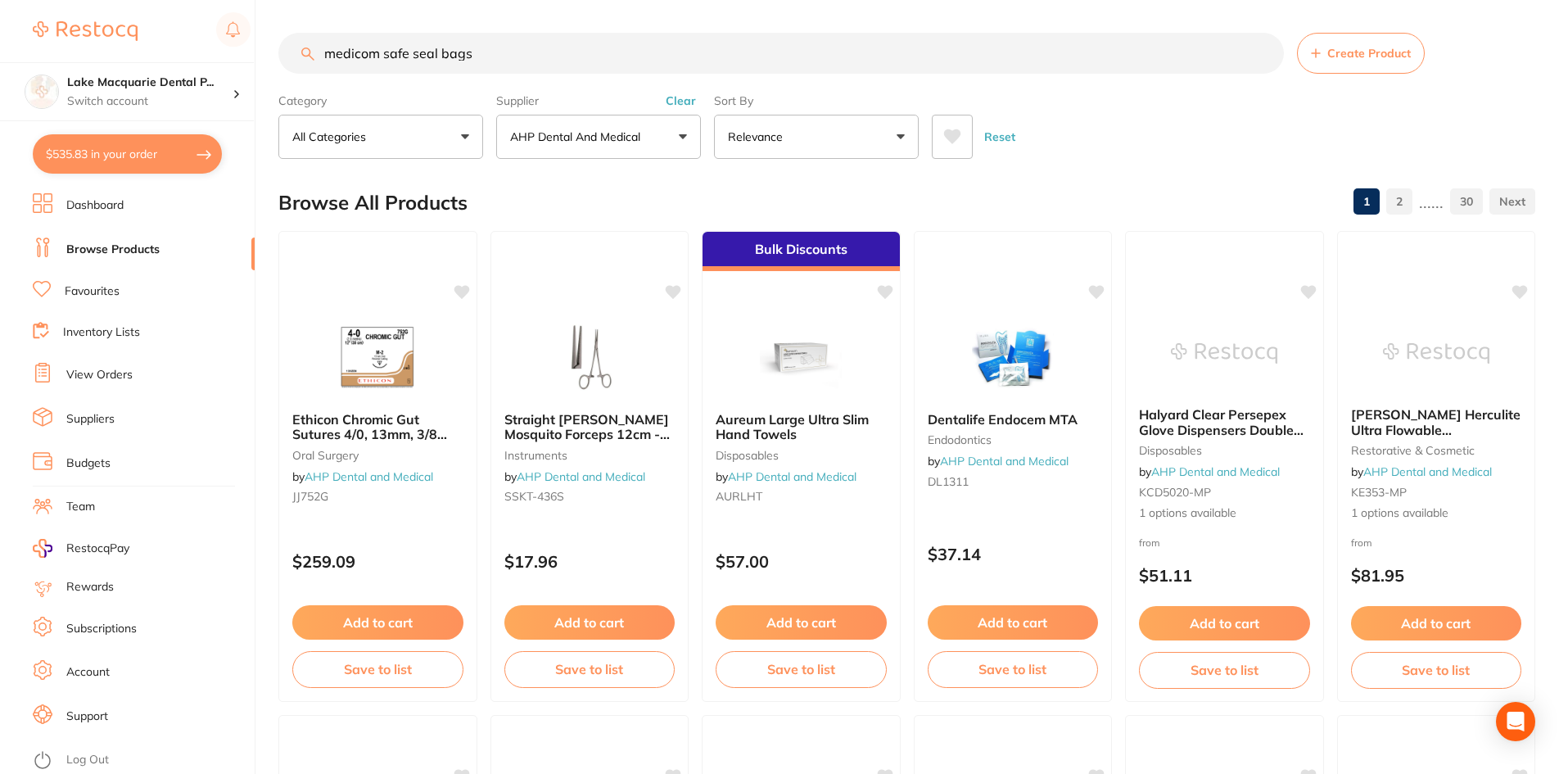
type input "medicom safe seal bags"
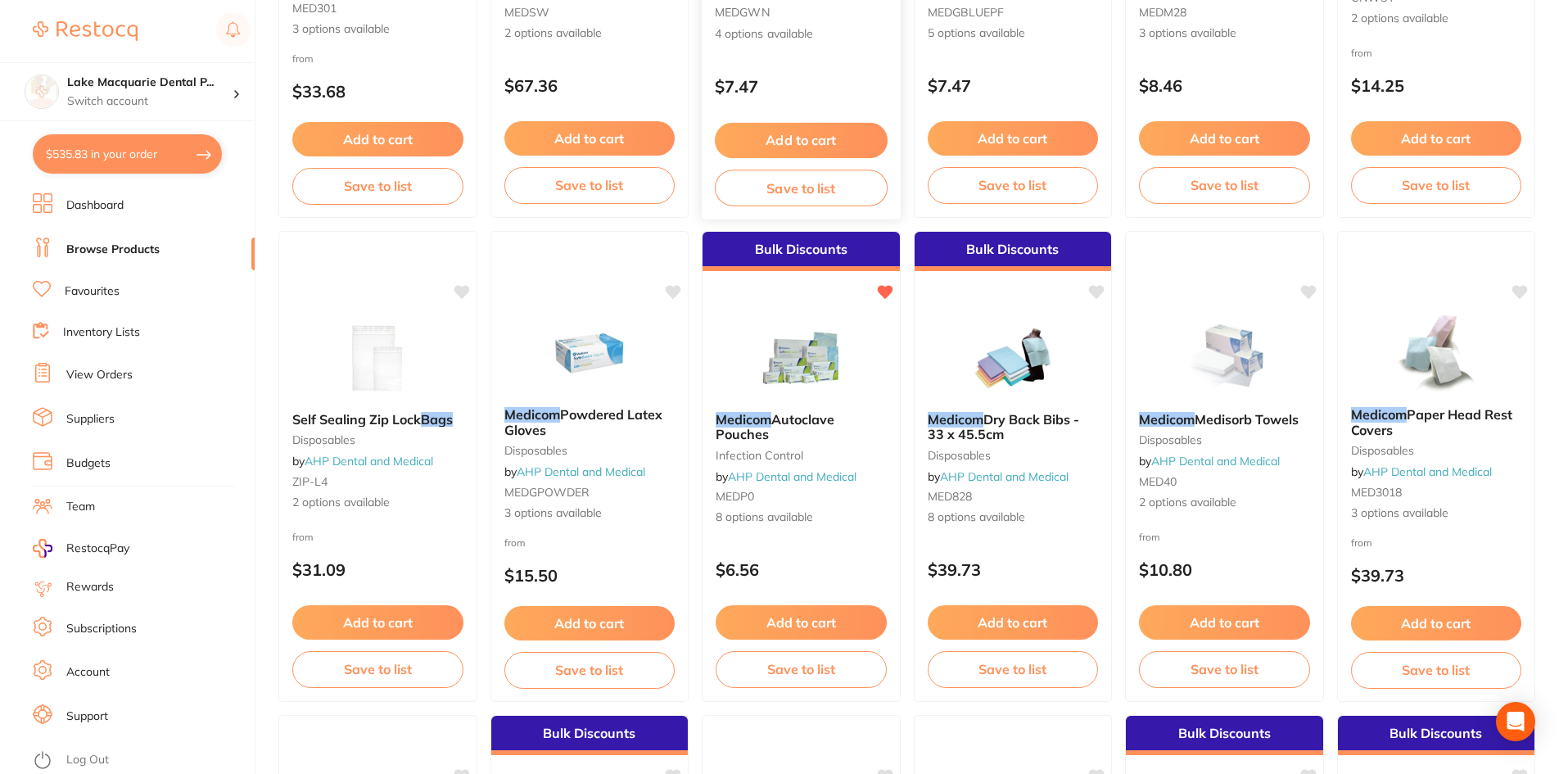
scroll to position [492, 0]
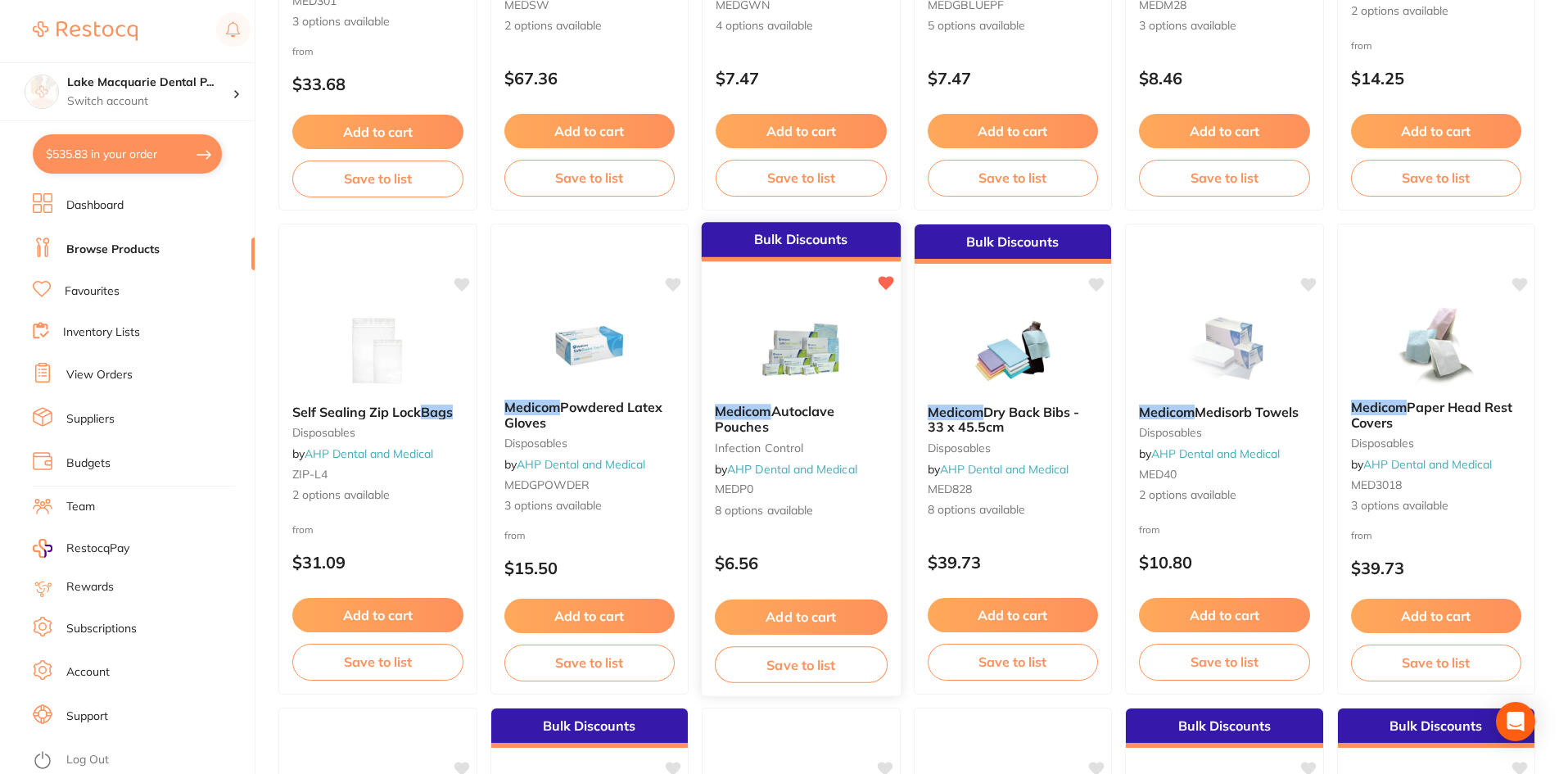
click at [786, 607] on button "Add to cart" at bounding box center [801, 617] width 173 height 36
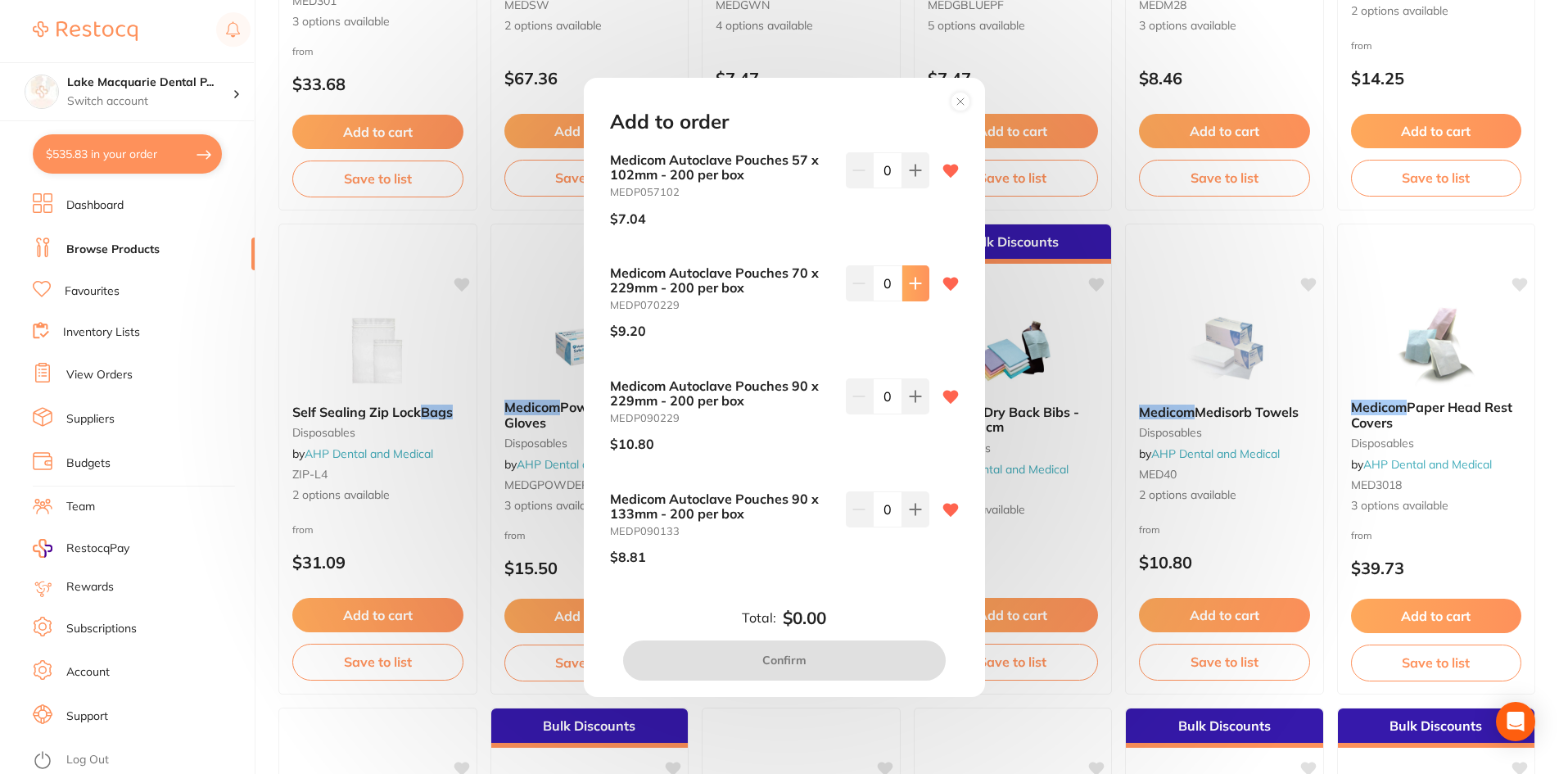
click at [903, 287] on button at bounding box center [915, 283] width 27 height 36
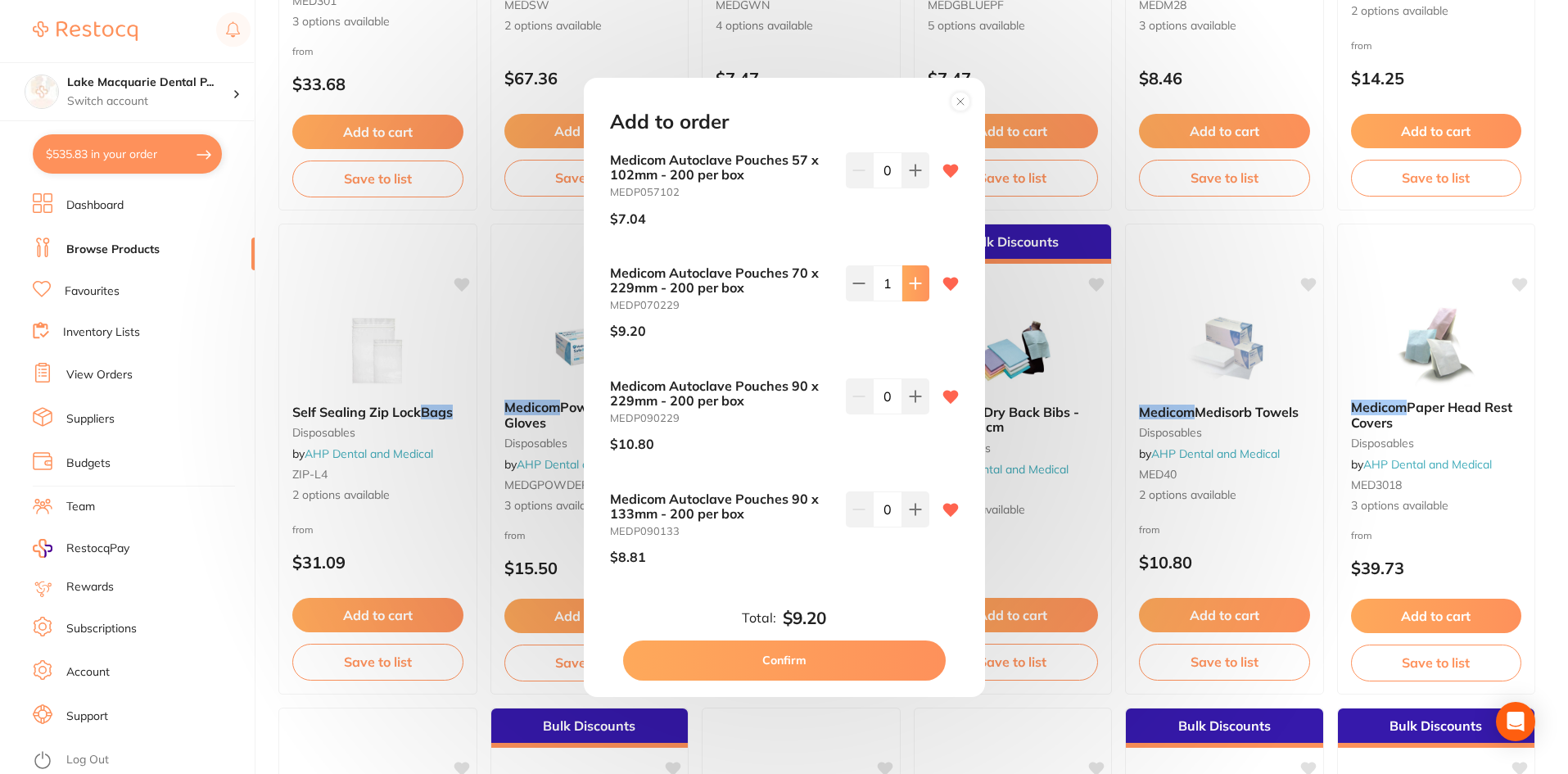
click at [903, 287] on button at bounding box center [915, 283] width 27 height 36
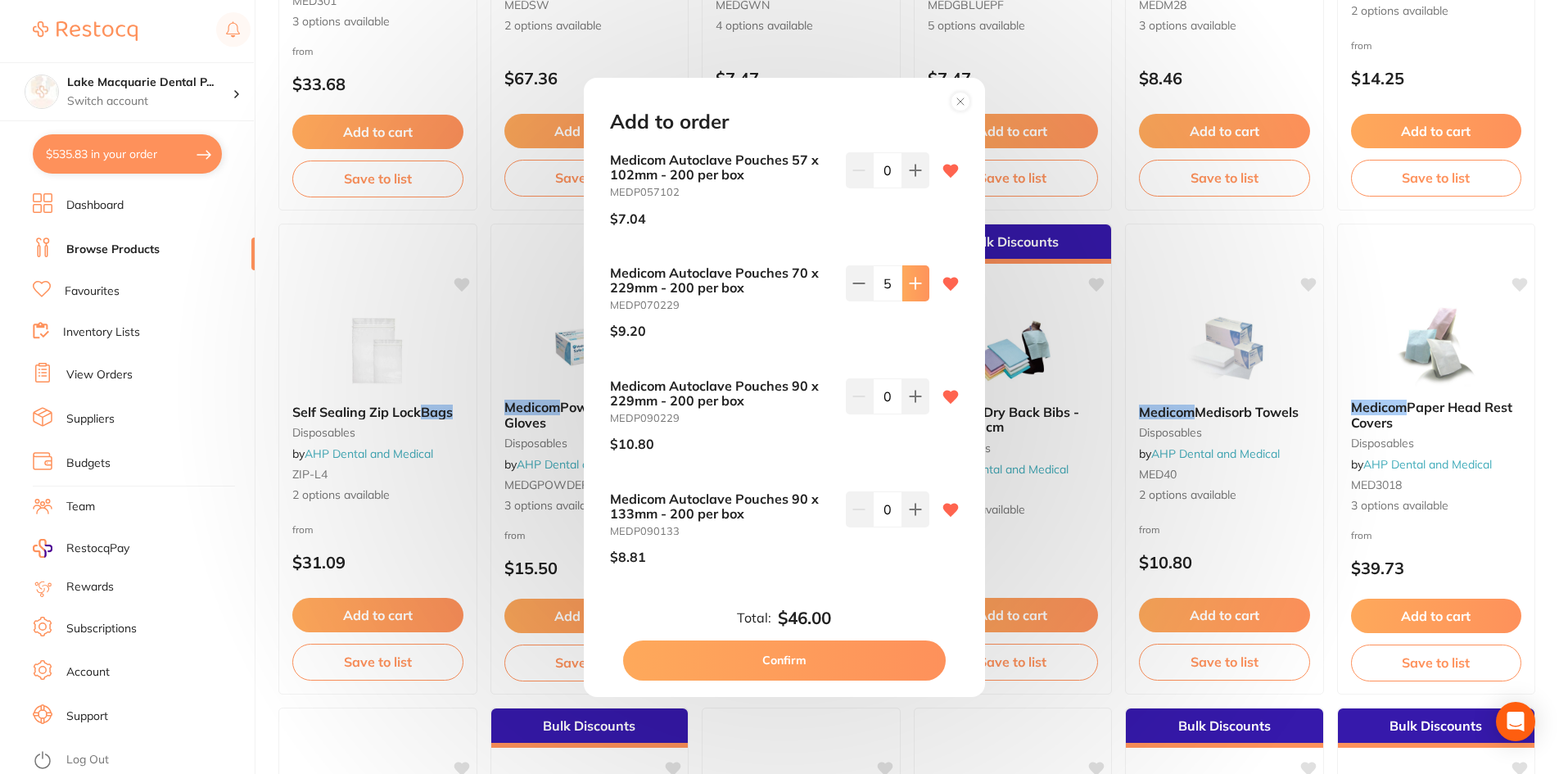
type input "6"
click at [823, 648] on button "Confirm" at bounding box center [784, 660] width 323 height 39
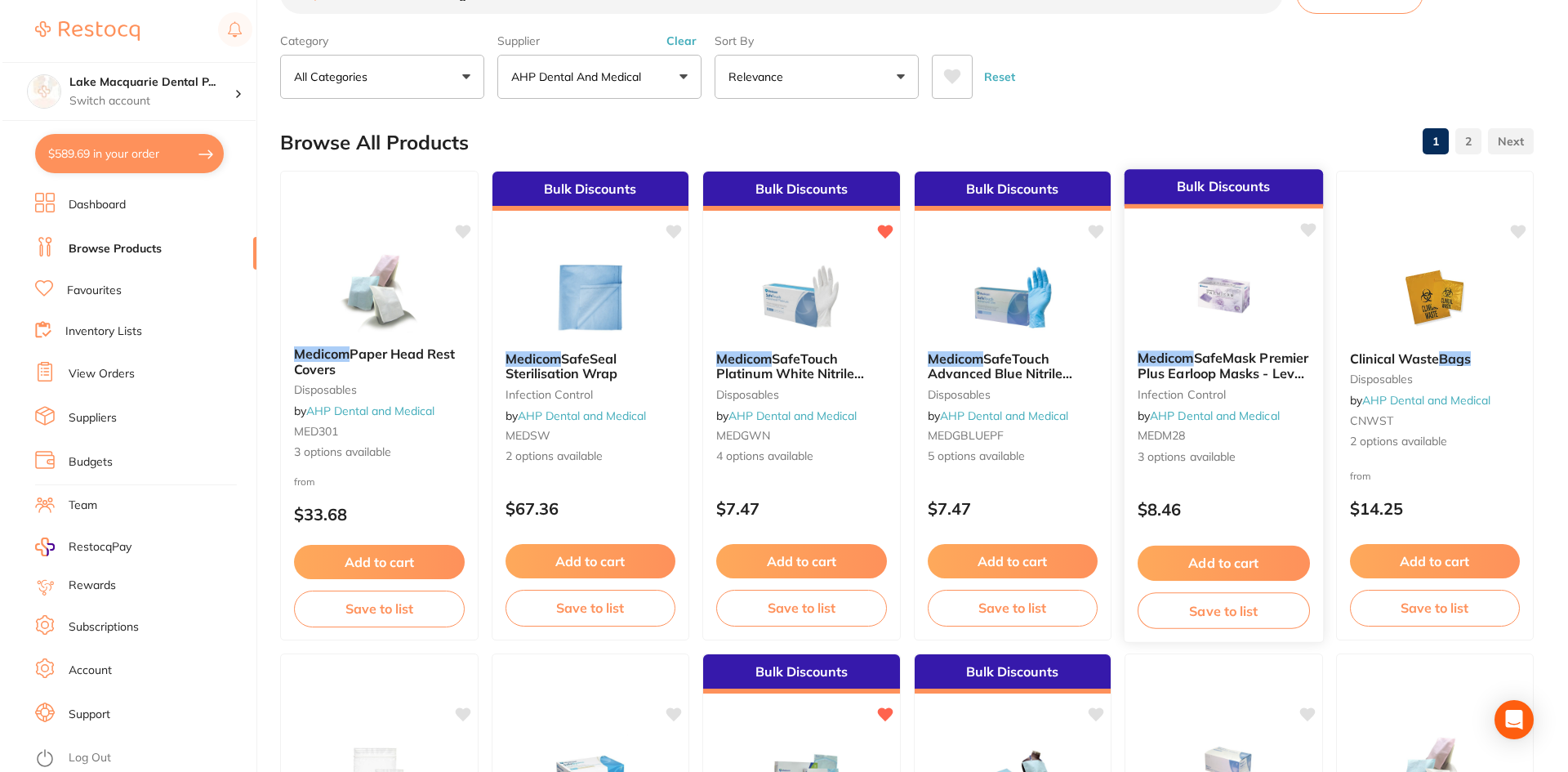
scroll to position [0, 0]
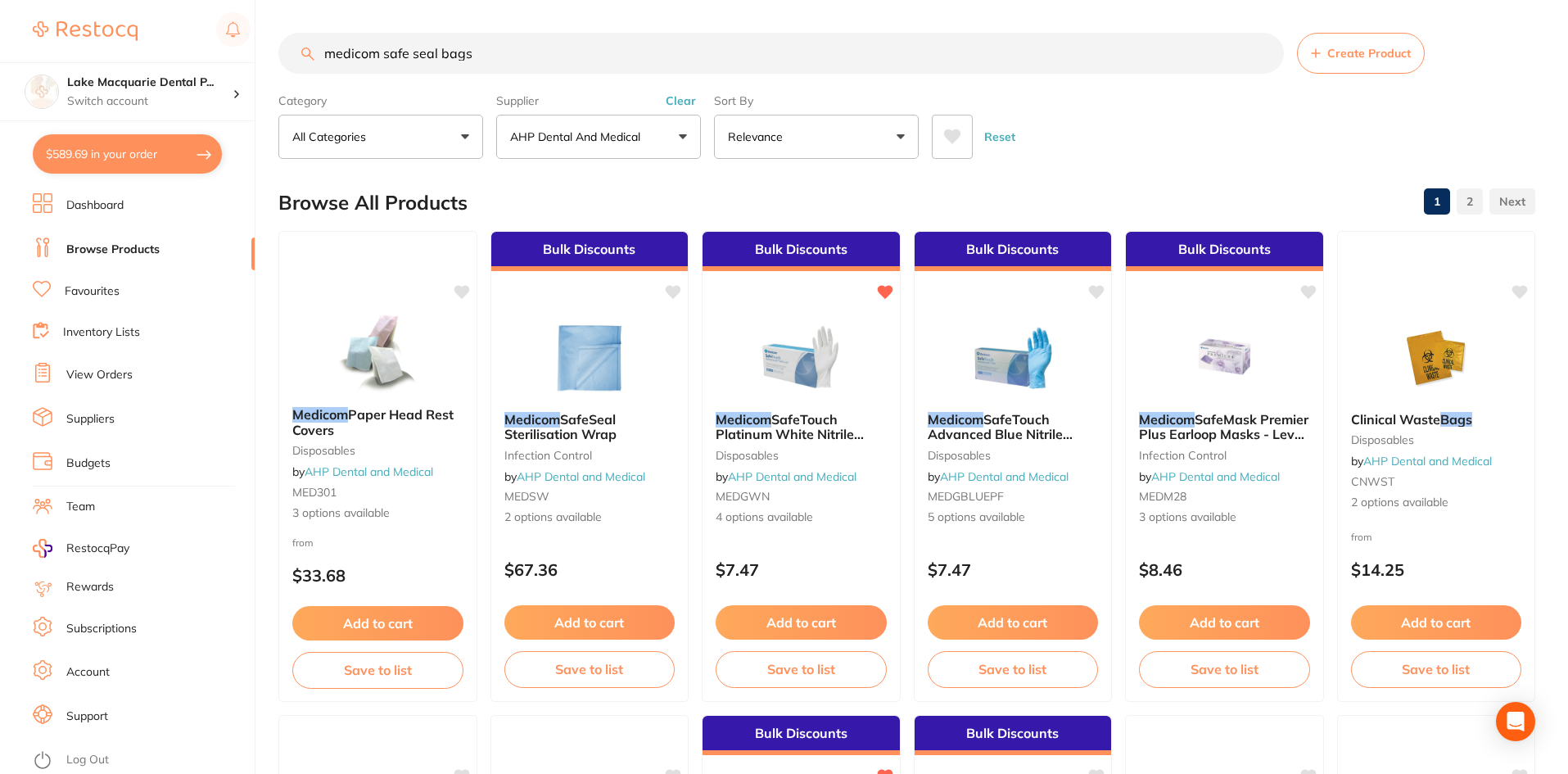
click at [167, 159] on button "$589.69 in your order" at bounding box center [127, 153] width 189 height 39
checkbox input "true"
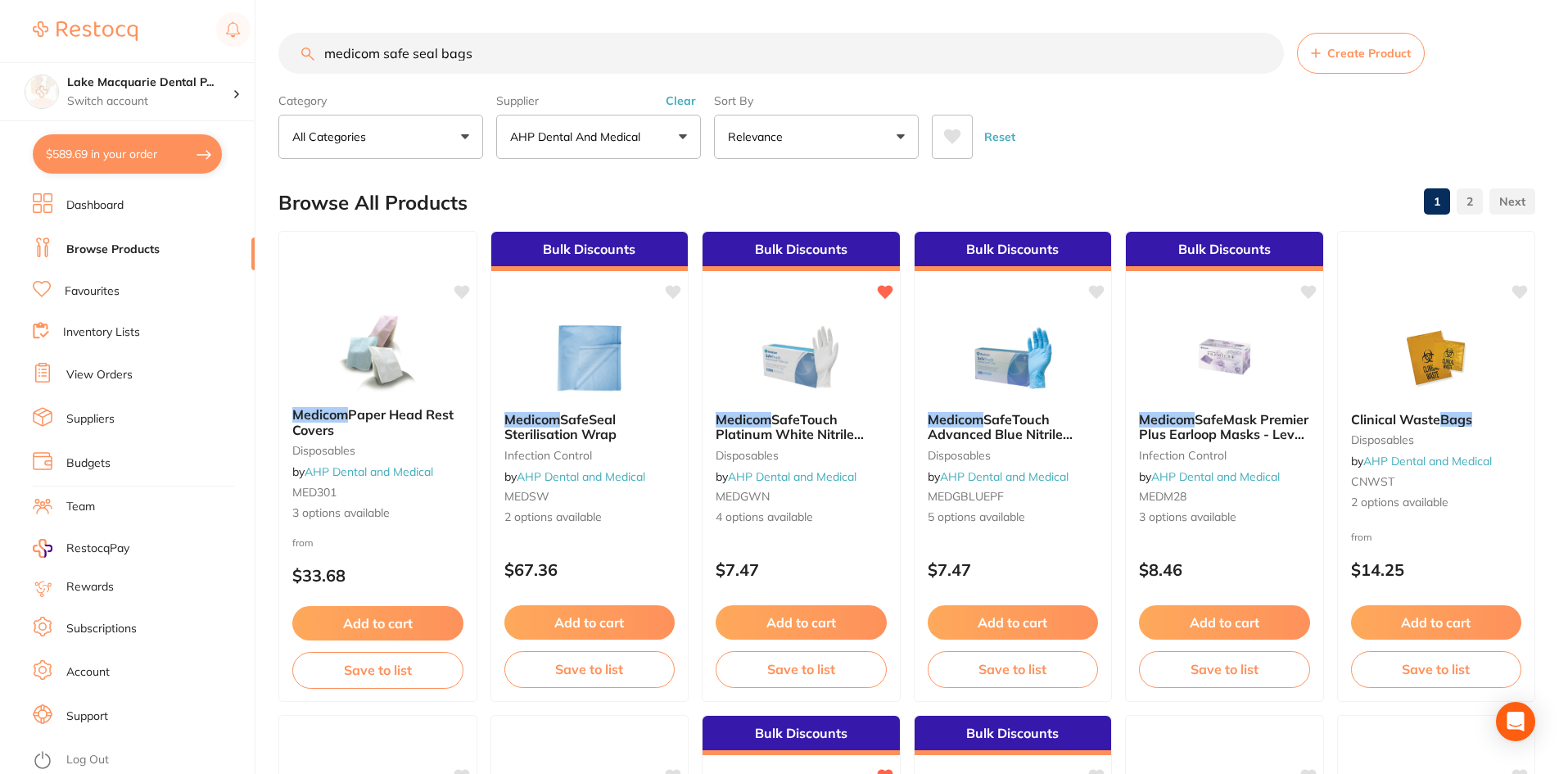
checkbox input "true"
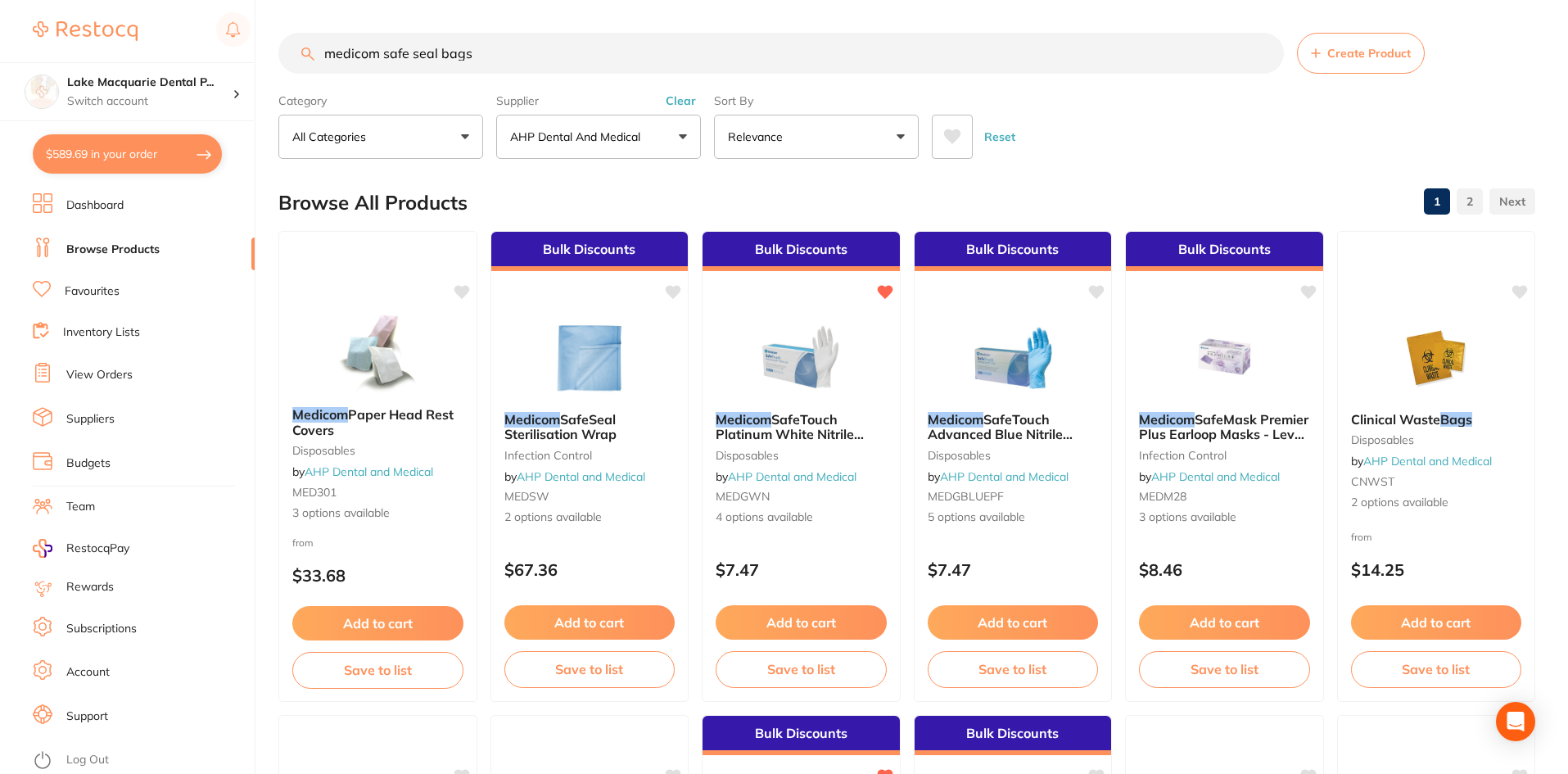
checkbox input "true"
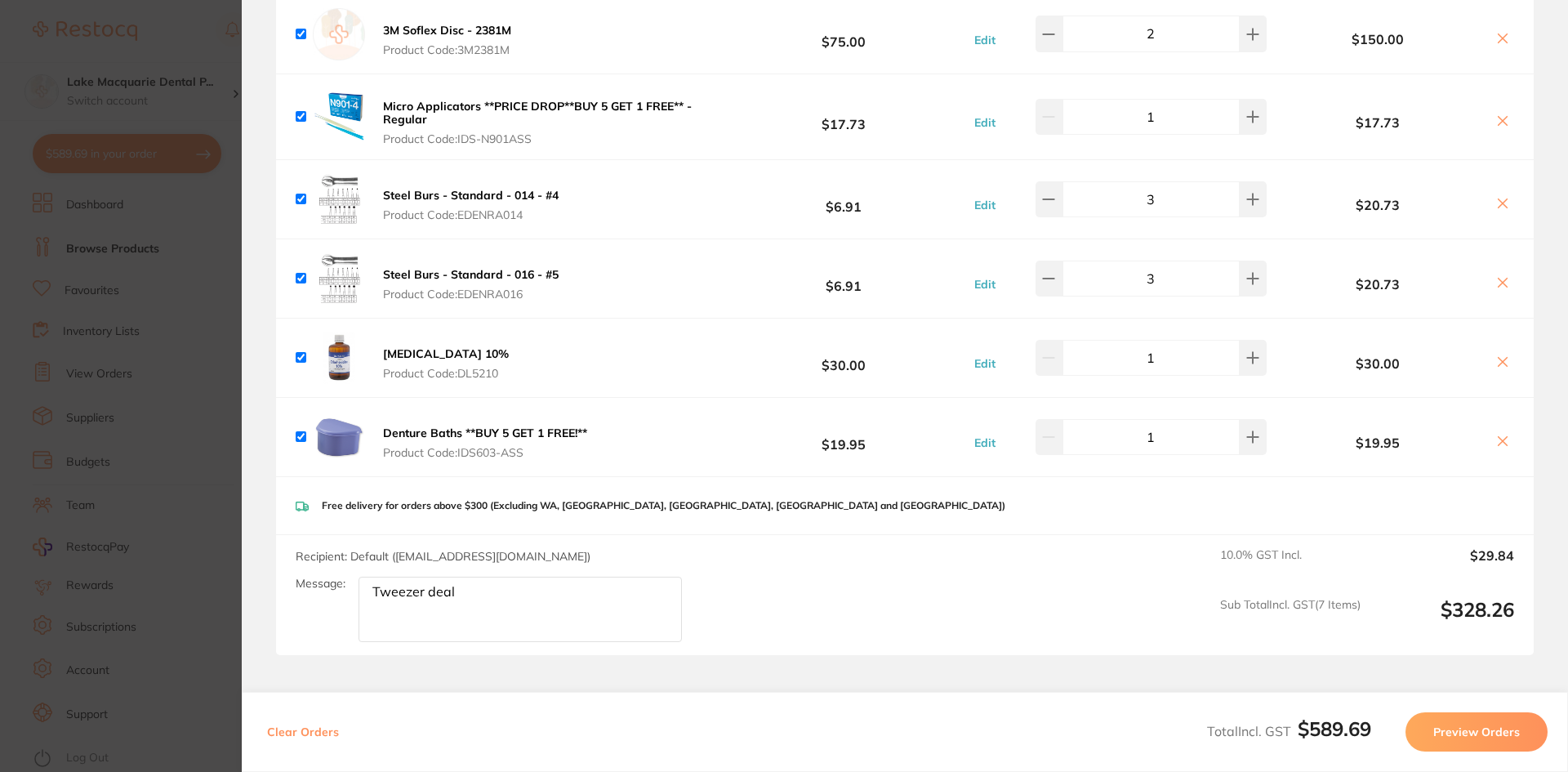
scroll to position [966, 0]
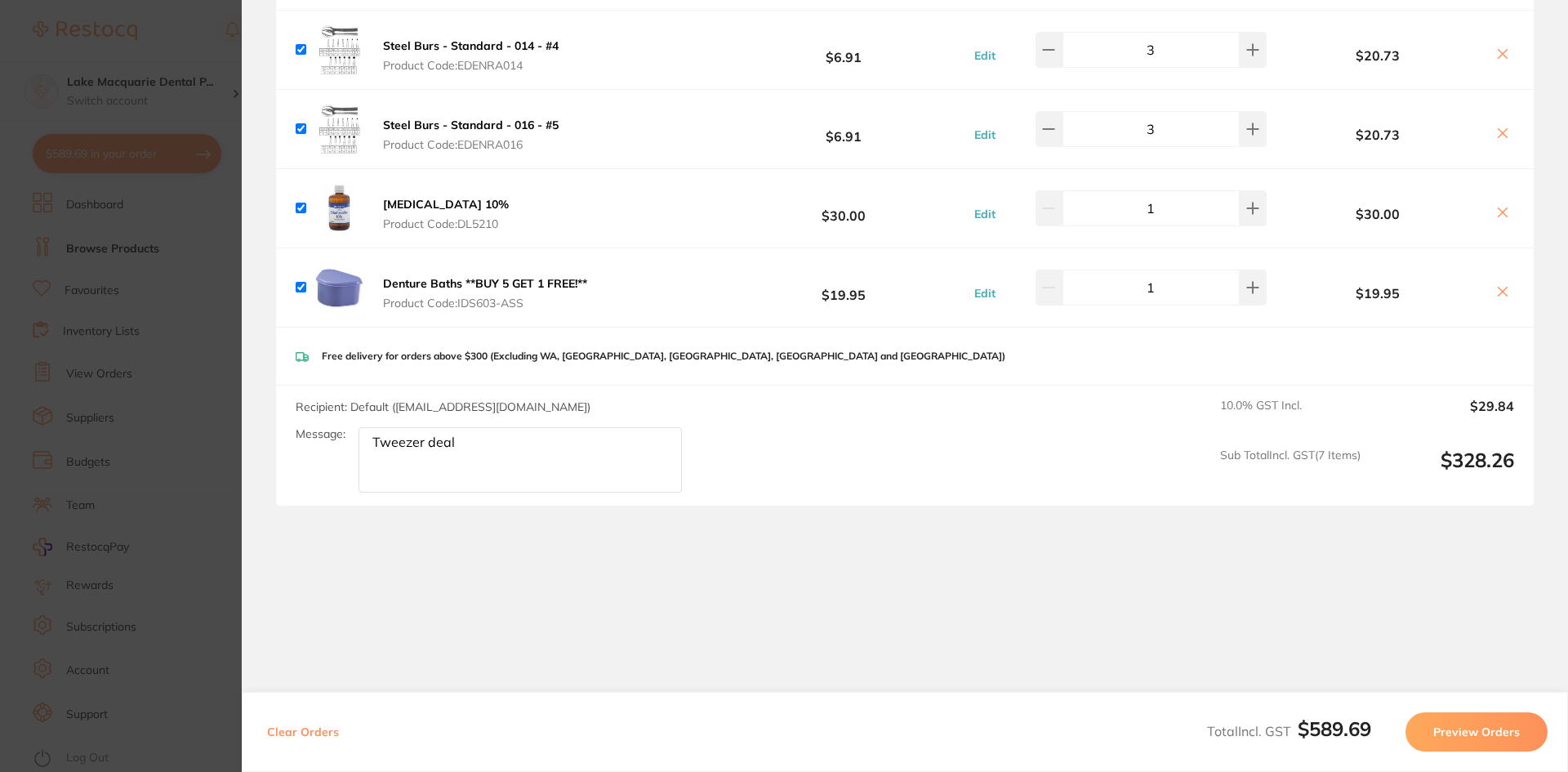
click at [523, 450] on textarea "Tweezer deal" at bounding box center [520, 459] width 324 height 65
type textarea "T"
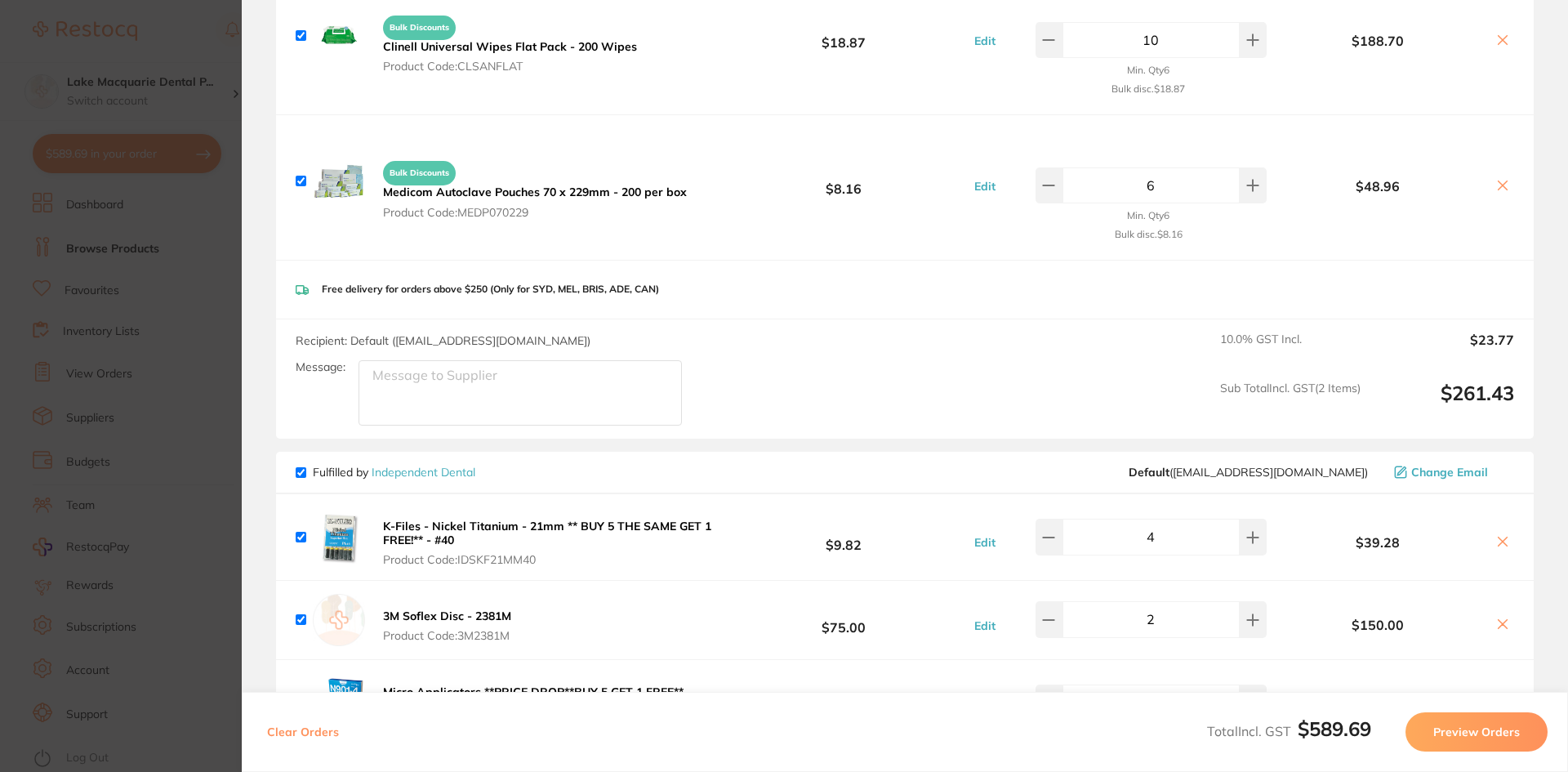
scroll to position [0, 0]
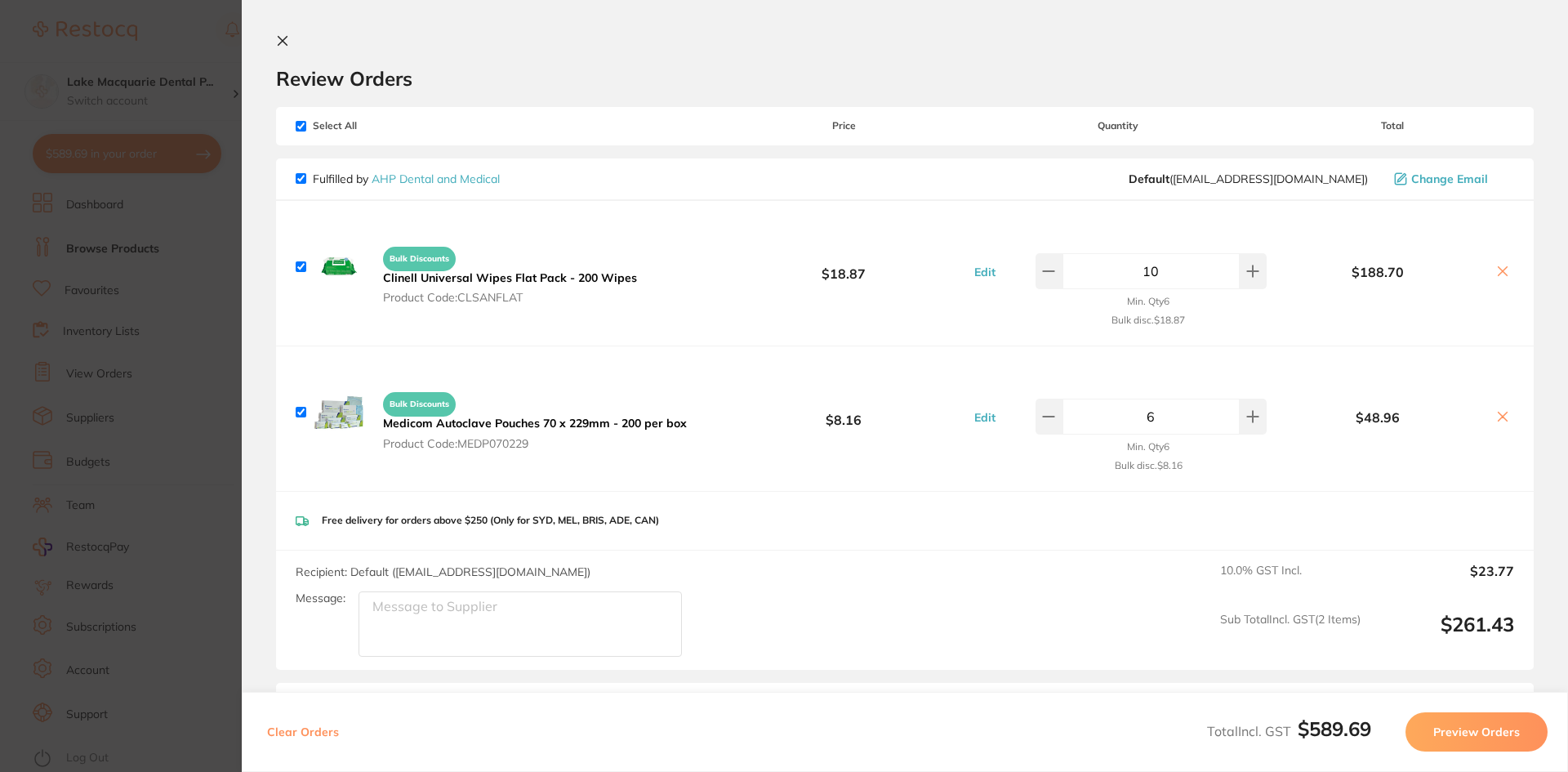
click at [279, 40] on icon at bounding box center [281, 41] width 13 height 13
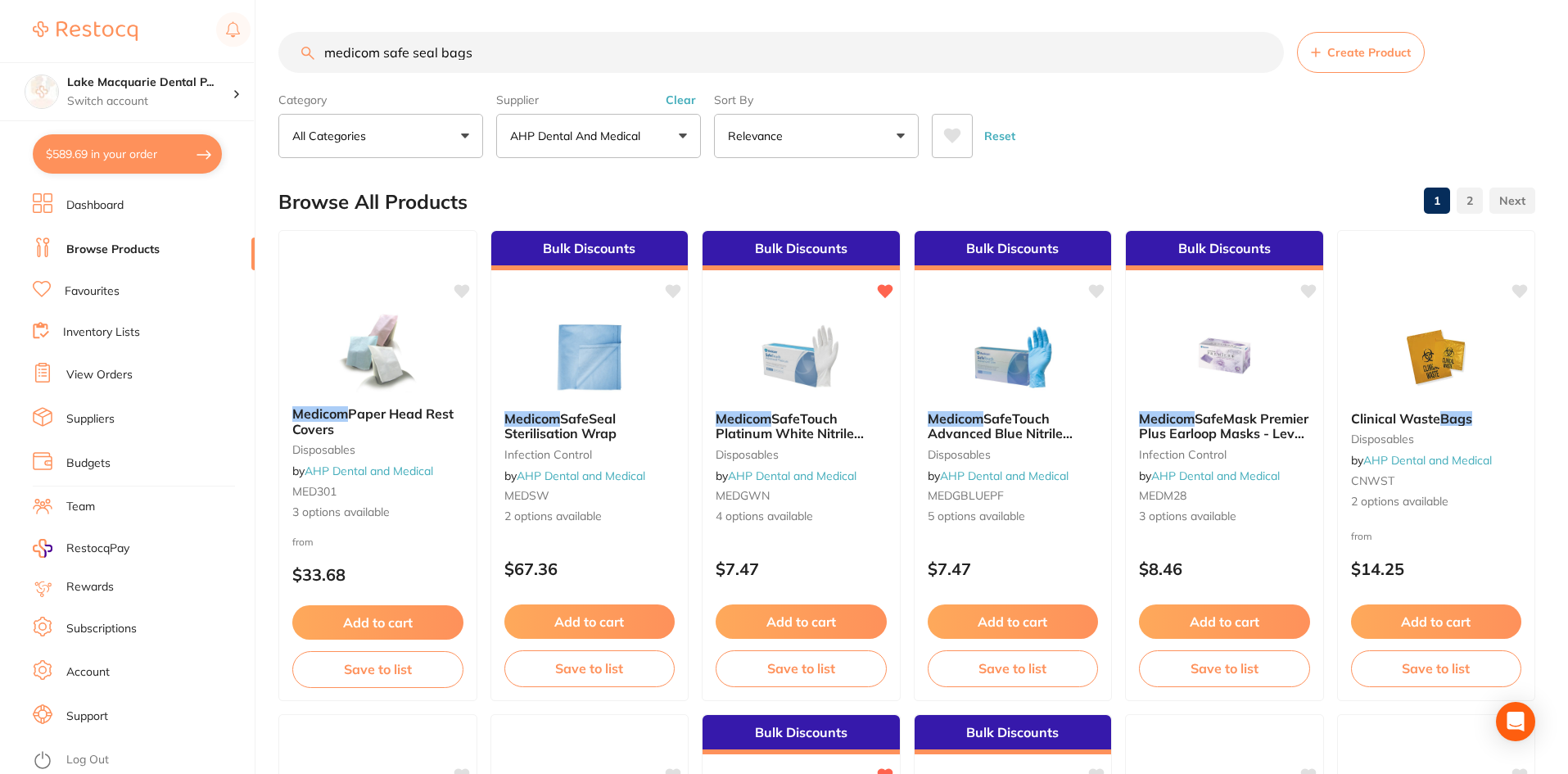
click at [524, 58] on input "medicom safe seal bags" at bounding box center [781, 53] width 1005 height 41
type input "m"
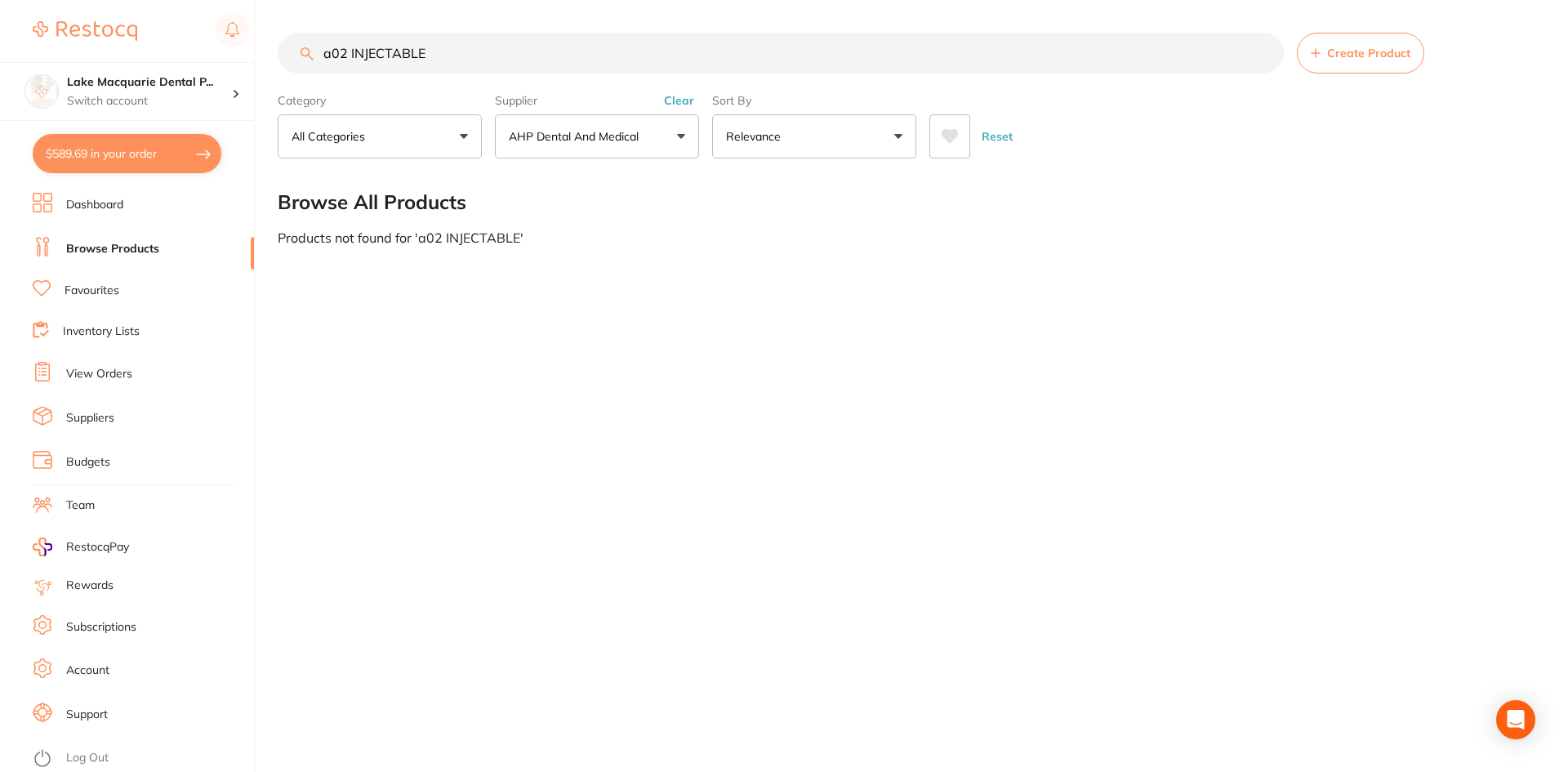
click at [351, 55] on input "a02 INJECTABLE" at bounding box center [780, 53] width 1006 height 41
click at [340, 50] on input "a02 INJECTABLE" at bounding box center [780, 53] width 1006 height 41
click at [344, 47] on input "a02 INJECTABLE" at bounding box center [780, 53] width 1006 height 41
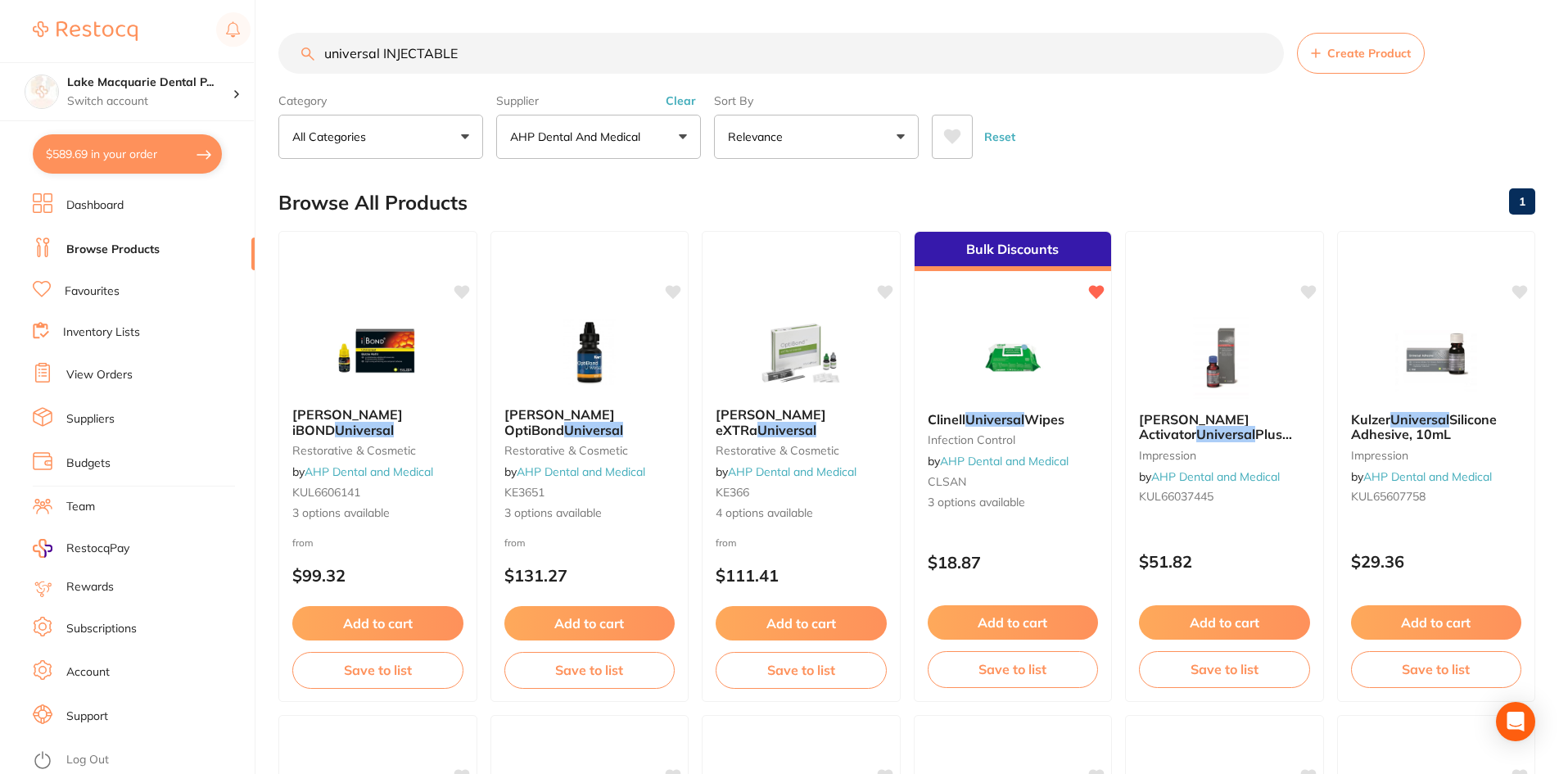
click at [681, 95] on button "Clear" at bounding box center [681, 100] width 40 height 14
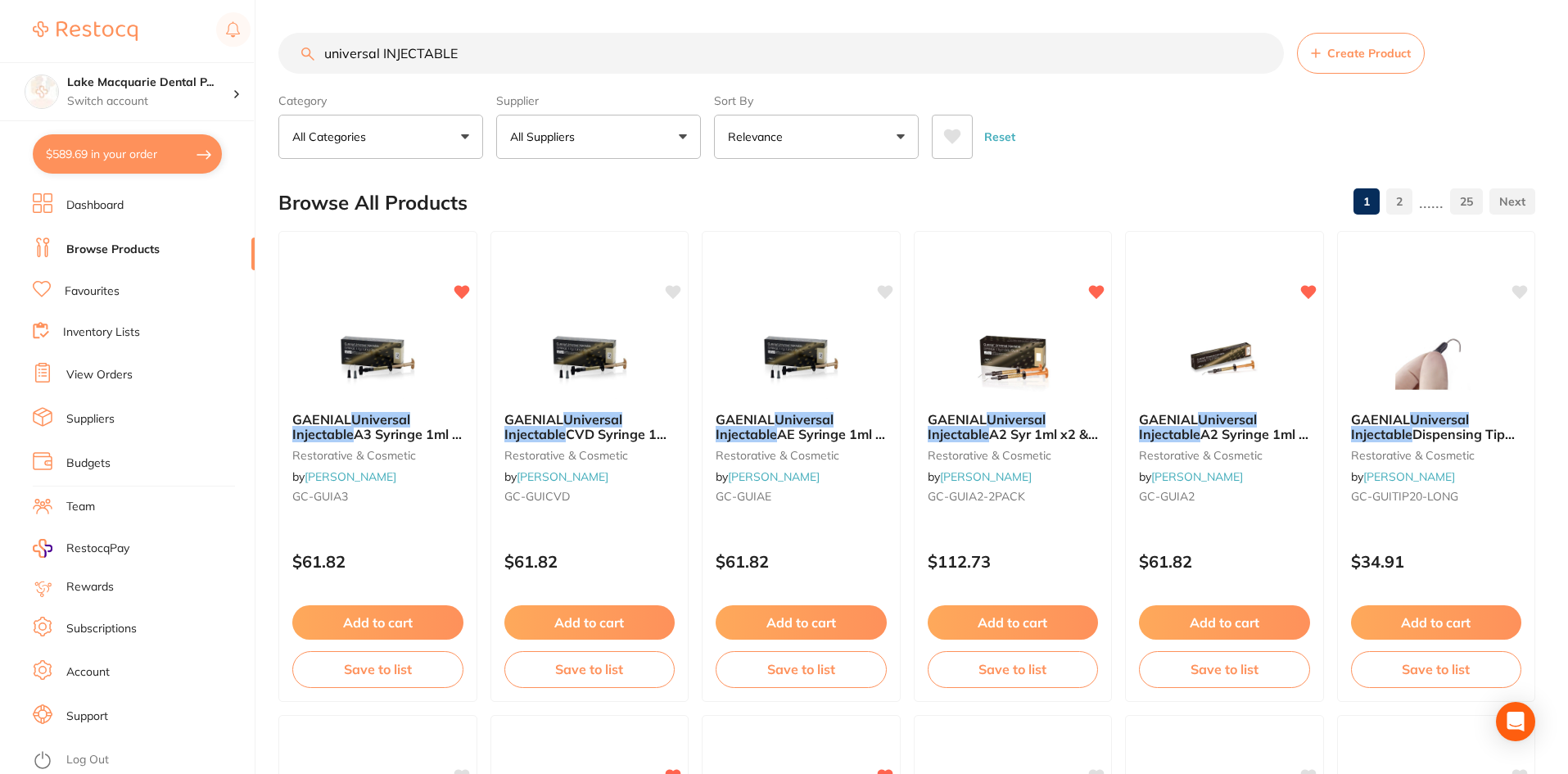
click at [542, 60] on input "universal INJECTABLE" at bounding box center [781, 53] width 1005 height 41
type input "universal injectable"
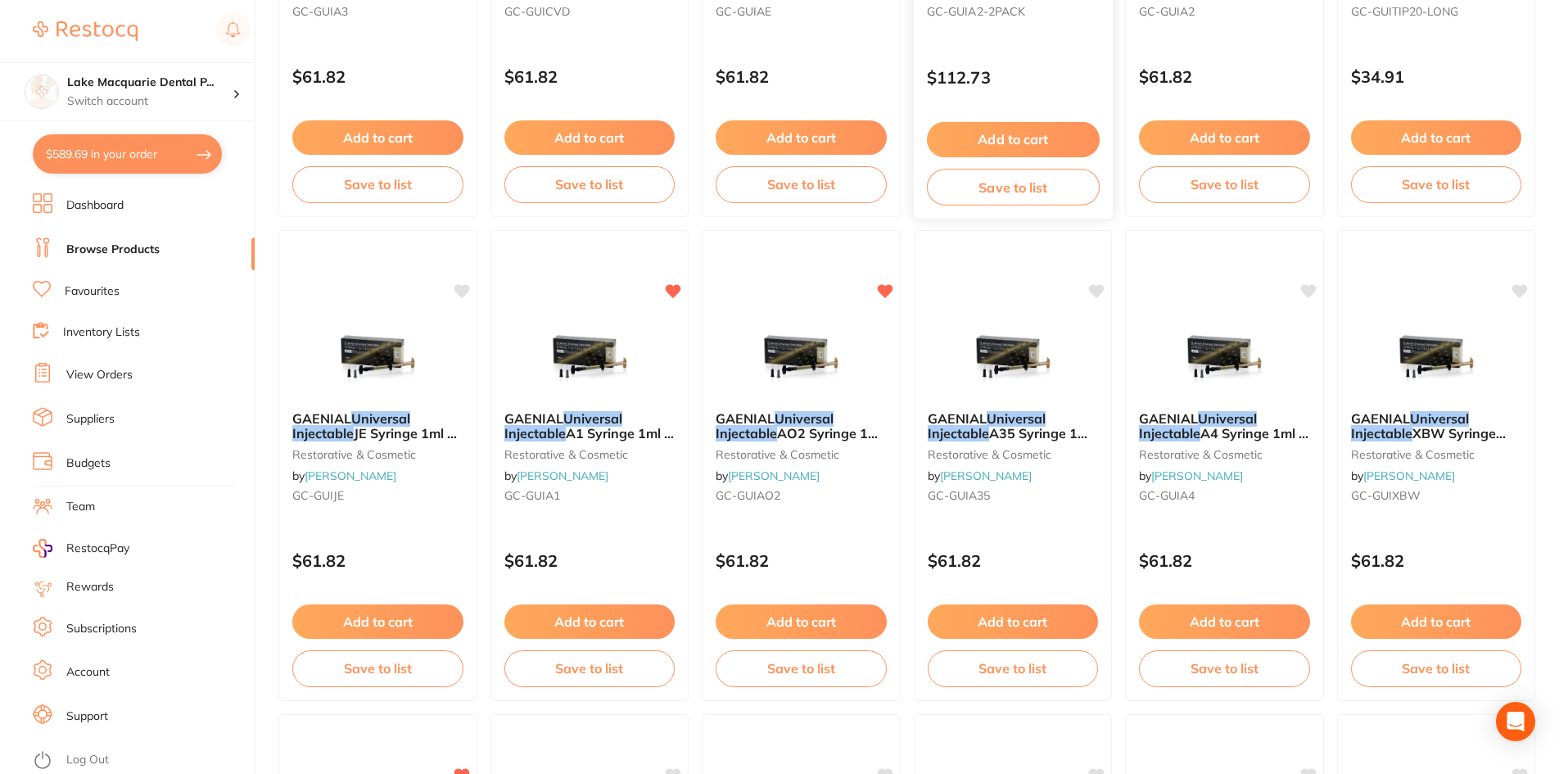
scroll to position [573, 0]
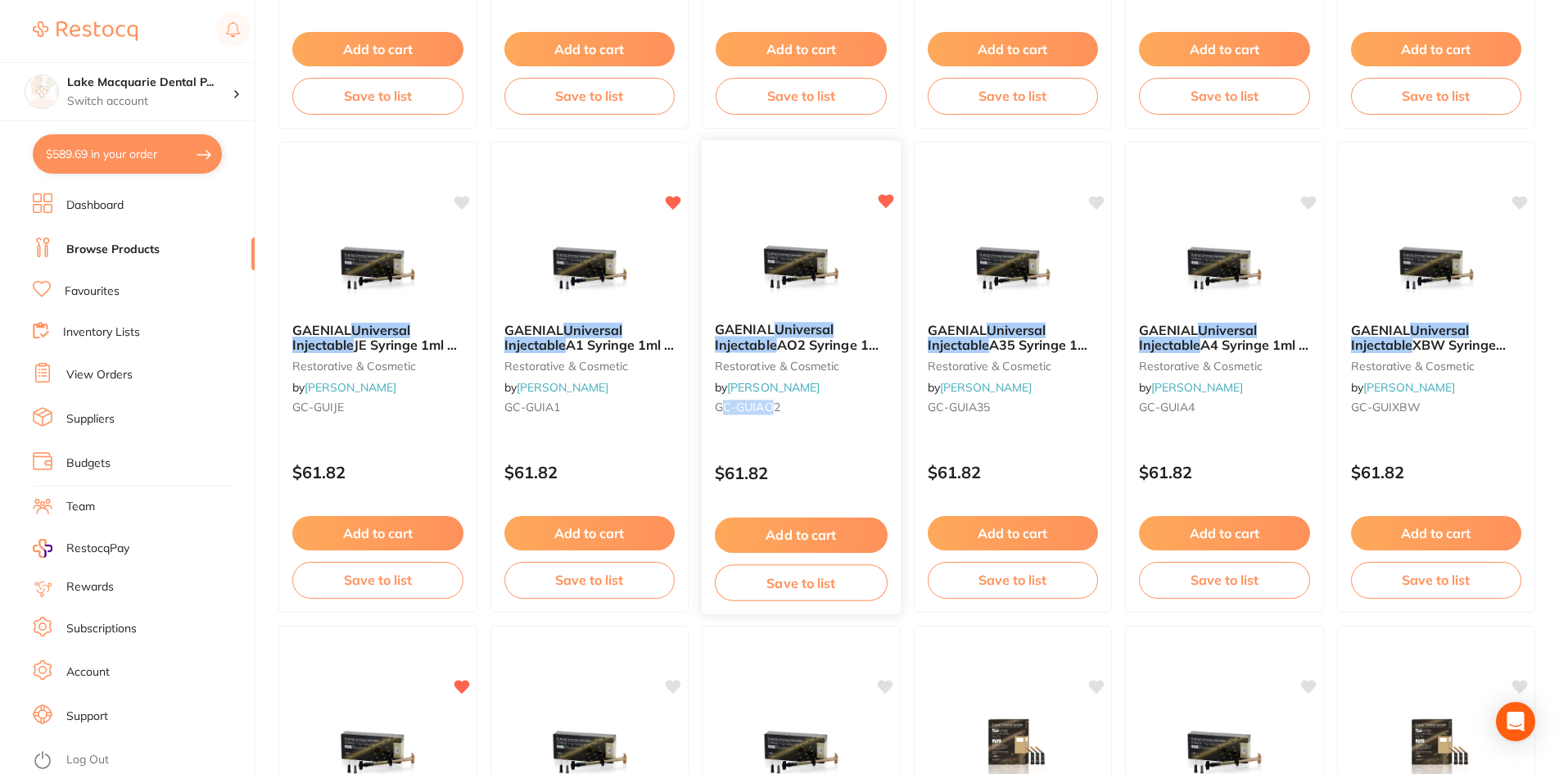
drag, startPoint x: 720, startPoint y: 405, endPoint x: 774, endPoint y: 410, distance: 54.2
click at [774, 410] on span "GC-GUIAO2" at bounding box center [747, 406] width 65 height 14
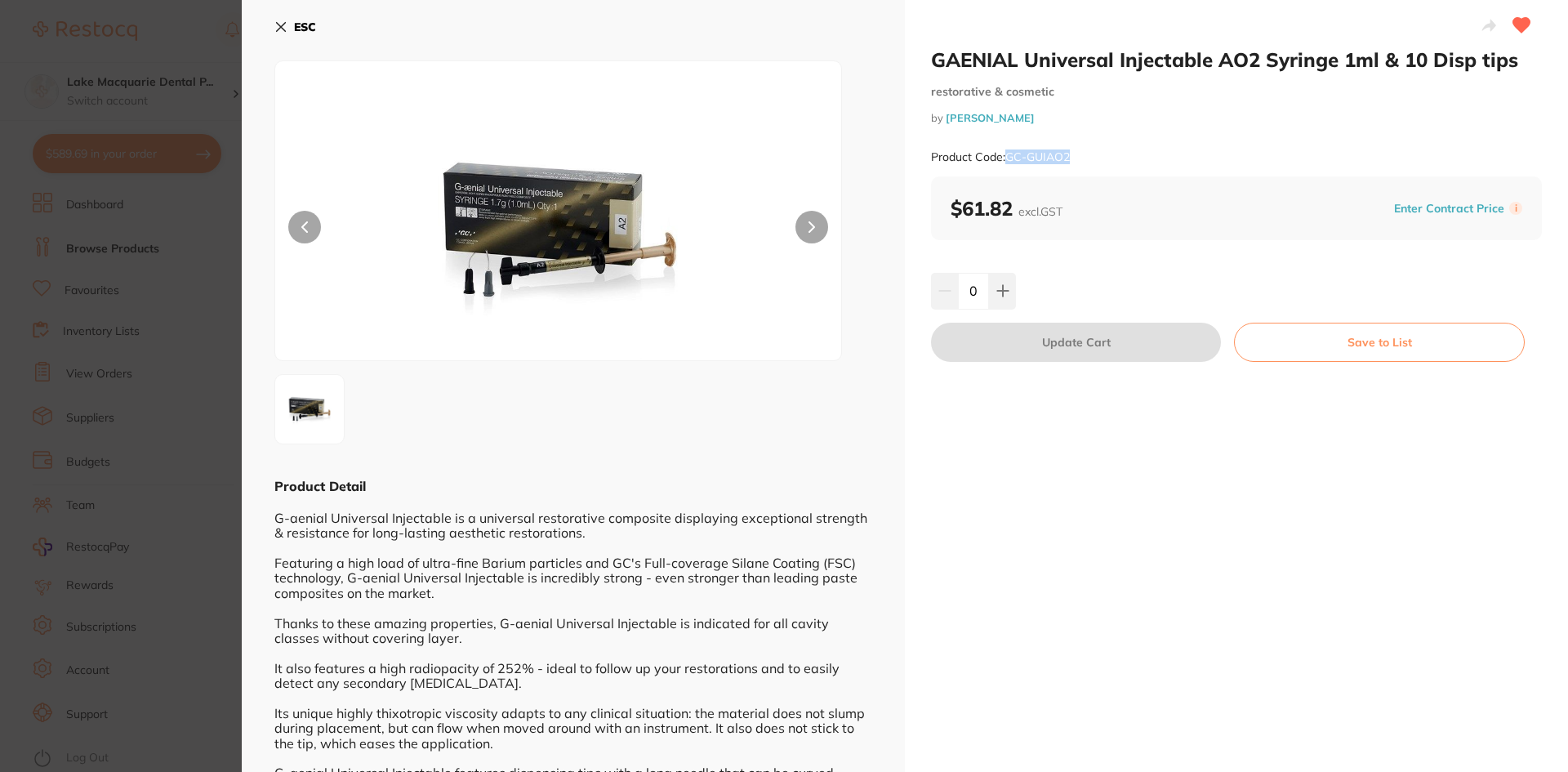
drag, startPoint x: 1008, startPoint y: 156, endPoint x: 1087, endPoint y: 167, distance: 79.8
click at [1087, 167] on div "Product Code: GC-GUIAO2" at bounding box center [1236, 156] width 611 height 40
copy small "GC-GUIAO2"
click at [282, 25] on icon at bounding box center [281, 27] width 9 height 9
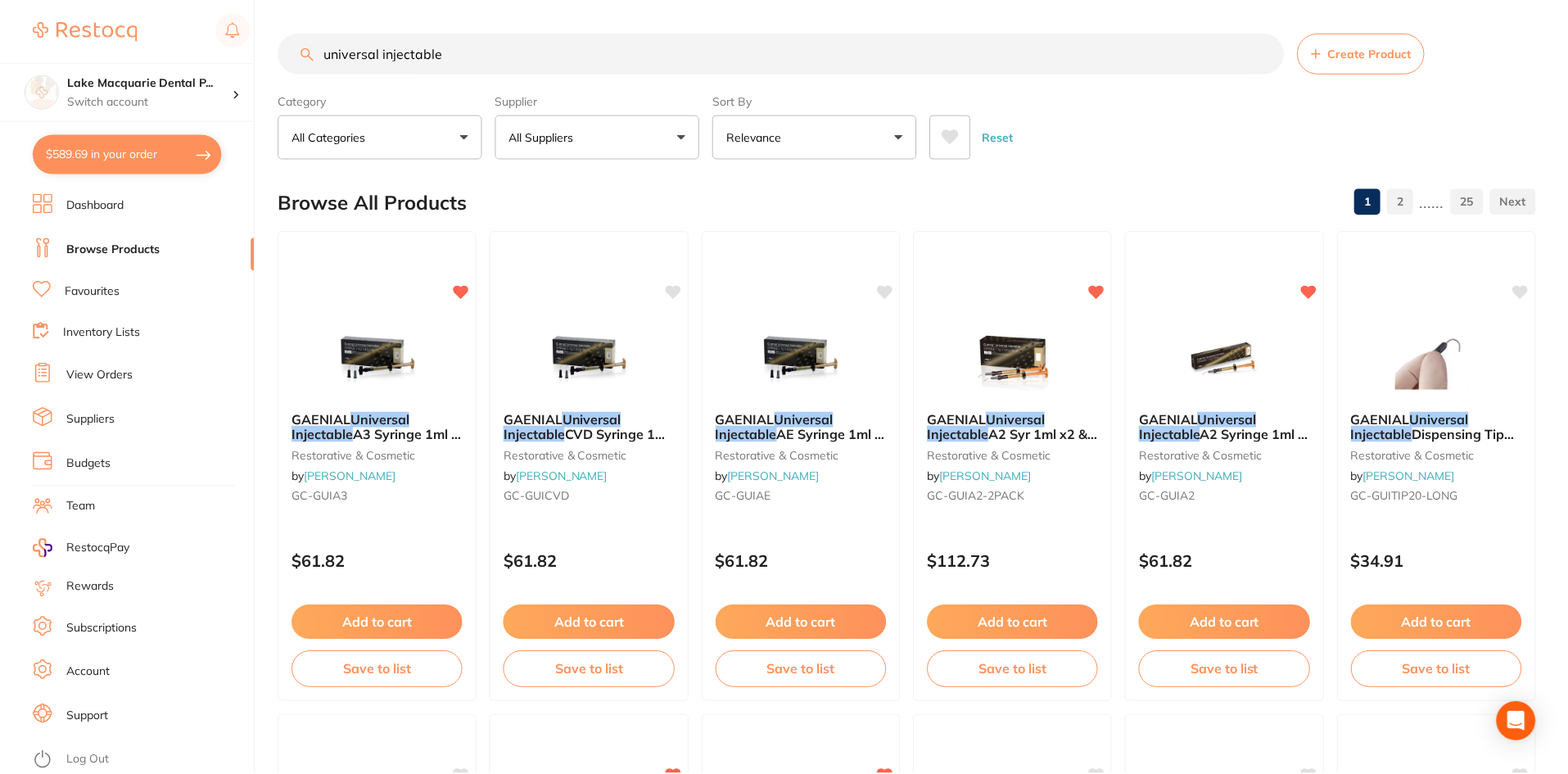
scroll to position [573, 0]
